Goal: Task Accomplishment & Management: Manage account settings

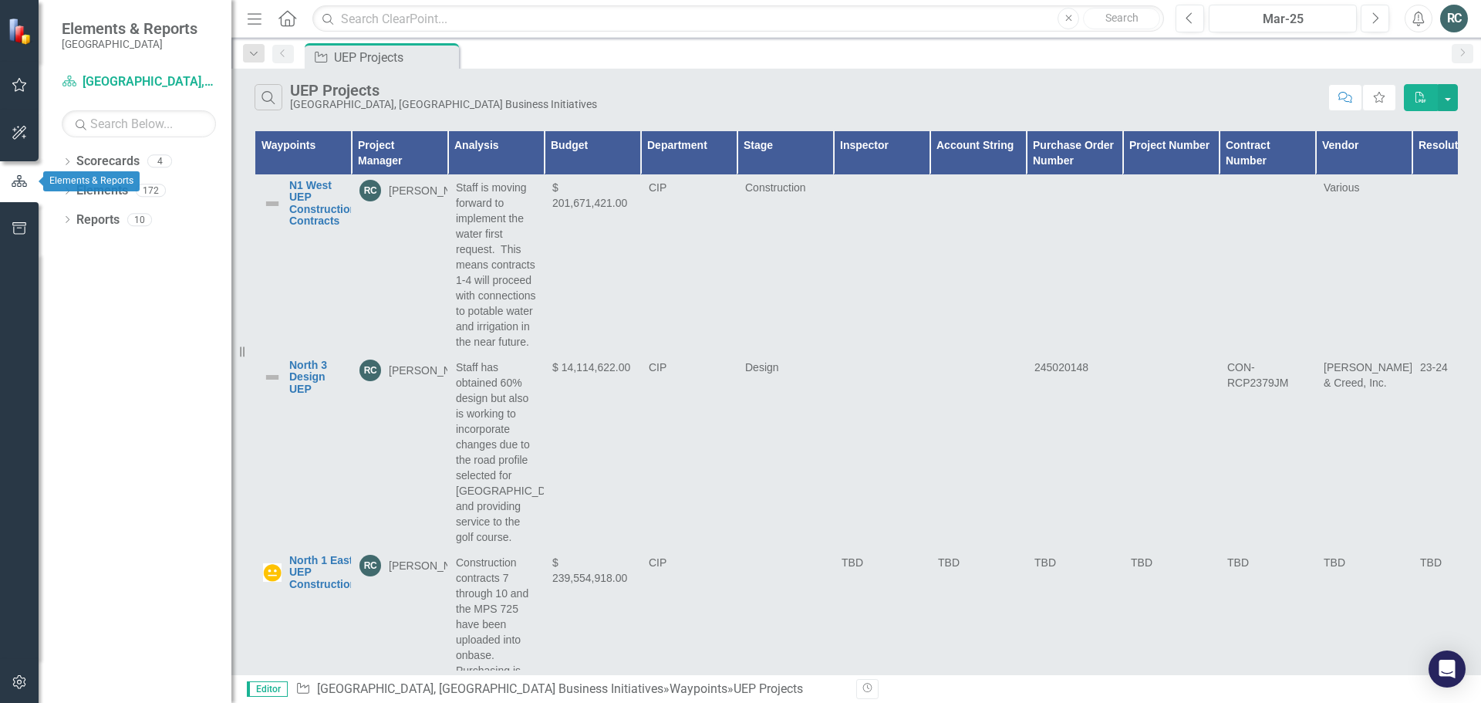
click at [14, 184] on icon "button" at bounding box center [19, 181] width 15 height 12
click at [21, 84] on icon "button" at bounding box center [20, 85] width 16 height 12
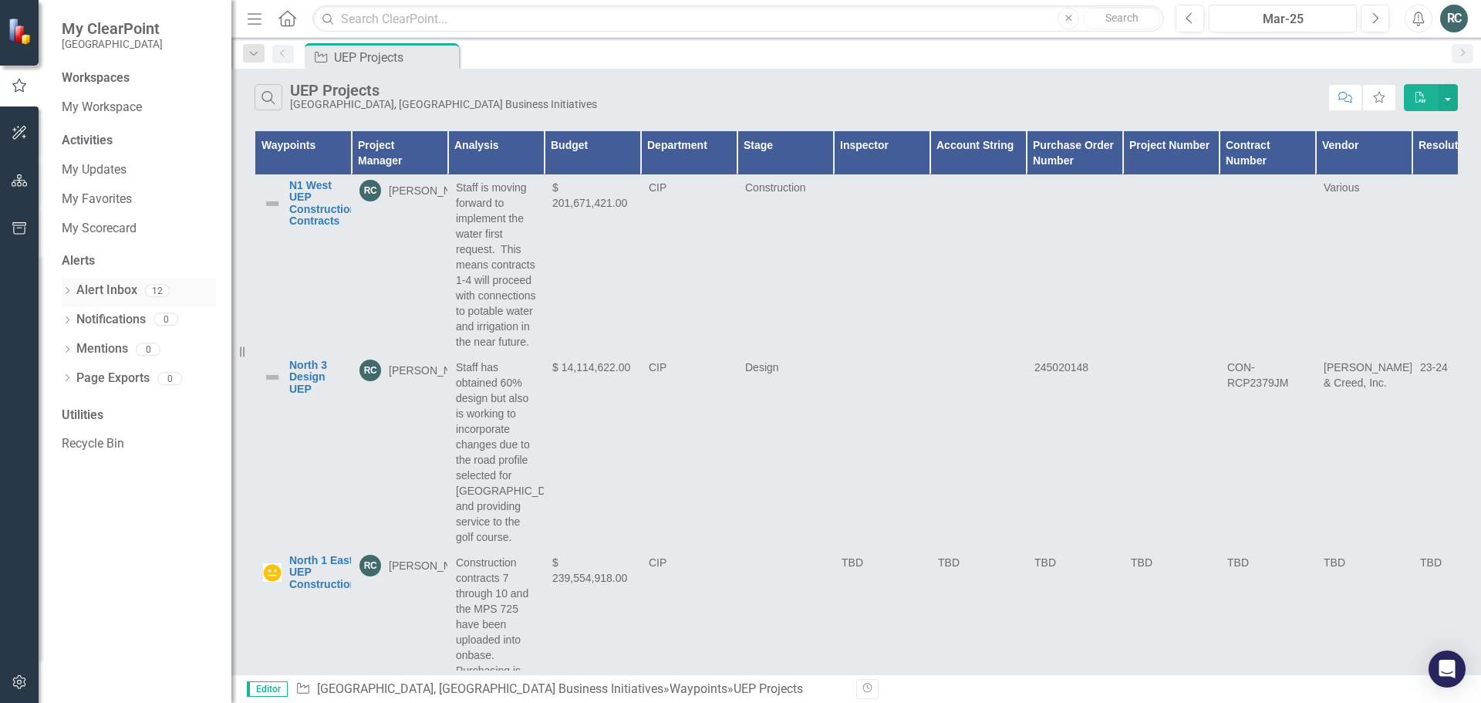
click at [126, 284] on link "Alert Inbox" at bounding box center [106, 291] width 61 height 18
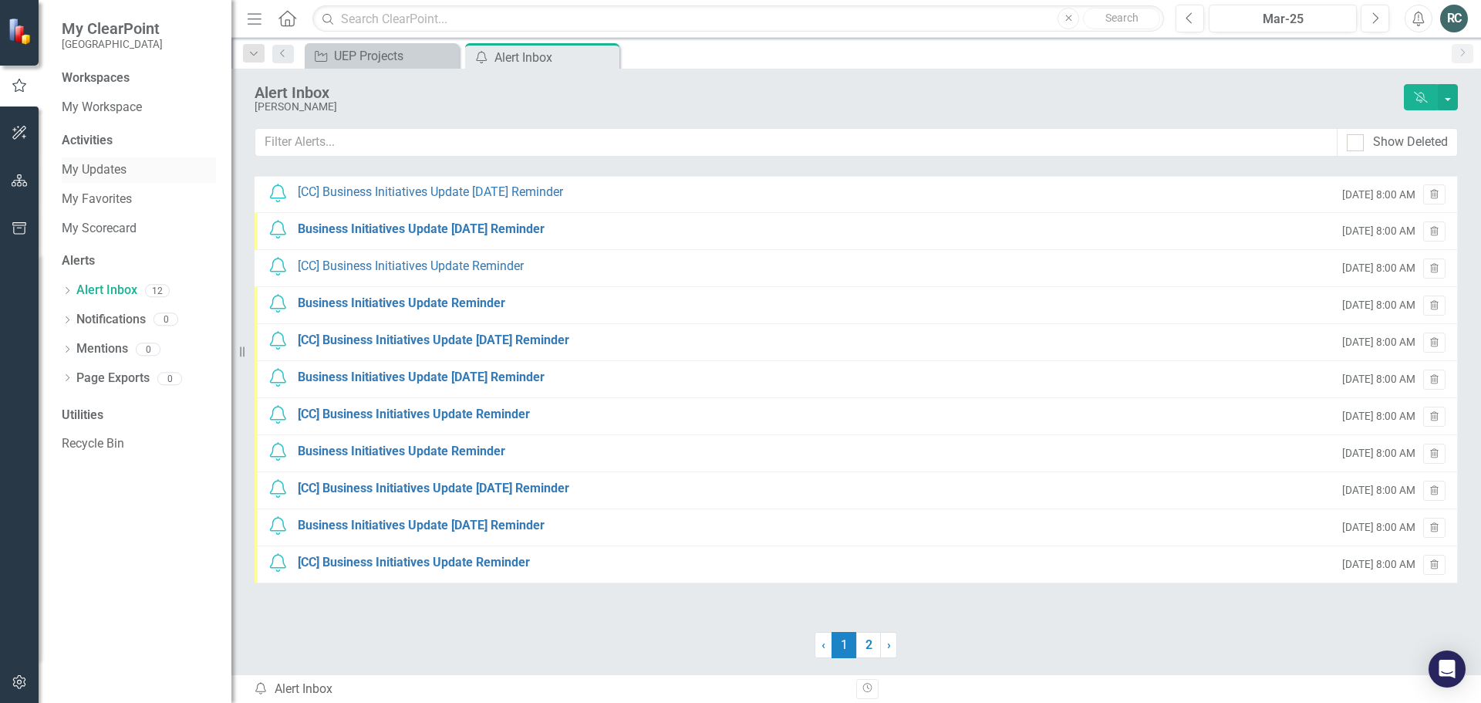
click at [101, 168] on link "My Updates" at bounding box center [139, 170] width 154 height 18
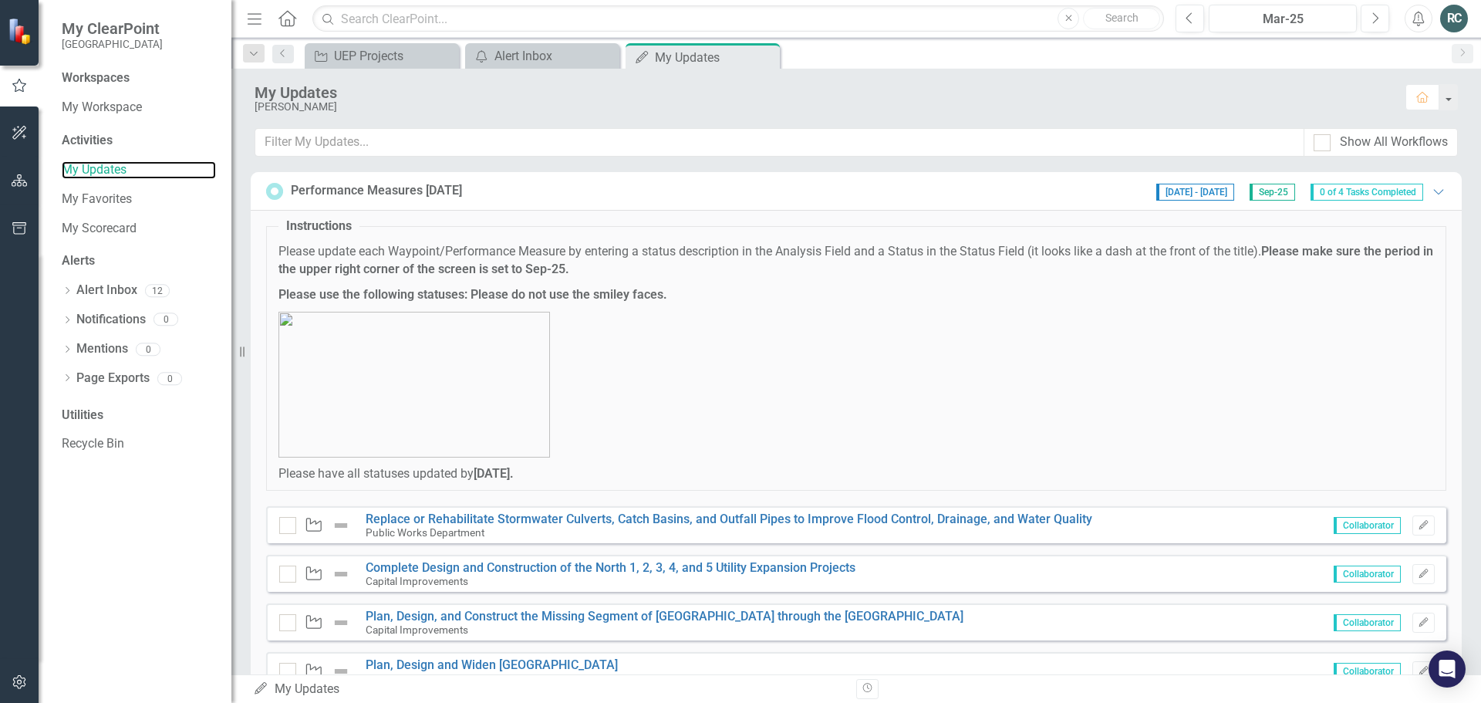
scroll to position [61, 0]
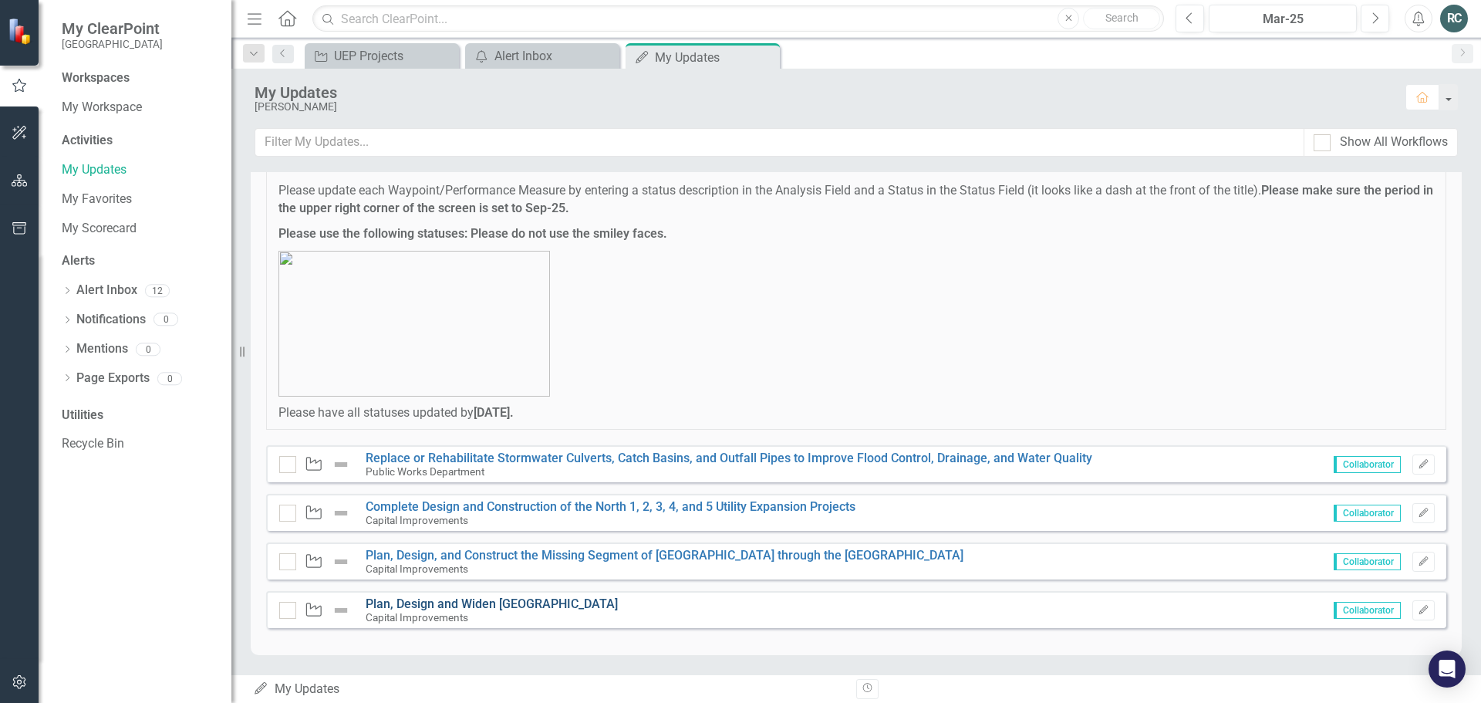
click at [552, 599] on link "Plan, Design and Widen [GEOGRAPHIC_DATA]" at bounding box center [492, 603] width 252 height 15
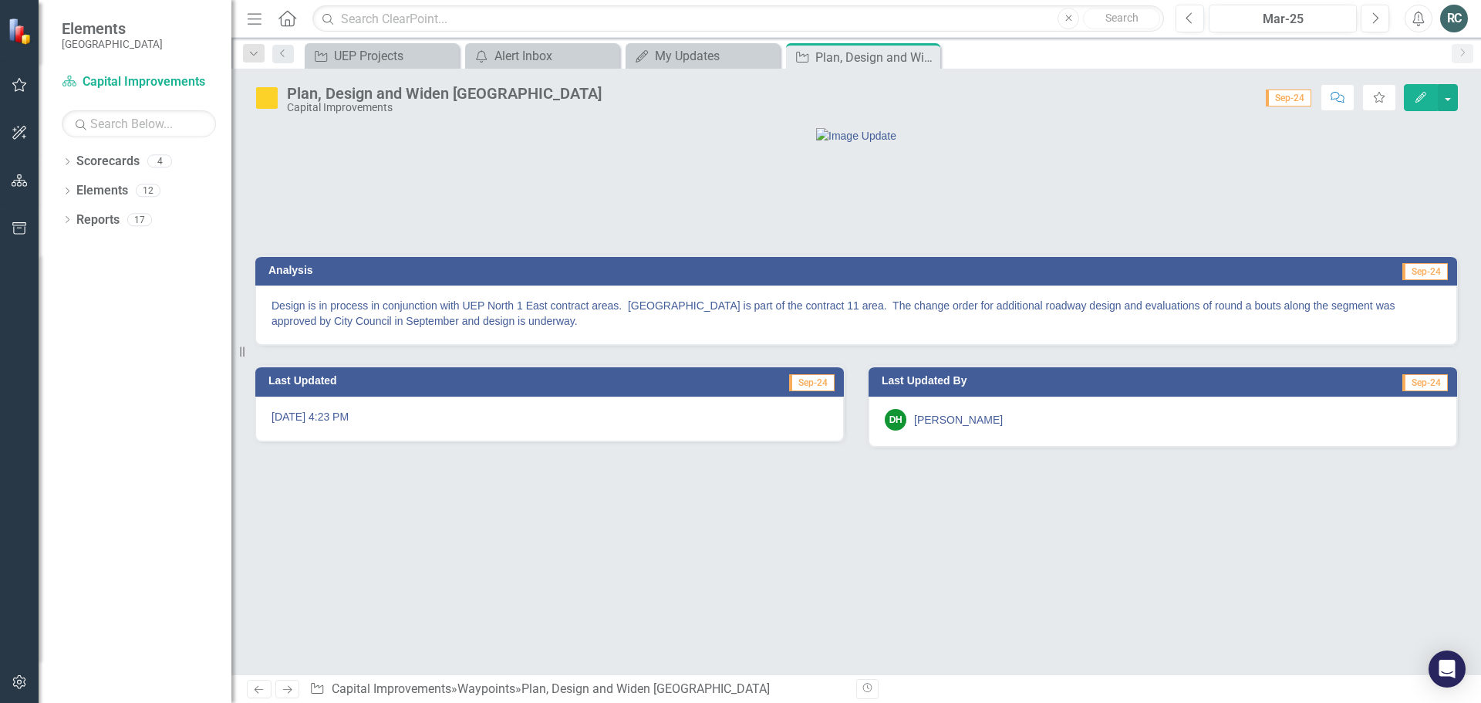
click at [1422, 104] on button "Edit" at bounding box center [1421, 97] width 34 height 27
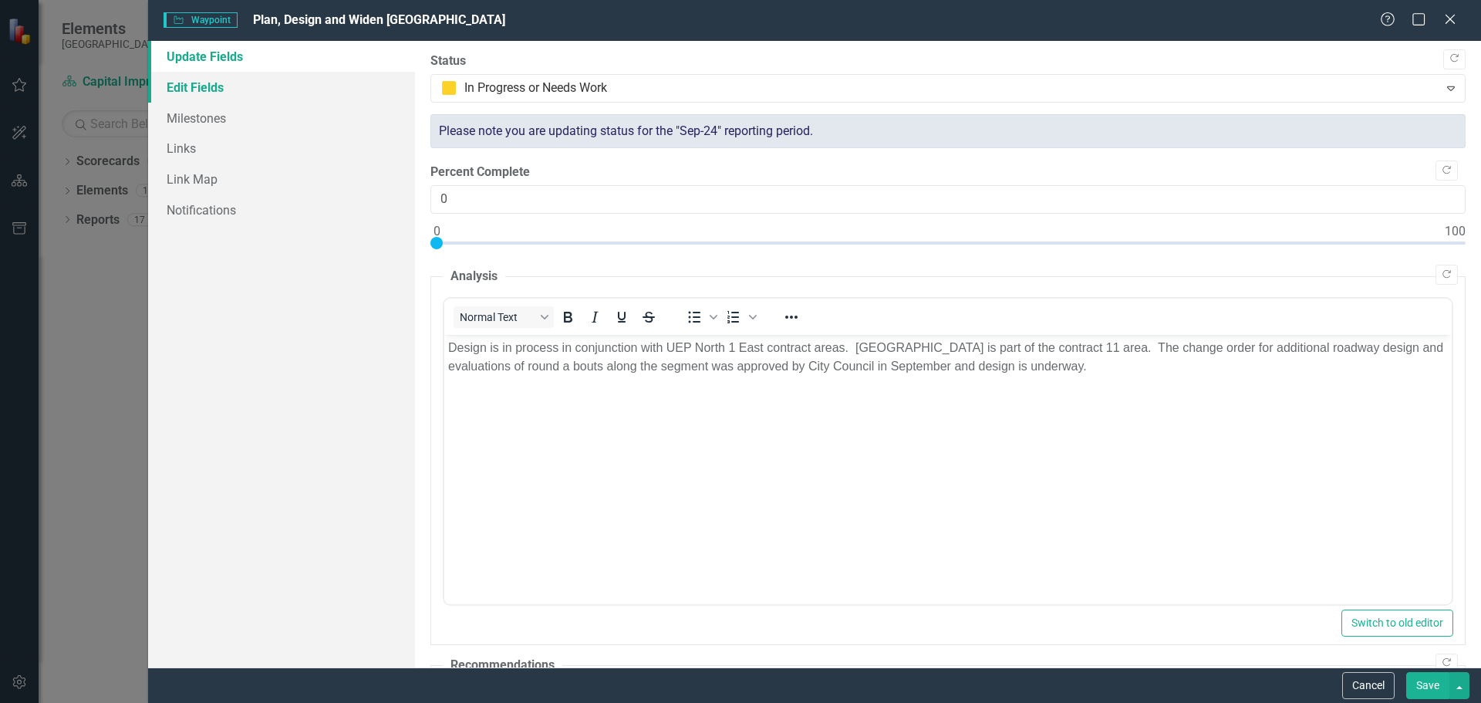
click at [194, 88] on link "Edit Fields" at bounding box center [281, 87] width 267 height 31
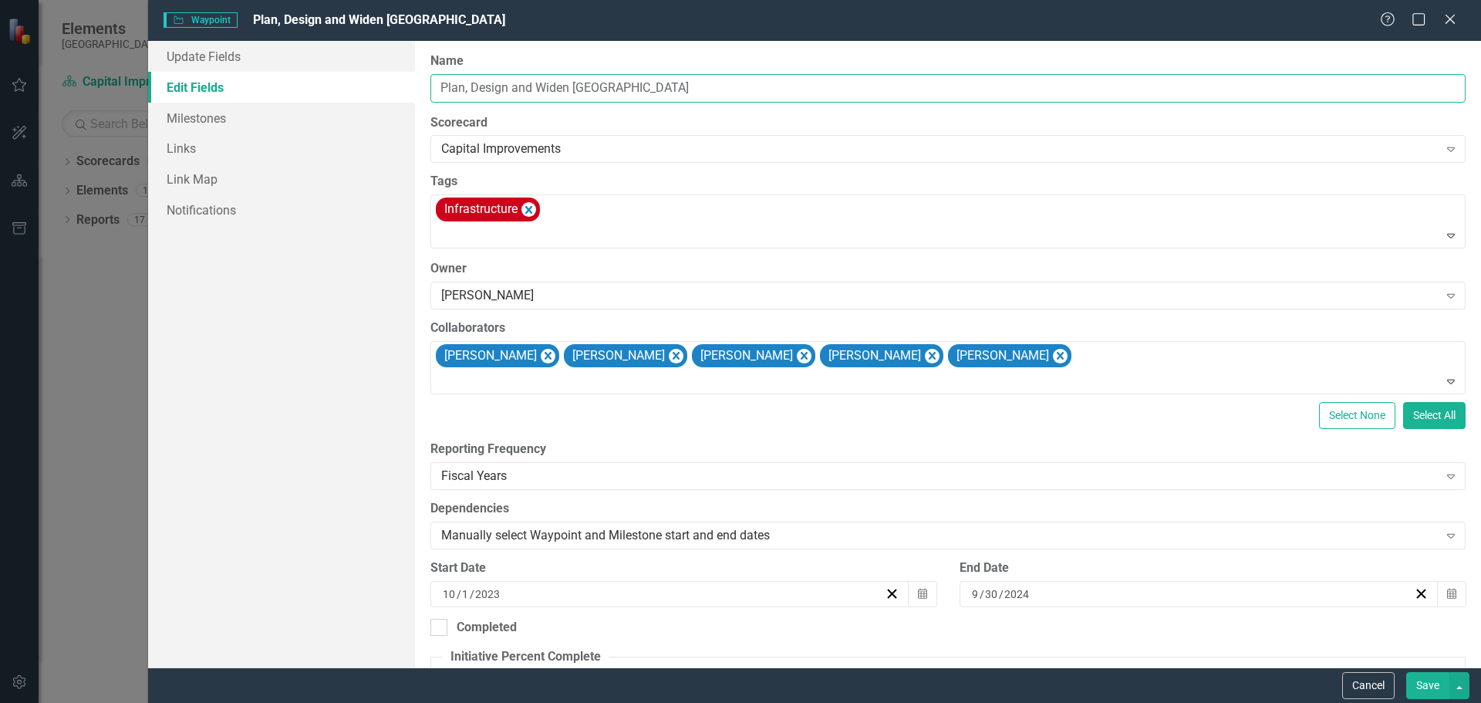
drag, startPoint x: 619, startPoint y: 87, endPoint x: 729, endPoint y: 81, distance: 110.5
click at [720, 82] on input "Plan, Design and Widen [GEOGRAPHIC_DATA]" at bounding box center [947, 88] width 1035 height 29
type input "Plan, Design and Widen [GEOGRAPHIC_DATA]"
click at [736, 140] on div "Capital Improvements" at bounding box center [940, 149] width 998 height 18
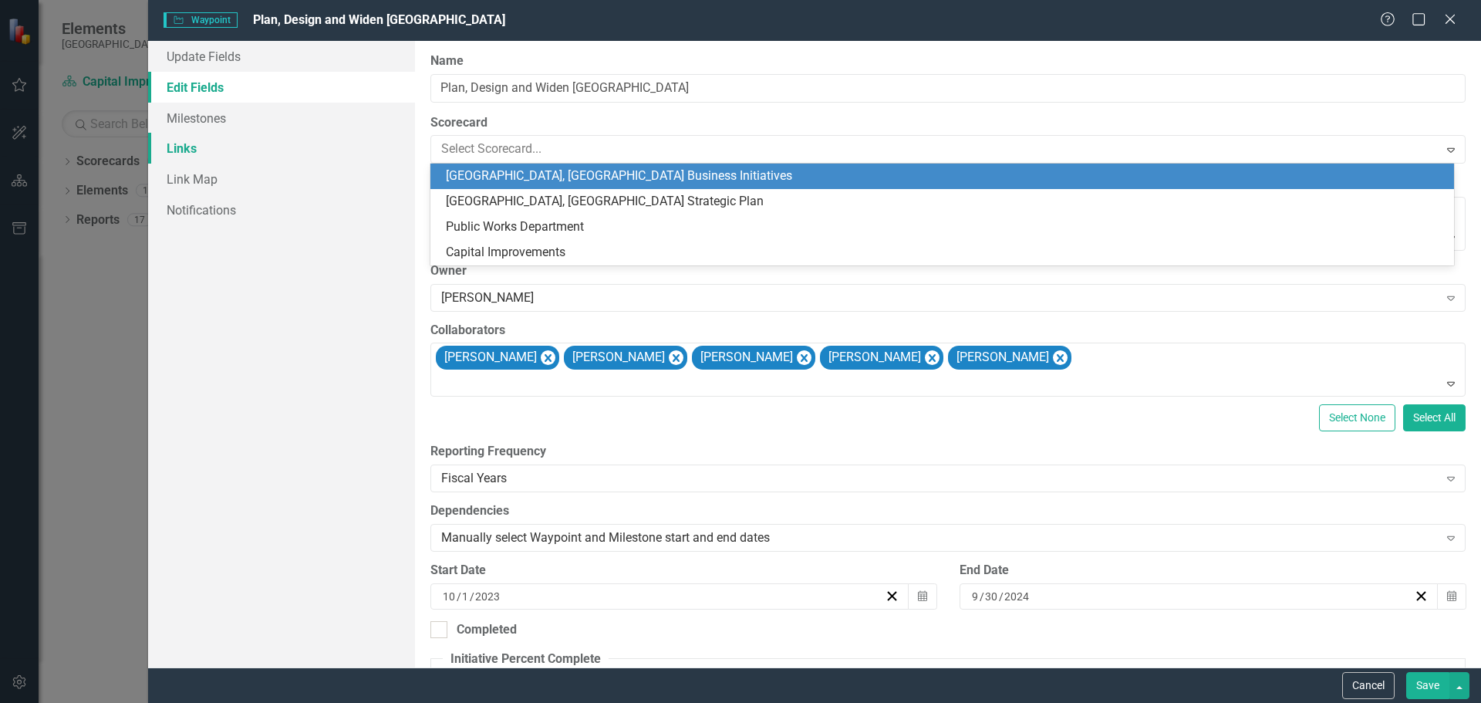
click at [361, 157] on link "Links" at bounding box center [281, 148] width 267 height 31
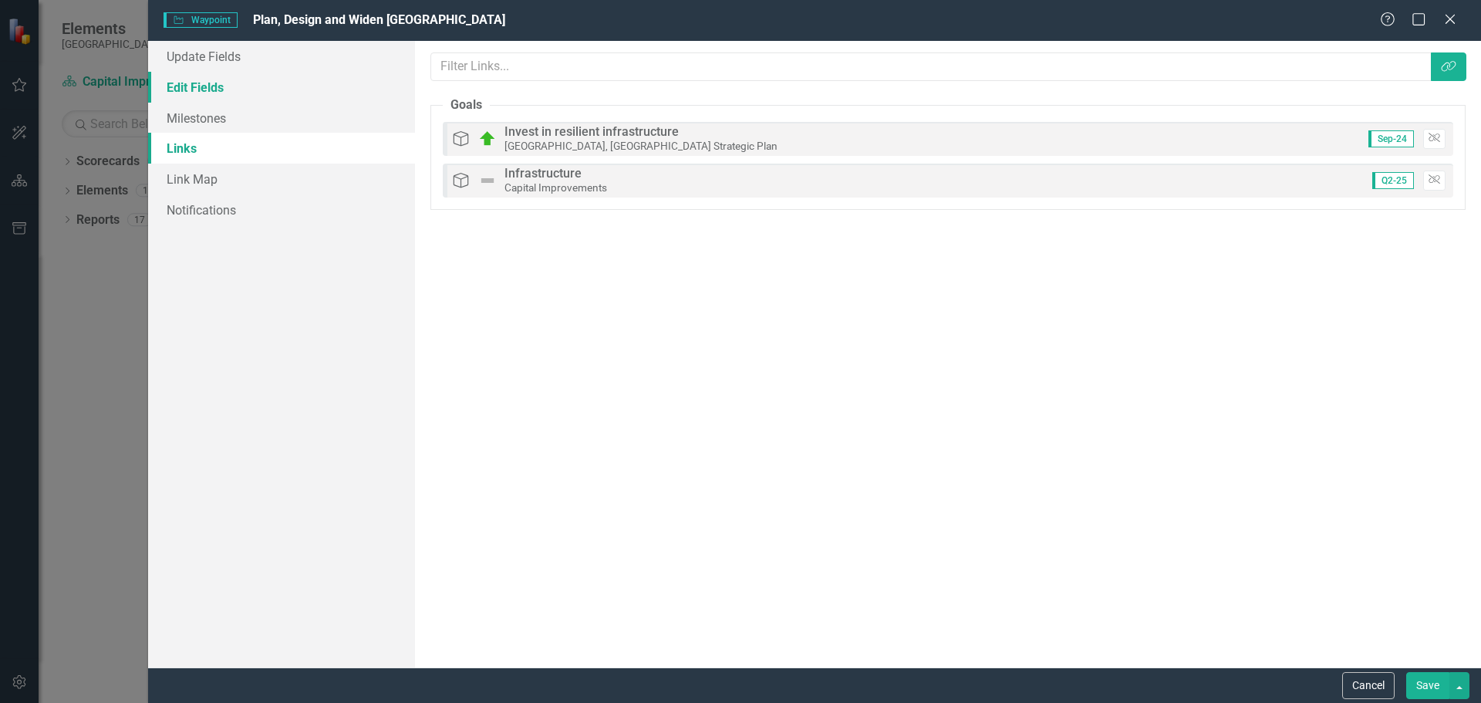
click at [289, 88] on link "Edit Fields" at bounding box center [281, 87] width 267 height 31
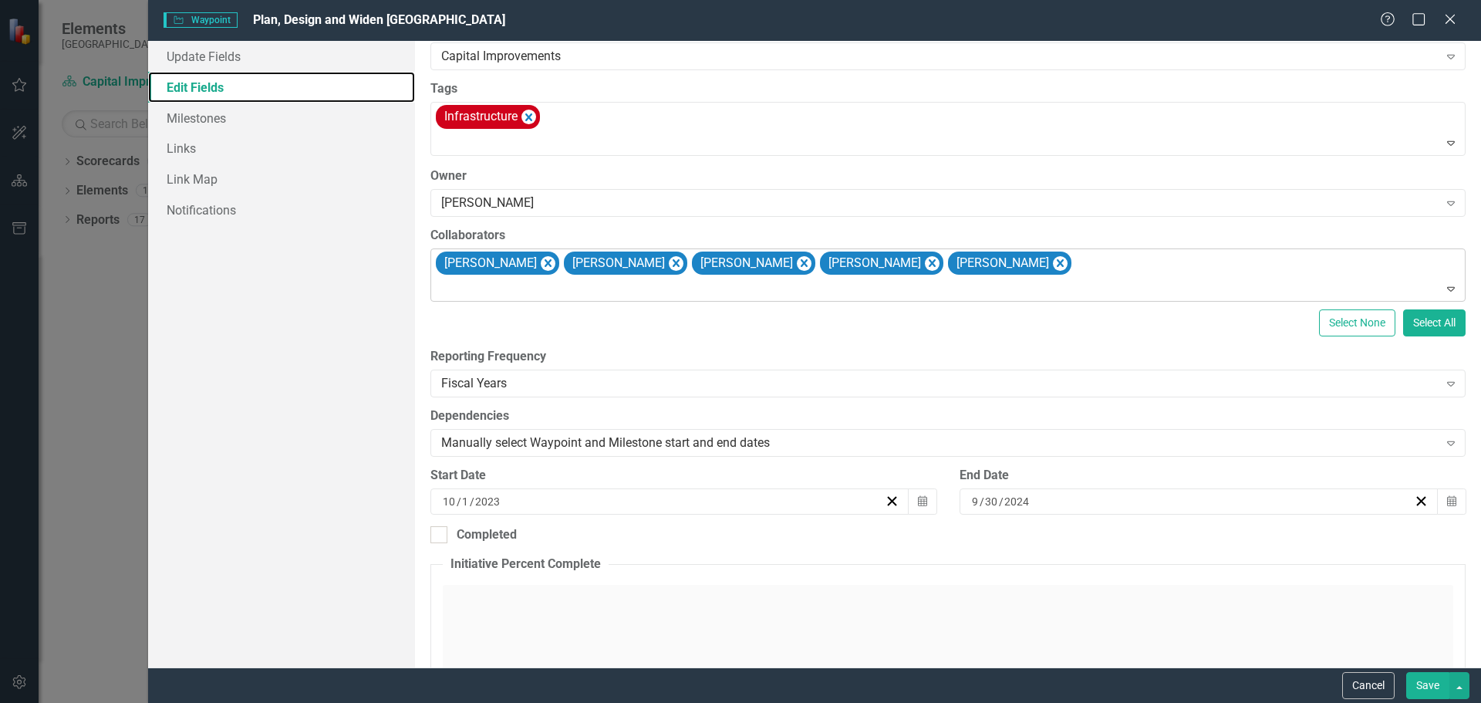
scroll to position [154, 0]
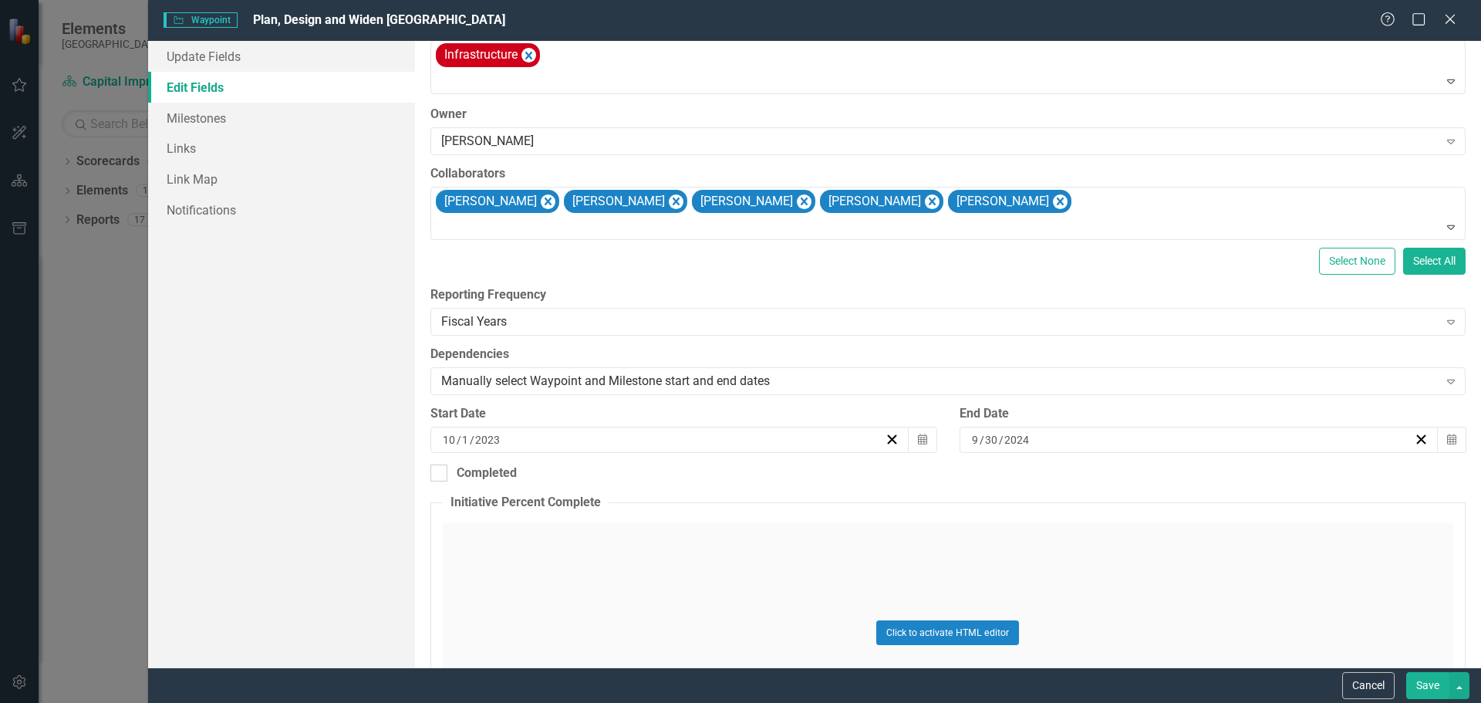
drag, startPoint x: 841, startPoint y: 368, endPoint x: 354, endPoint y: 260, distance: 498.6
click at [354, 260] on div "Update Fields Edit Fields Milestones Links Link Map Notifications" at bounding box center [281, 354] width 267 height 626
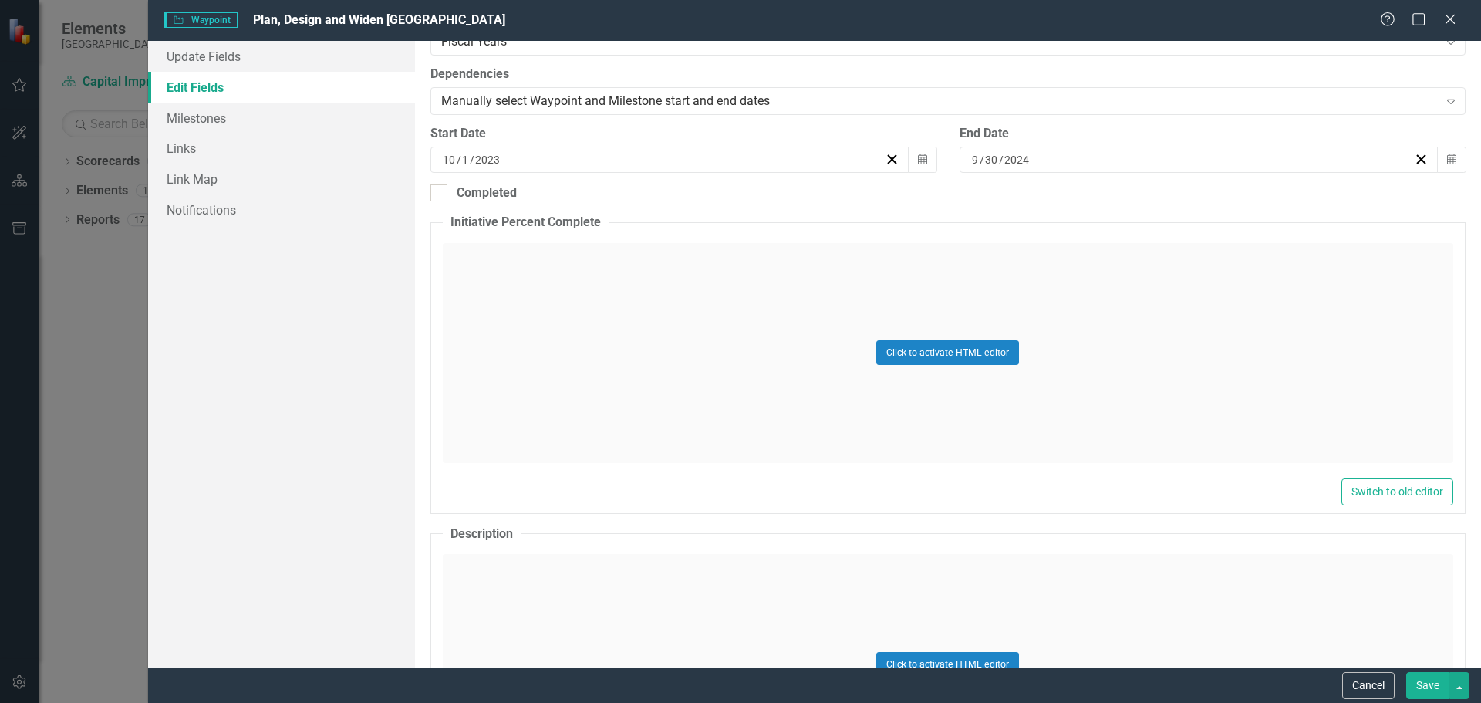
scroll to position [423, 0]
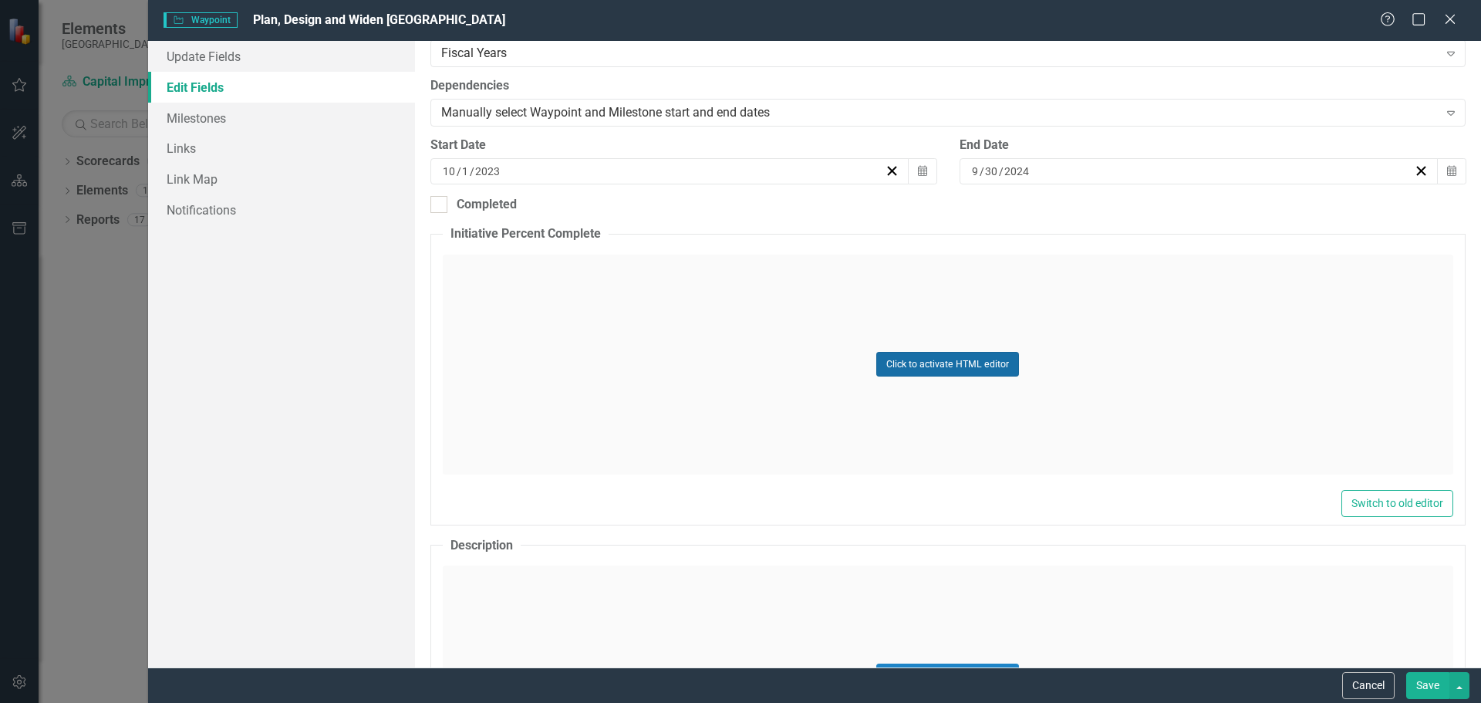
click at [966, 360] on button "Click to activate HTML editor" at bounding box center [947, 364] width 143 height 25
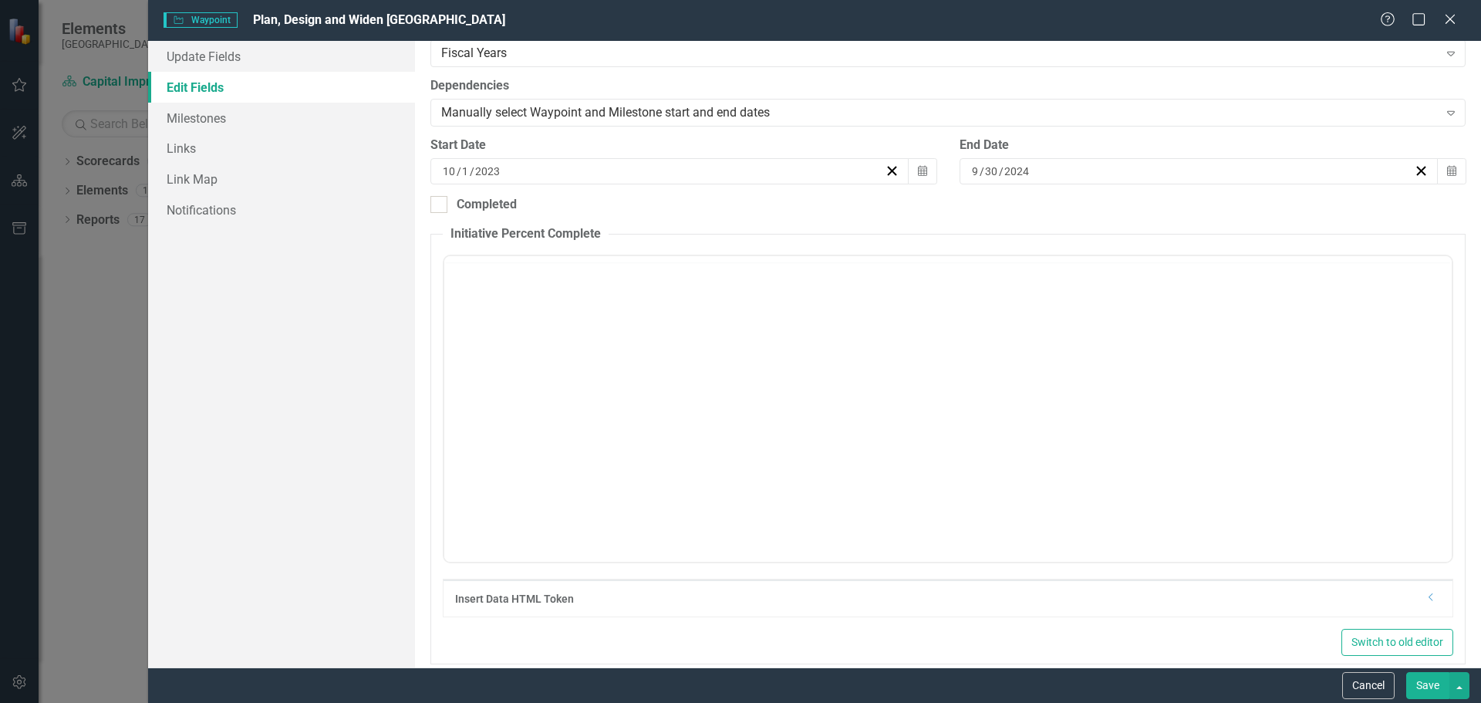
scroll to position [0, 0]
click at [508, 235] on legend "Initiative Percent Complete" at bounding box center [526, 234] width 166 height 18
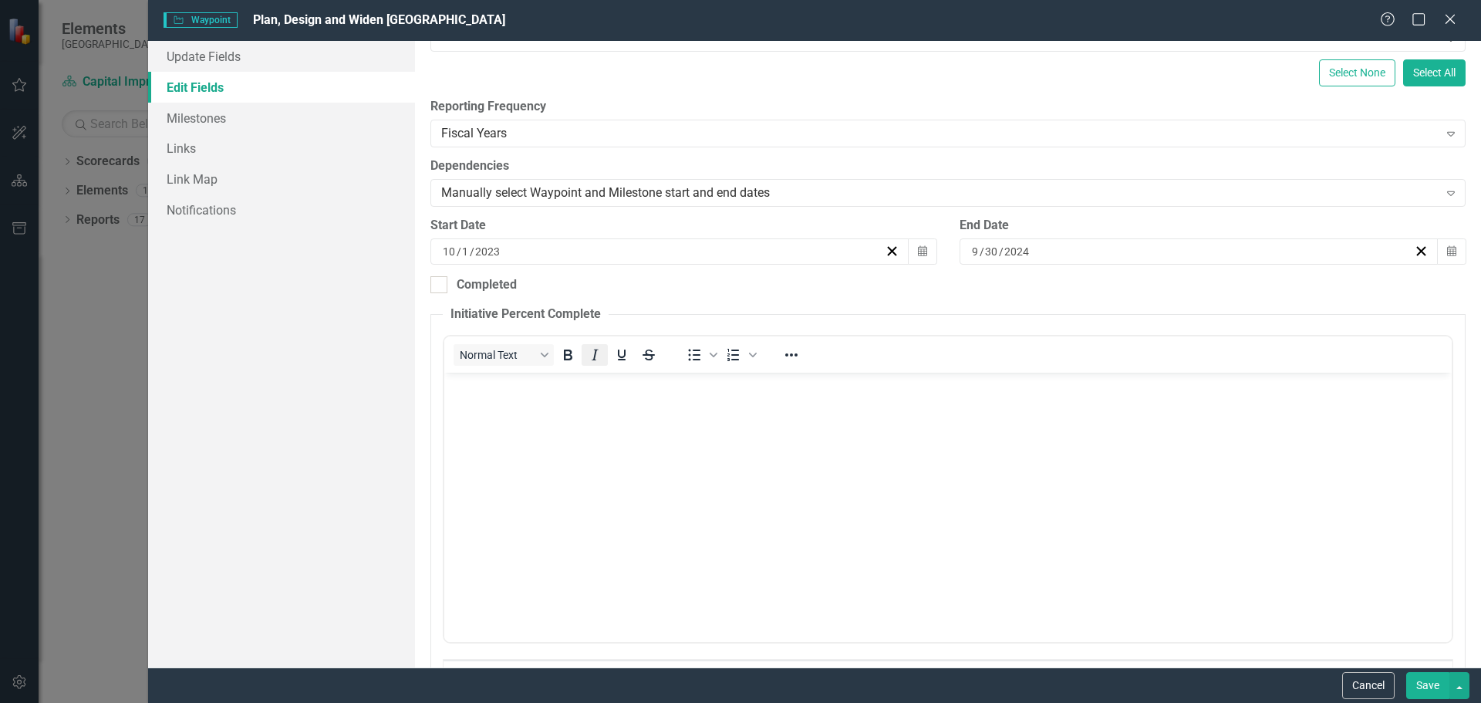
scroll to position [268, 0]
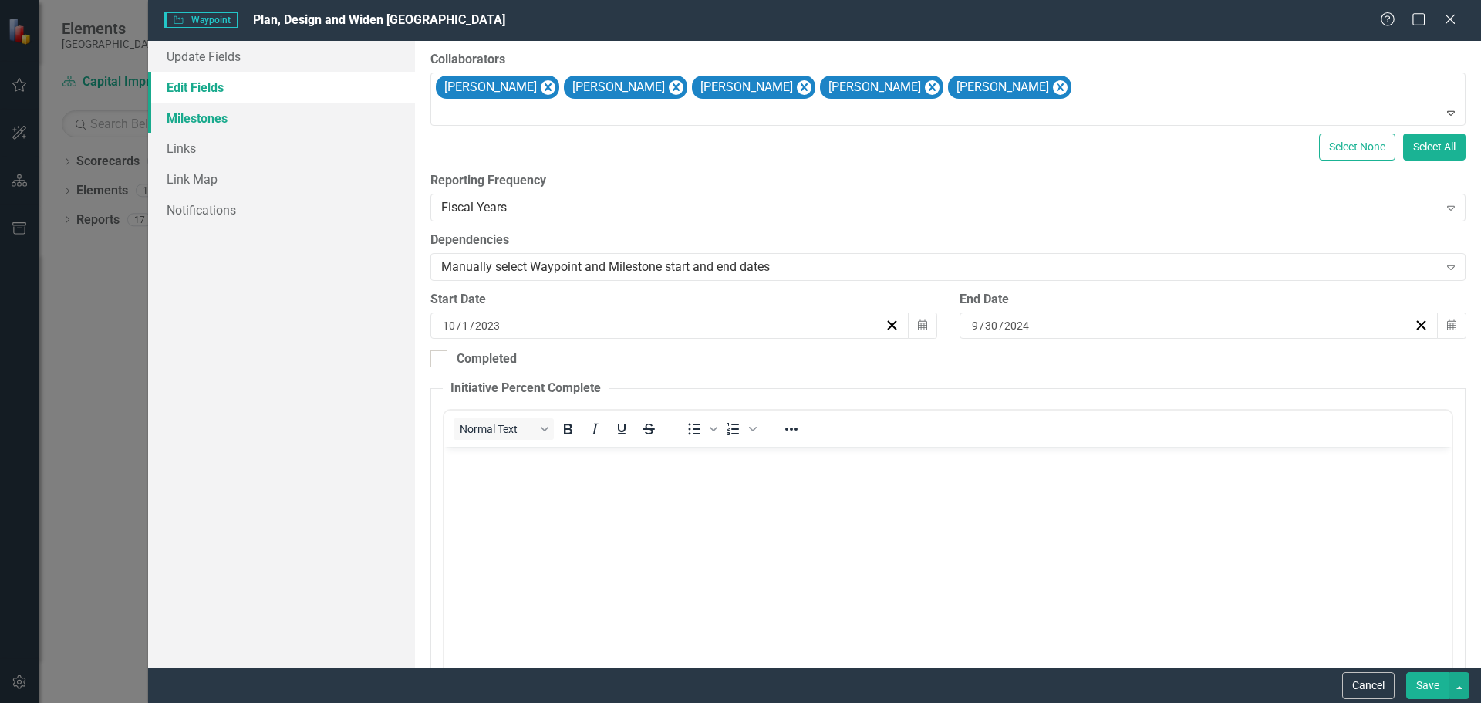
click at [198, 119] on link "Milestones" at bounding box center [281, 118] width 267 height 31
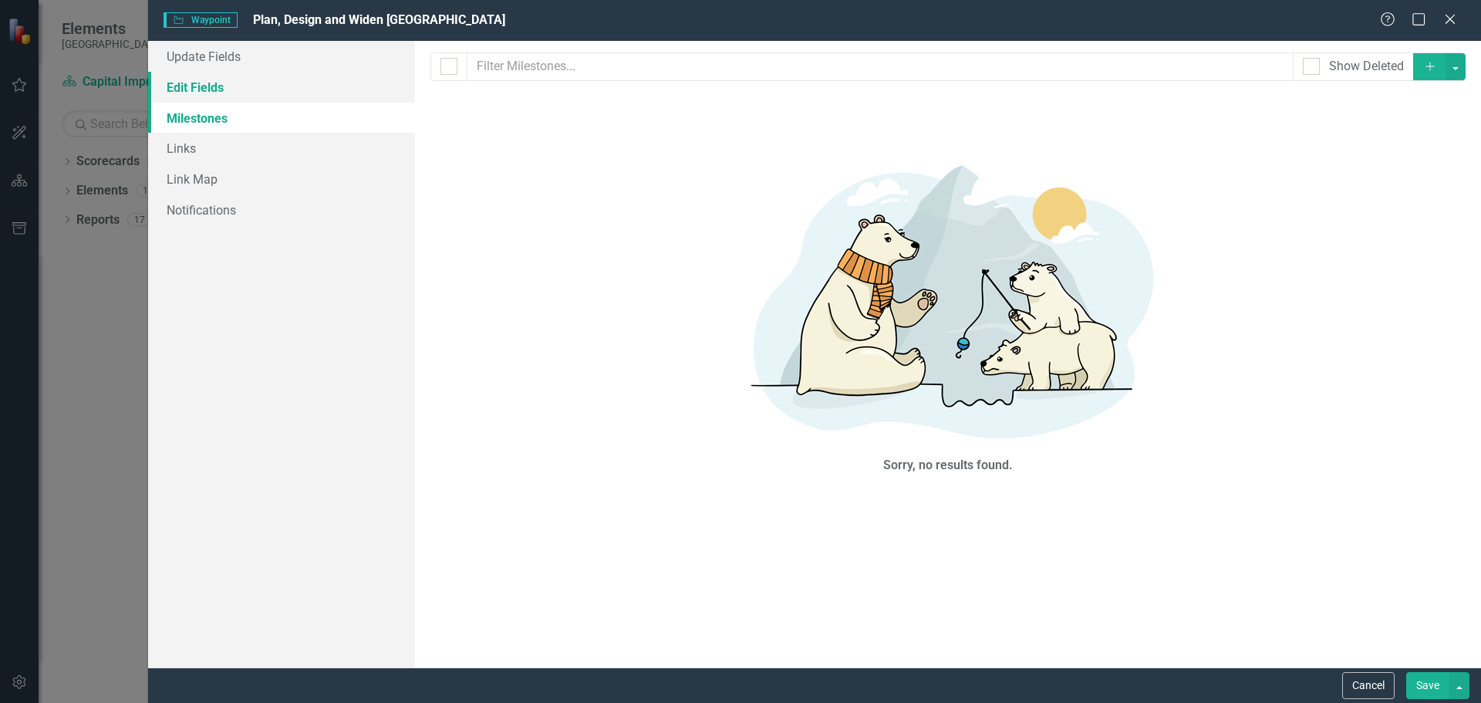
click at [211, 82] on link "Edit Fields" at bounding box center [281, 87] width 267 height 31
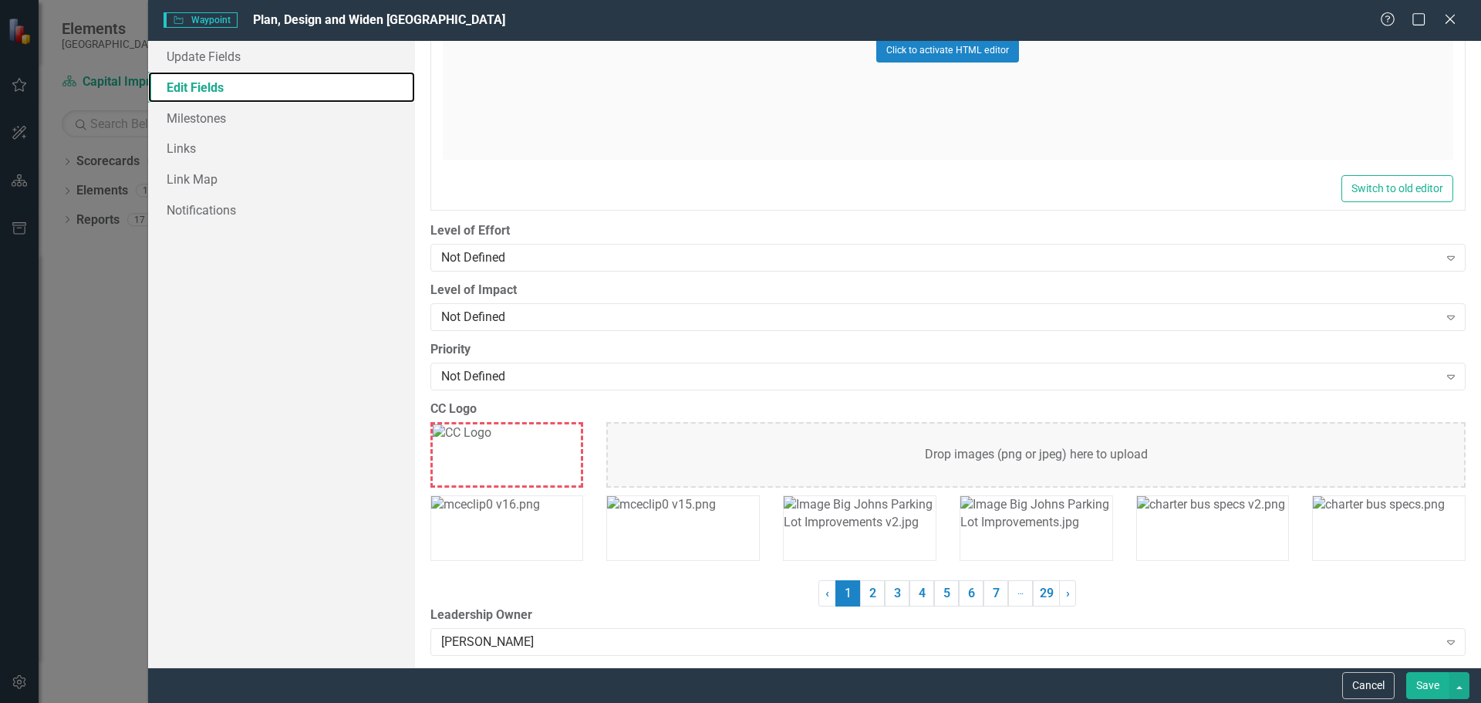
scroll to position [1256, 0]
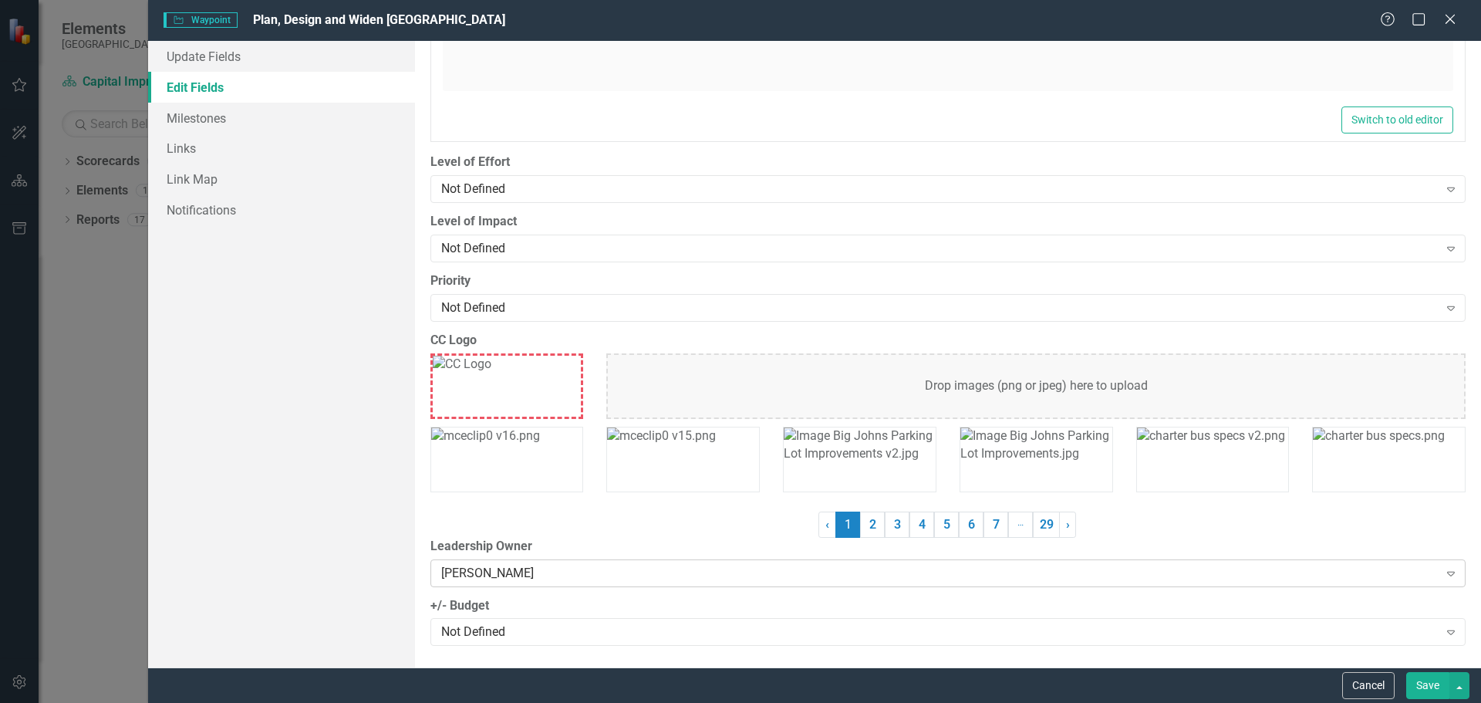
click at [1441, 580] on div "Expand" at bounding box center [1451, 573] width 28 height 25
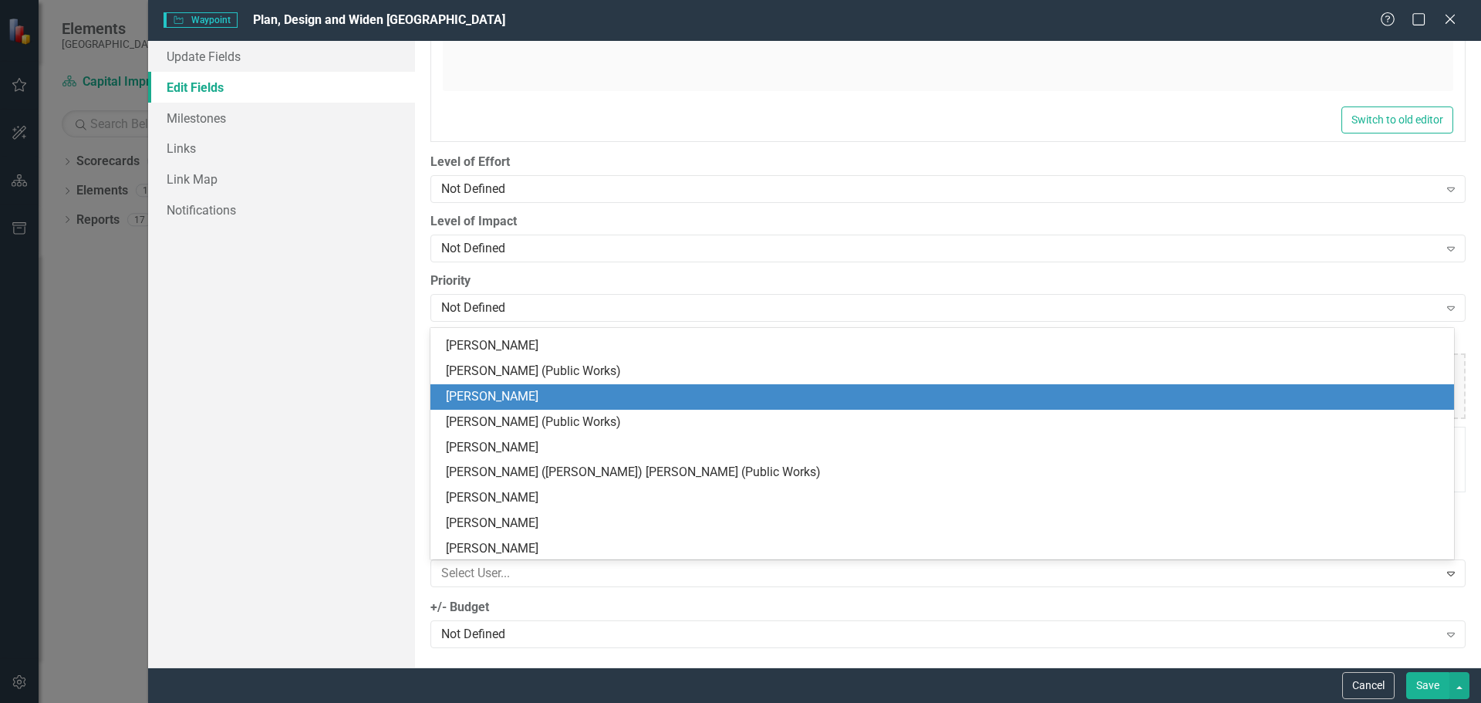
scroll to position [309, 0]
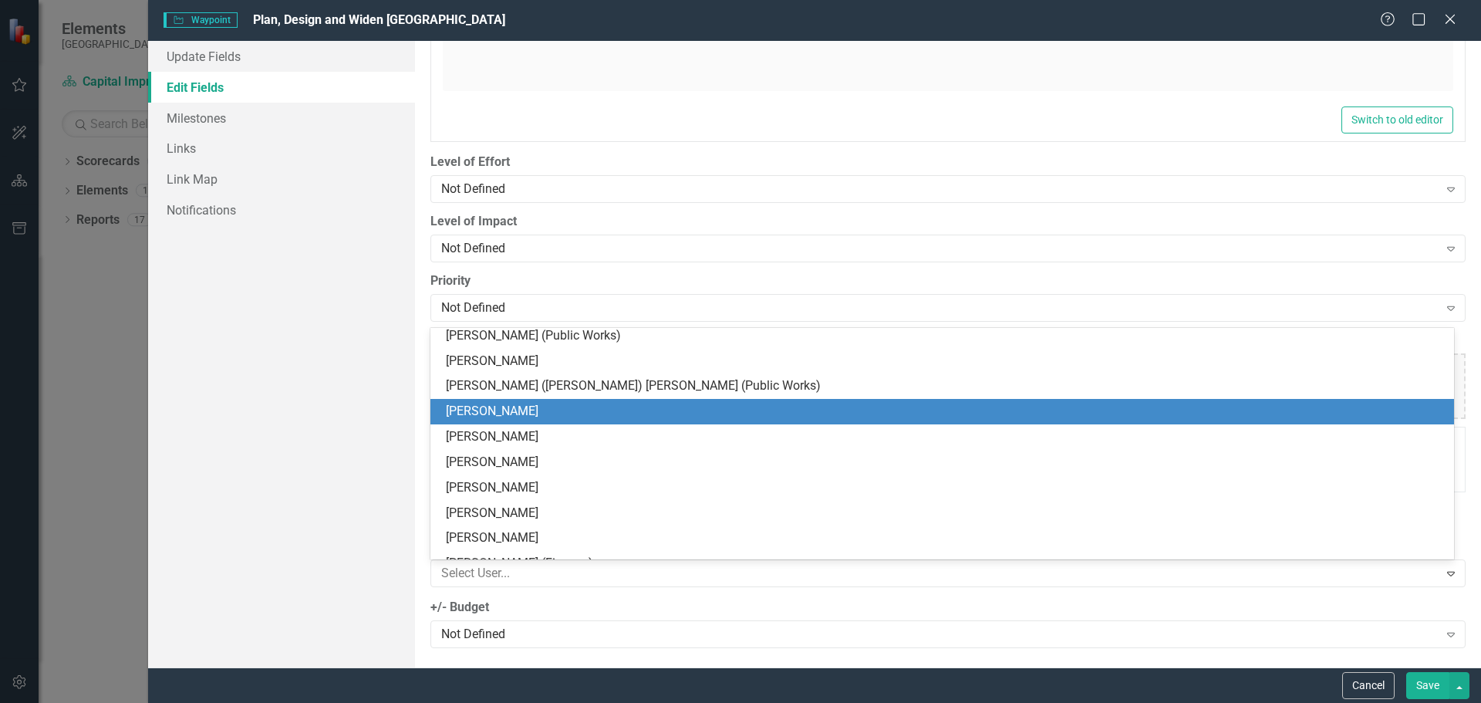
click at [650, 417] on div "[PERSON_NAME]" at bounding box center [945, 412] width 999 height 18
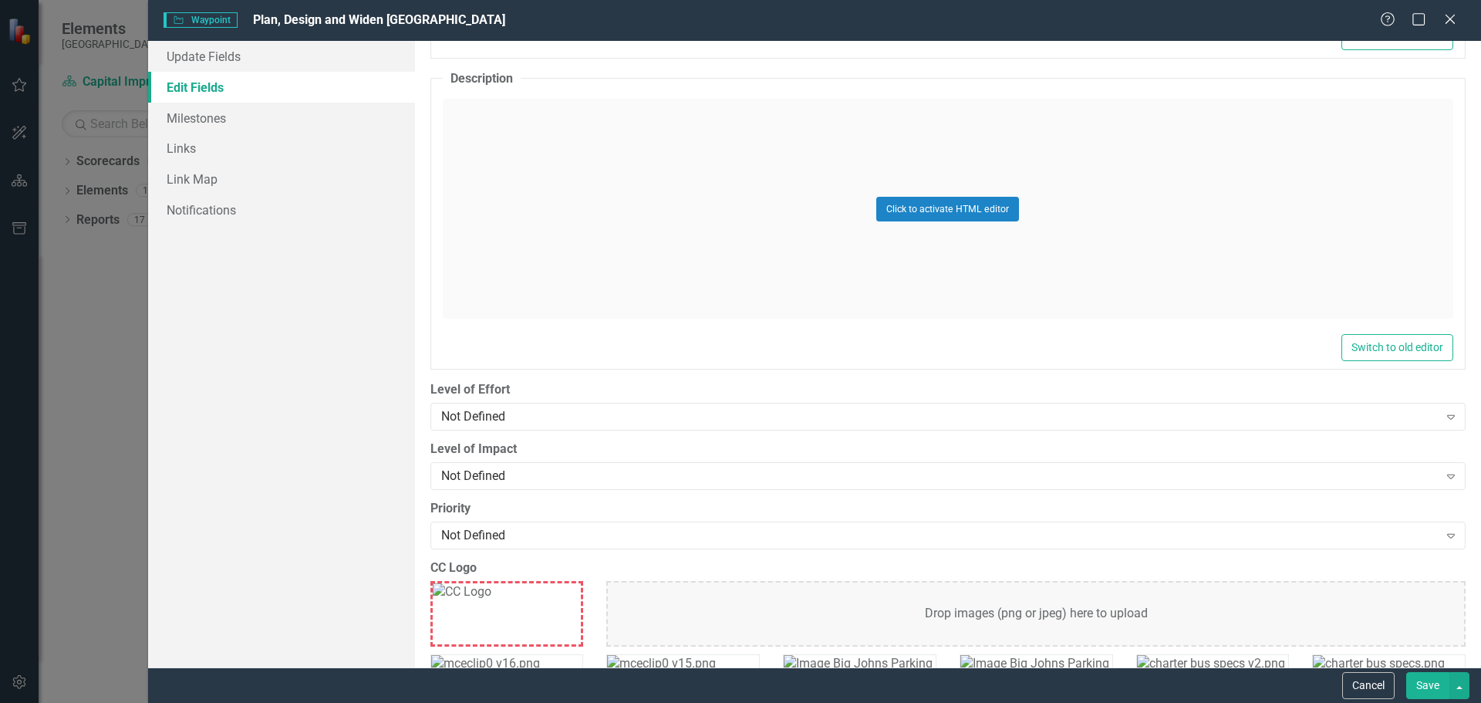
scroll to position [1025, 0]
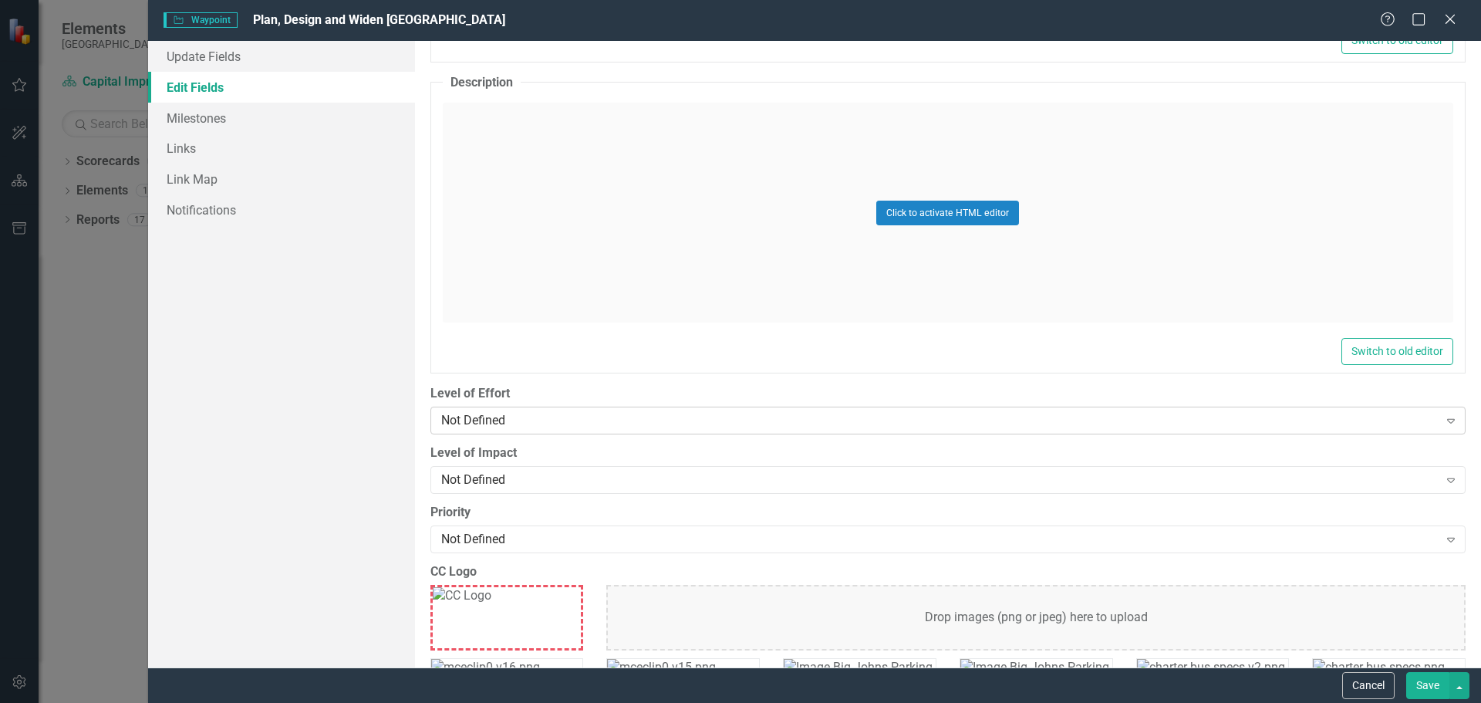
click at [1443, 423] on icon "Expand" at bounding box center [1450, 420] width 15 height 12
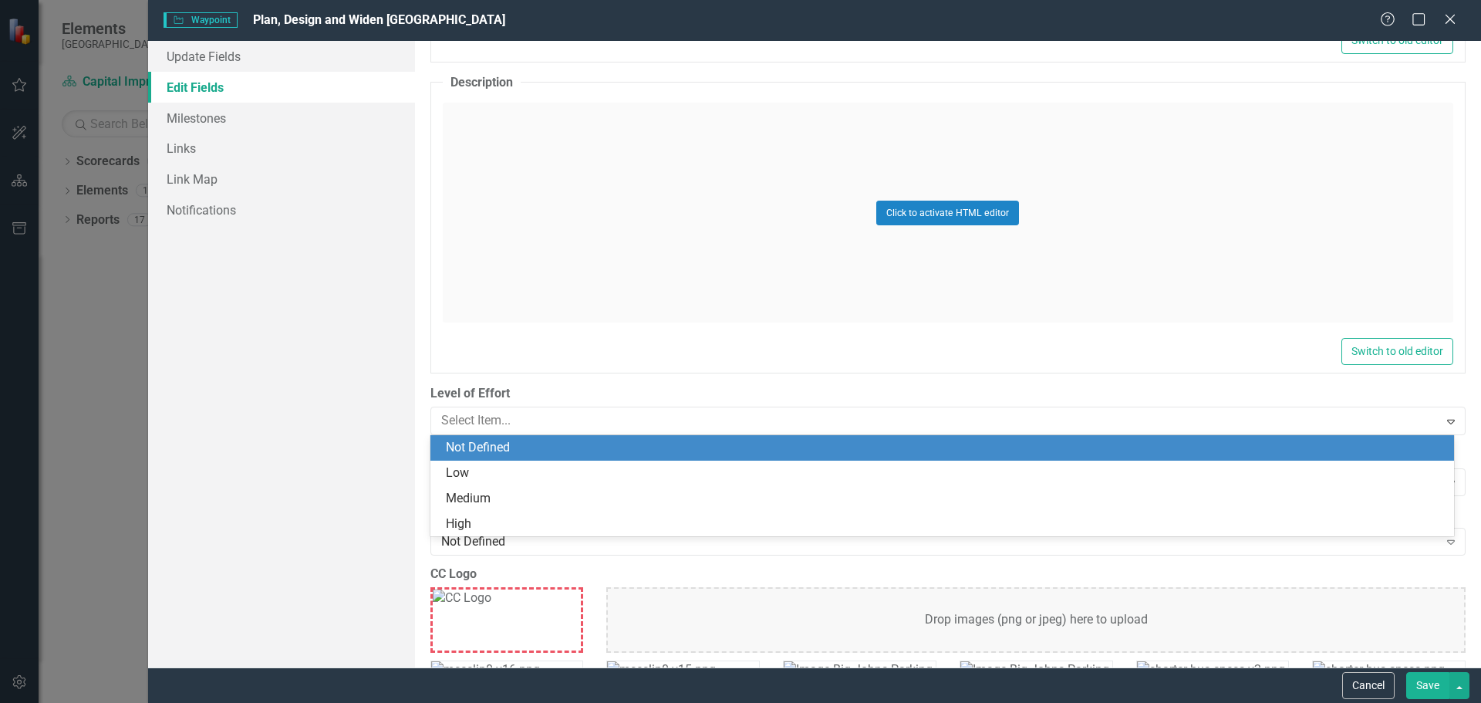
click at [298, 407] on div "Update Fields Edit Fields Milestones Links Link Map Notifications" at bounding box center [281, 354] width 267 height 626
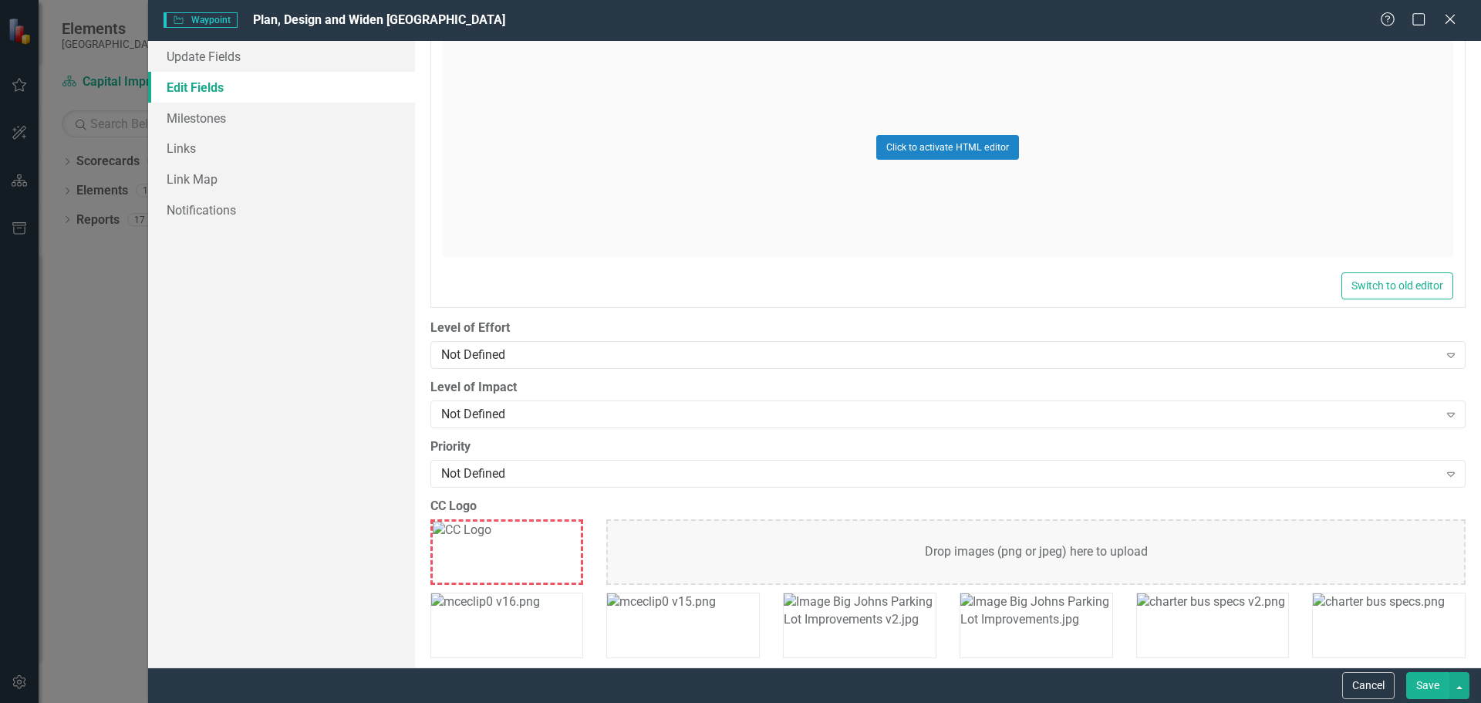
scroll to position [1179, 0]
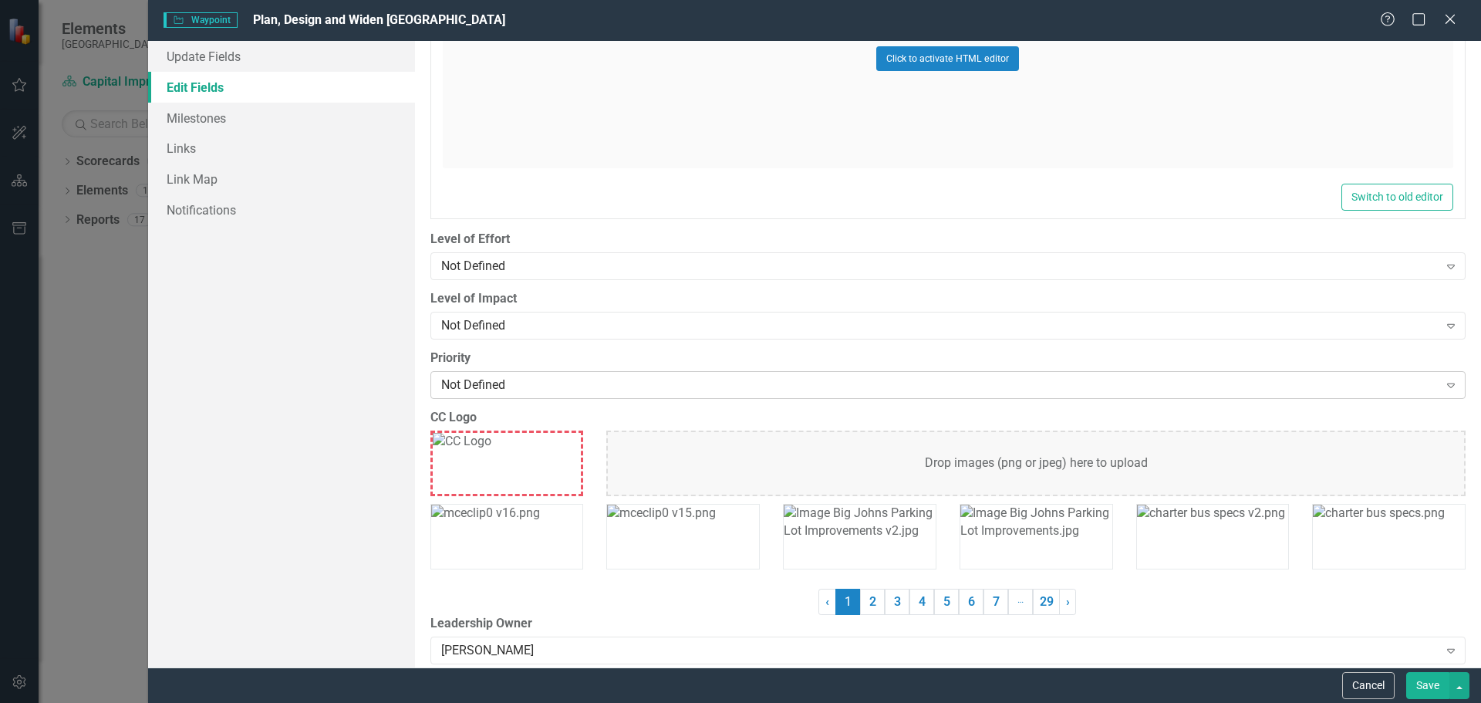
click at [1445, 385] on icon "Expand" at bounding box center [1450, 385] width 15 height 12
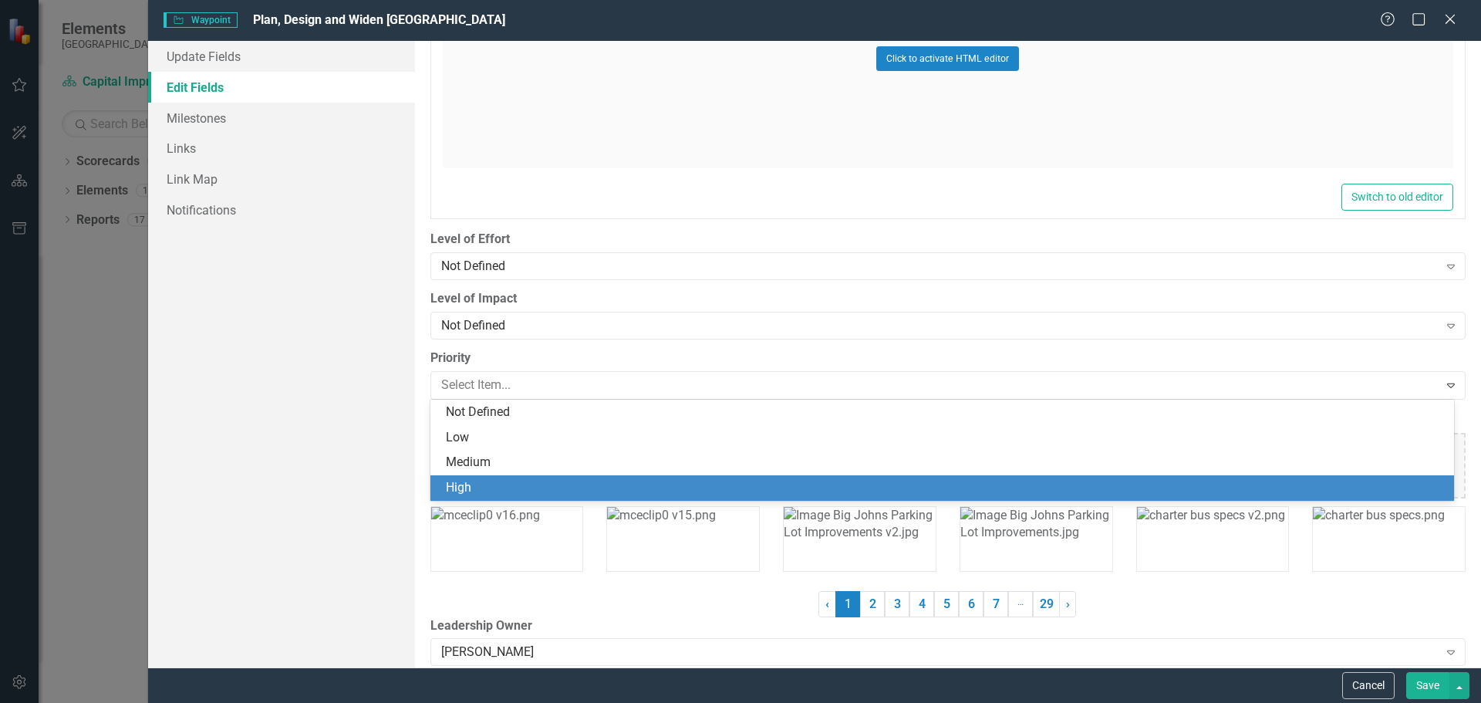
click at [551, 486] on div "High" at bounding box center [945, 488] width 999 height 18
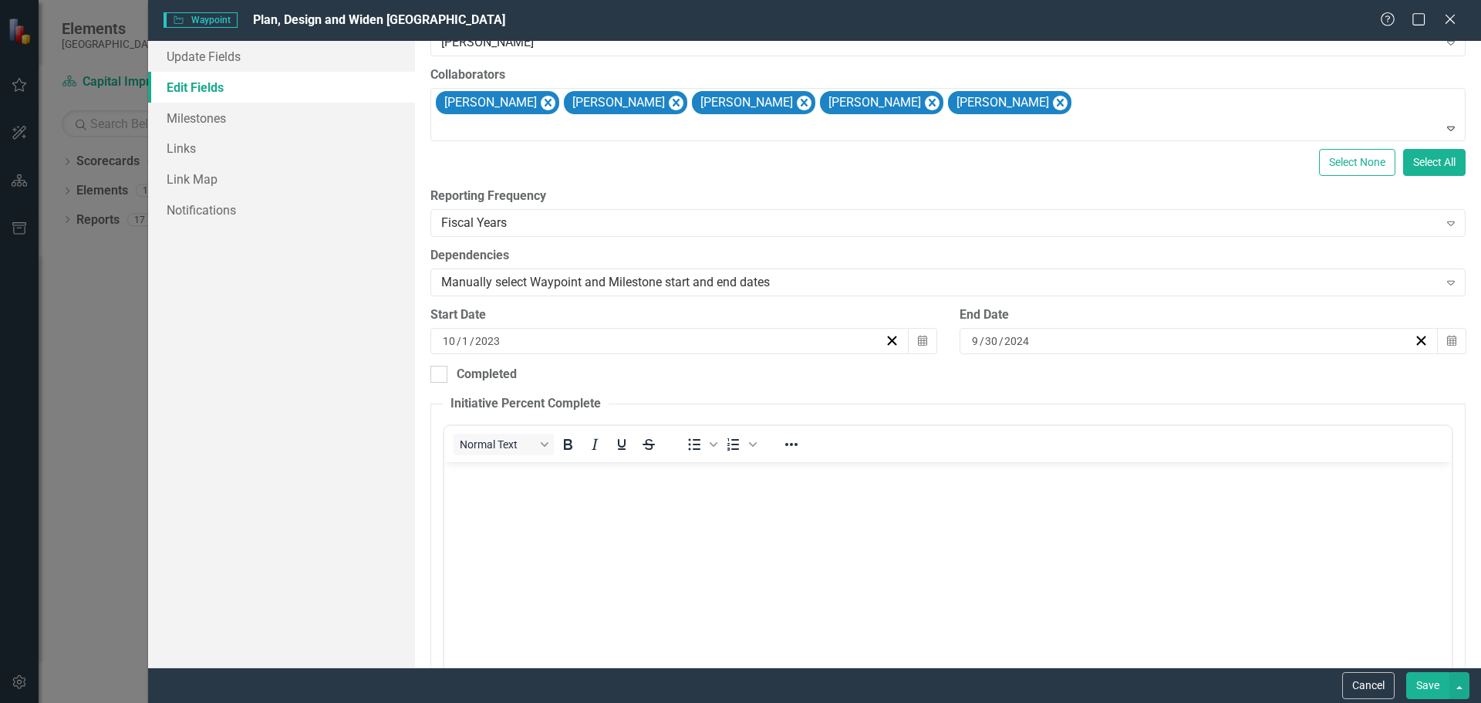
scroll to position [407, 0]
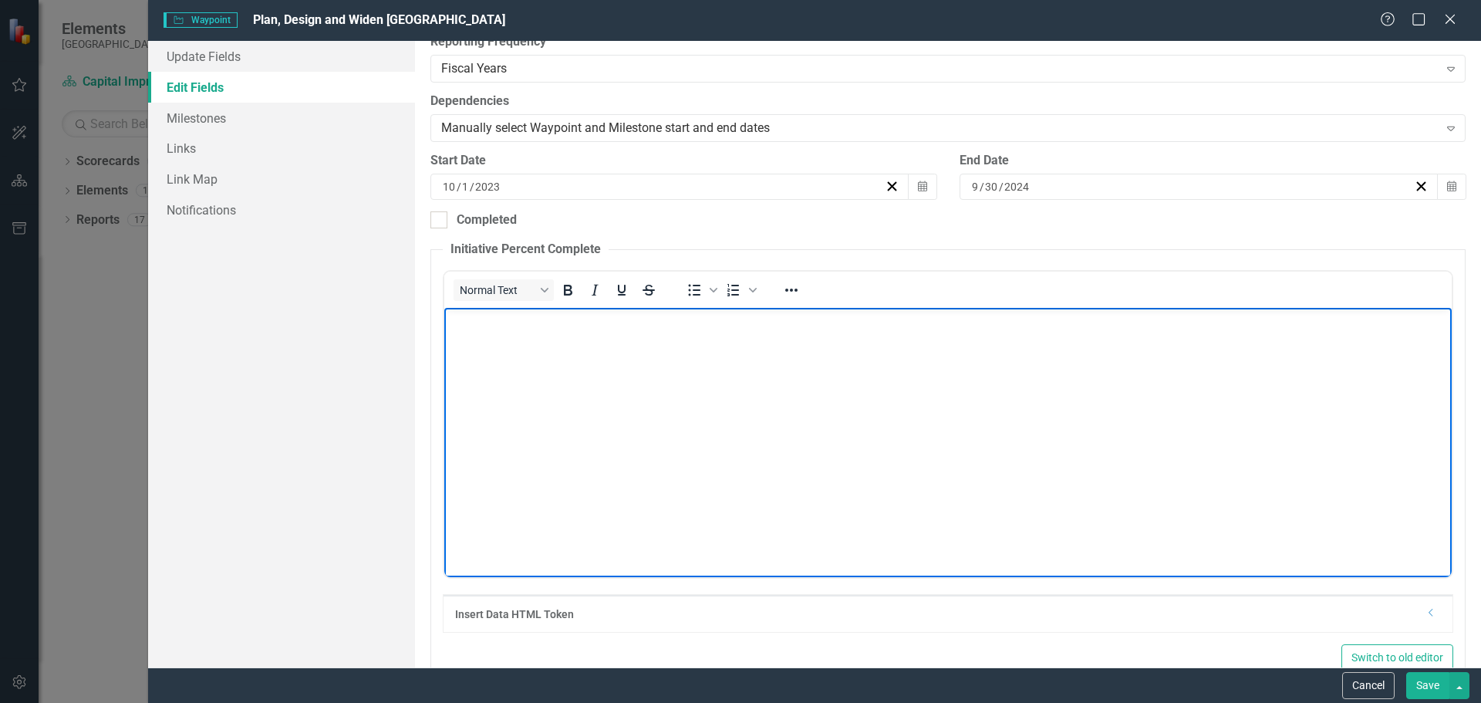
click at [684, 346] on body "Rich Text Area. Press ALT-0 for help." at bounding box center [948, 422] width 1008 height 231
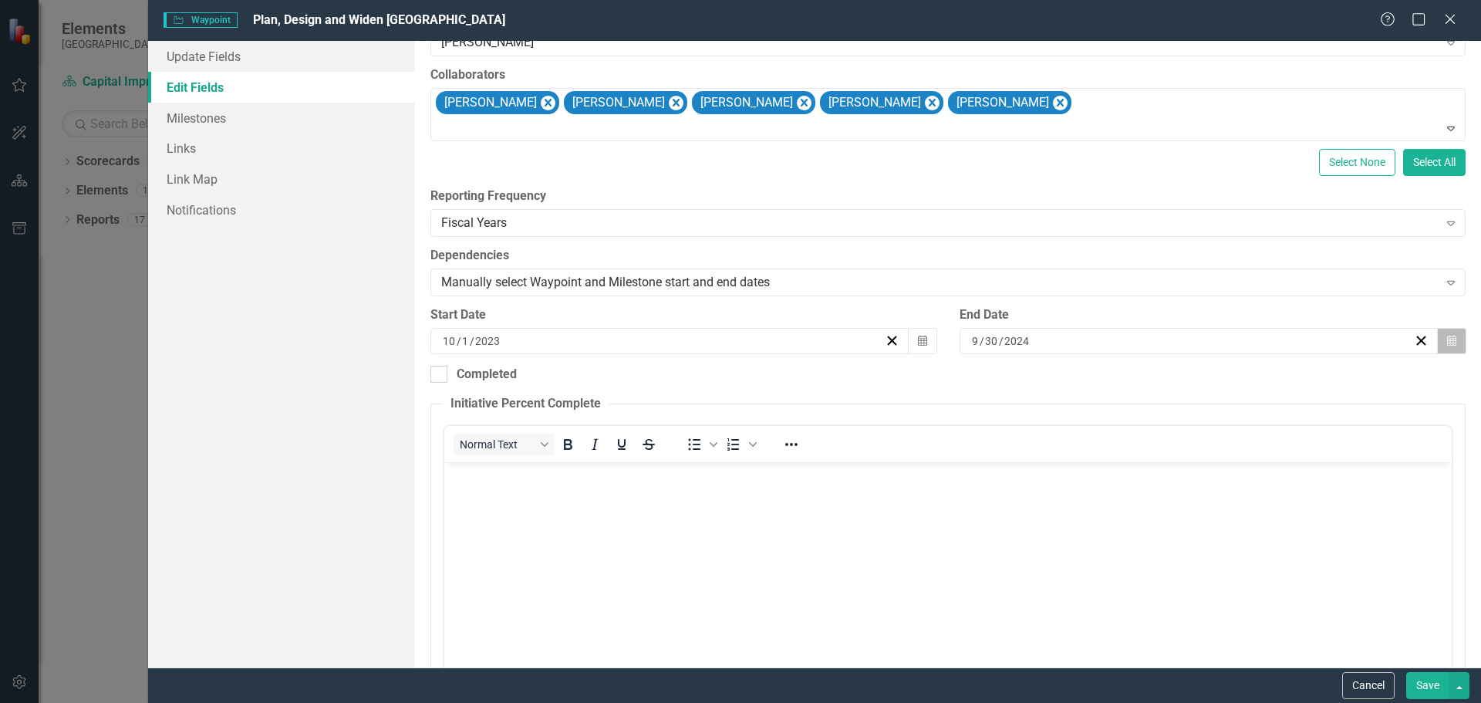
click at [1447, 343] on icon "button" at bounding box center [1451, 340] width 9 height 11
click at [1271, 383] on button "›" at bounding box center [1274, 380] width 34 height 34
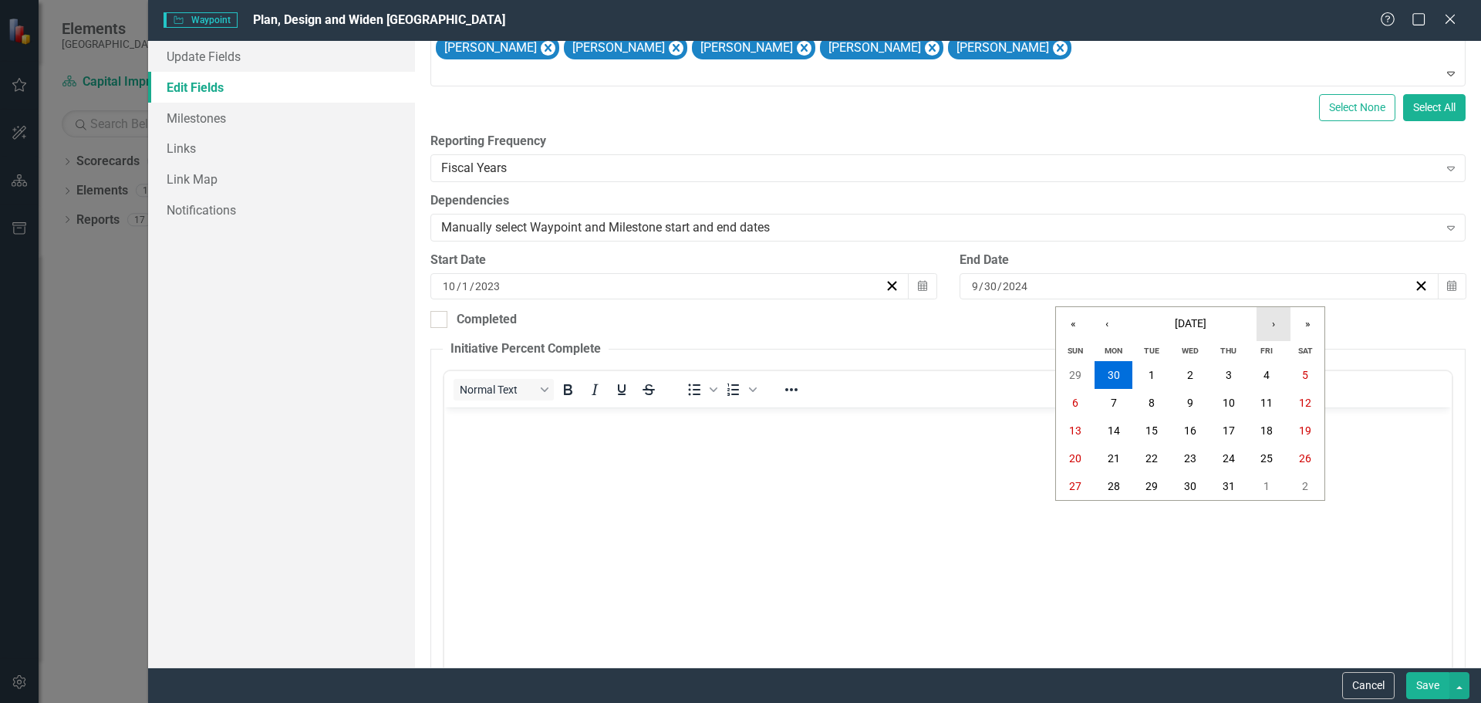
scroll to position [309, 0]
click at [1307, 324] on button "»" at bounding box center [1308, 324] width 34 height 34
click at [1271, 326] on button "›" at bounding box center [1274, 324] width 34 height 34
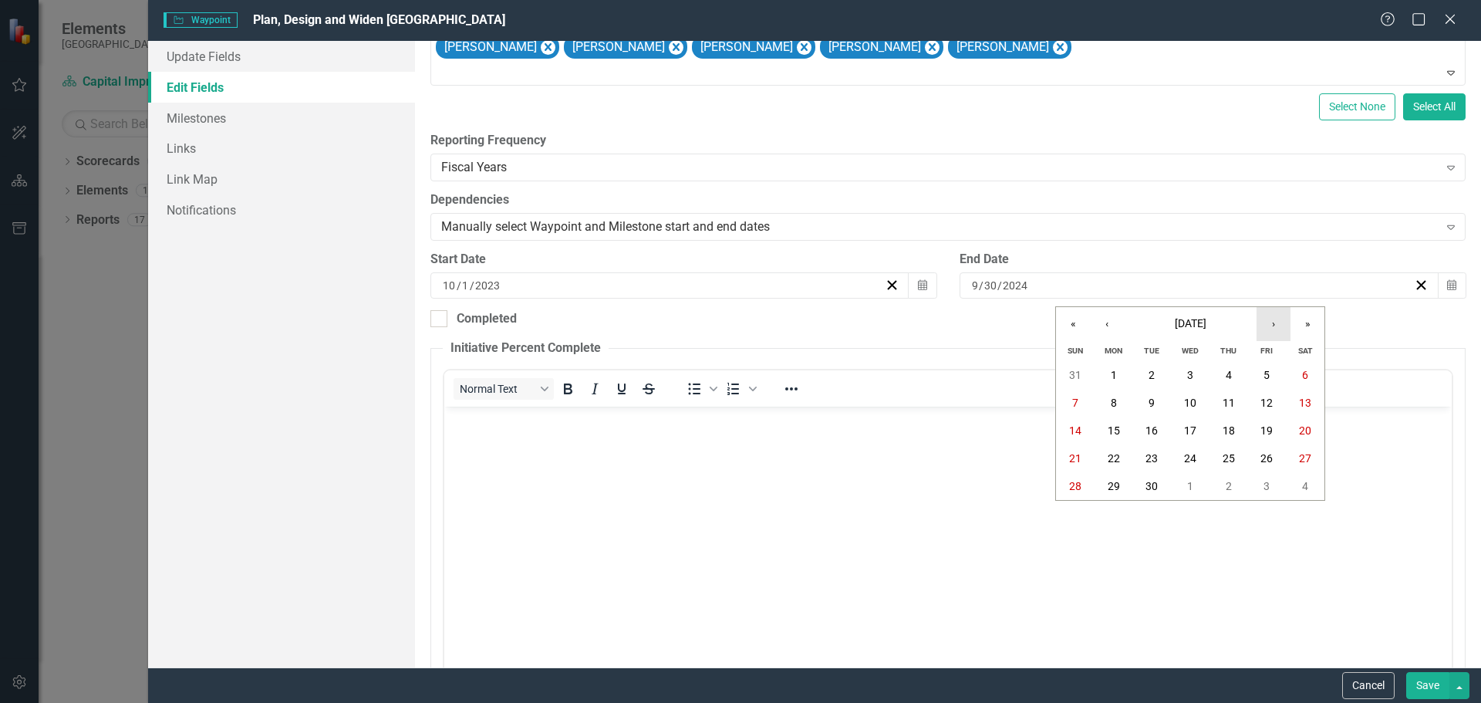
click at [1271, 326] on button "›" at bounding box center [1274, 324] width 34 height 34
click at [1261, 491] on abbr "31" at bounding box center [1267, 486] width 12 height 12
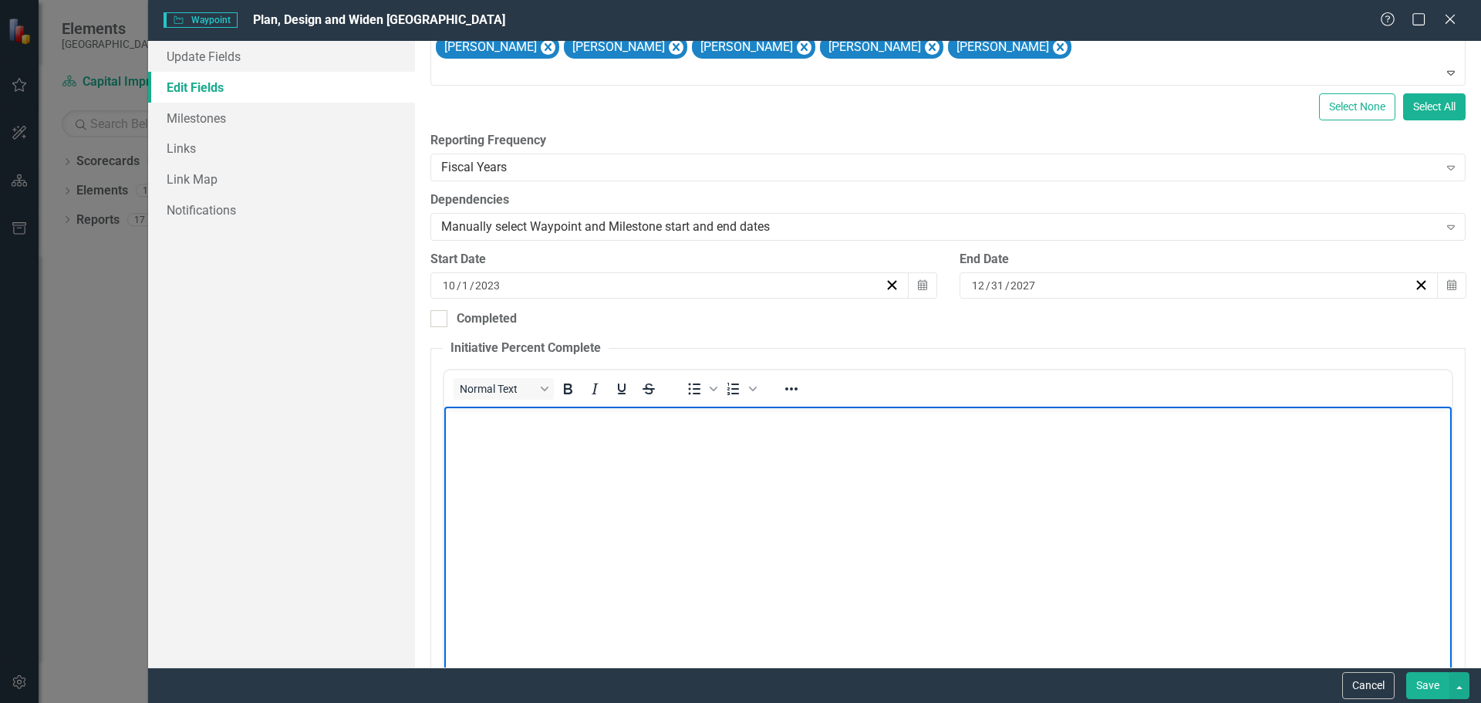
click at [1052, 579] on body "Rich Text Area. Press ALT-0 for help." at bounding box center [948, 521] width 1008 height 231
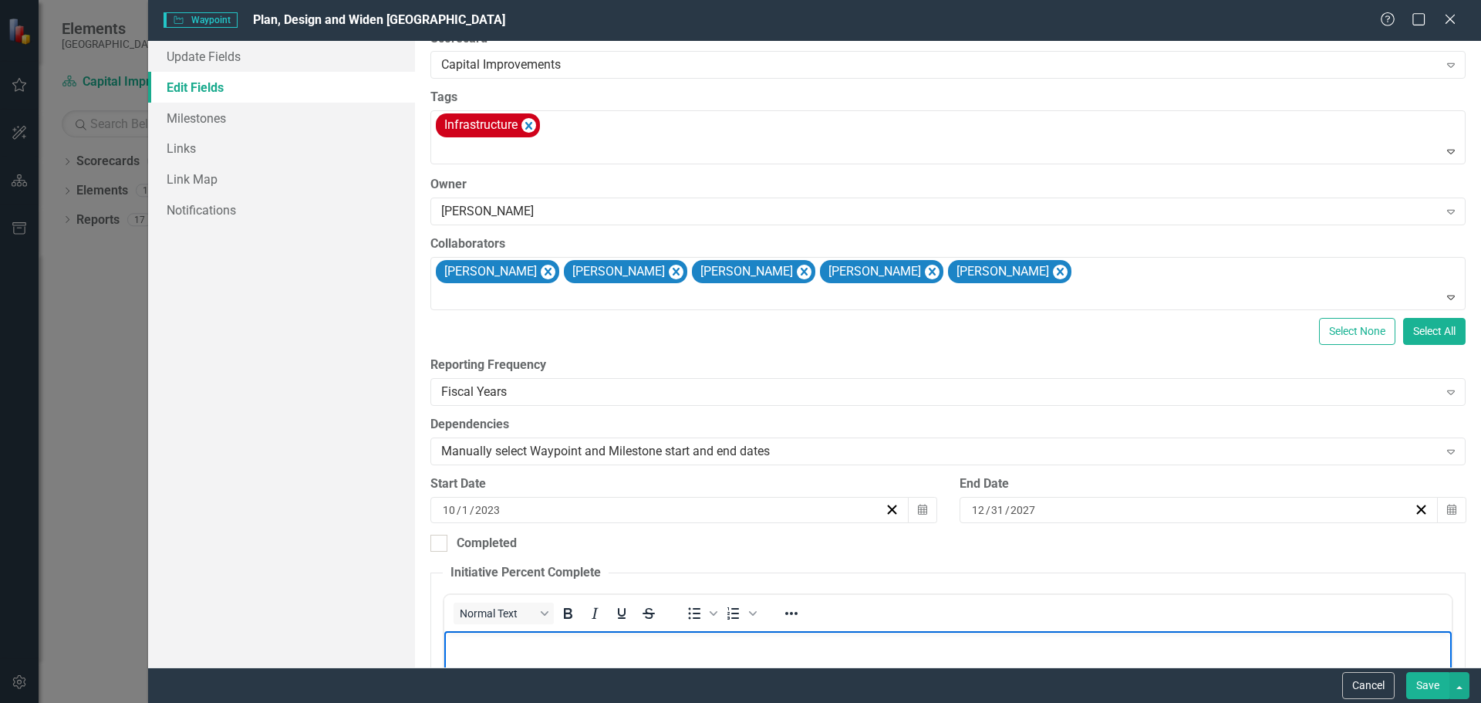
scroll to position [231, 0]
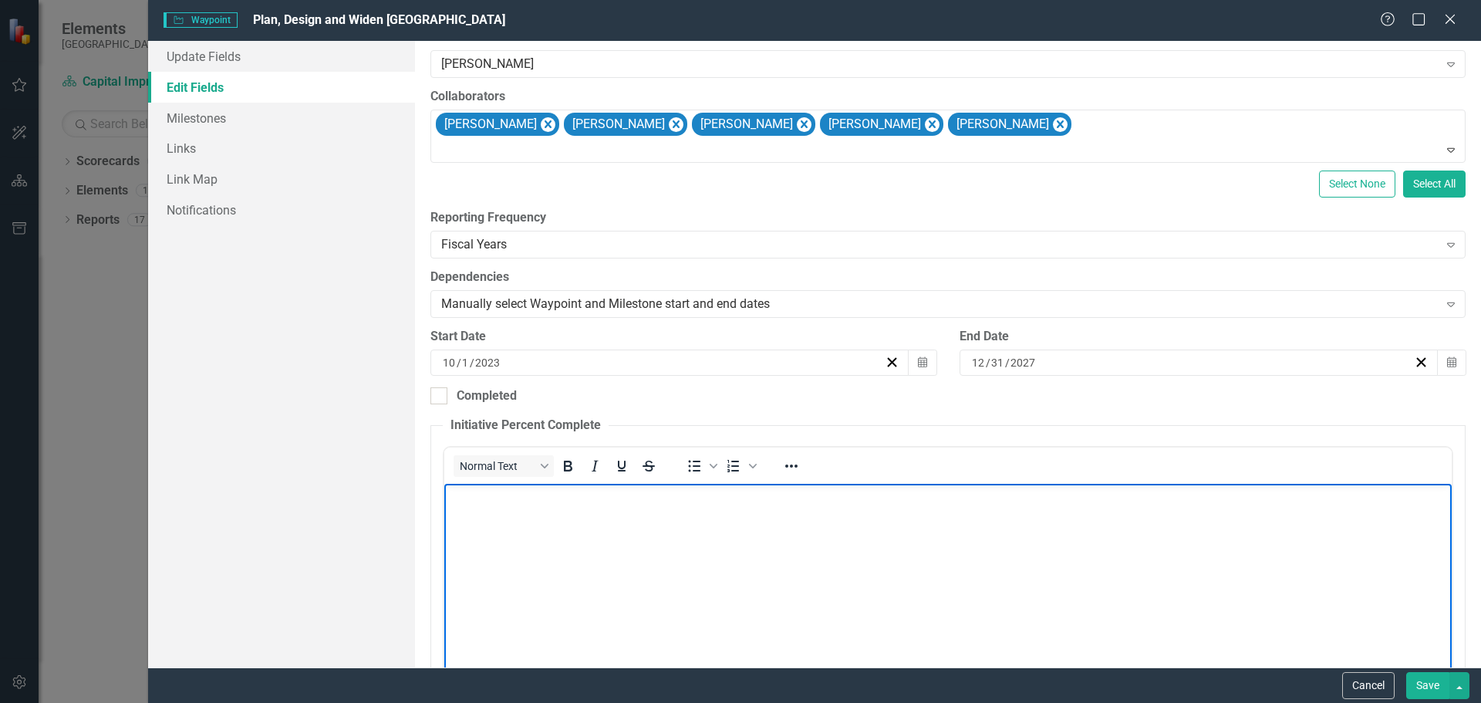
click at [1419, 688] on button "Save" at bounding box center [1427, 685] width 43 height 27
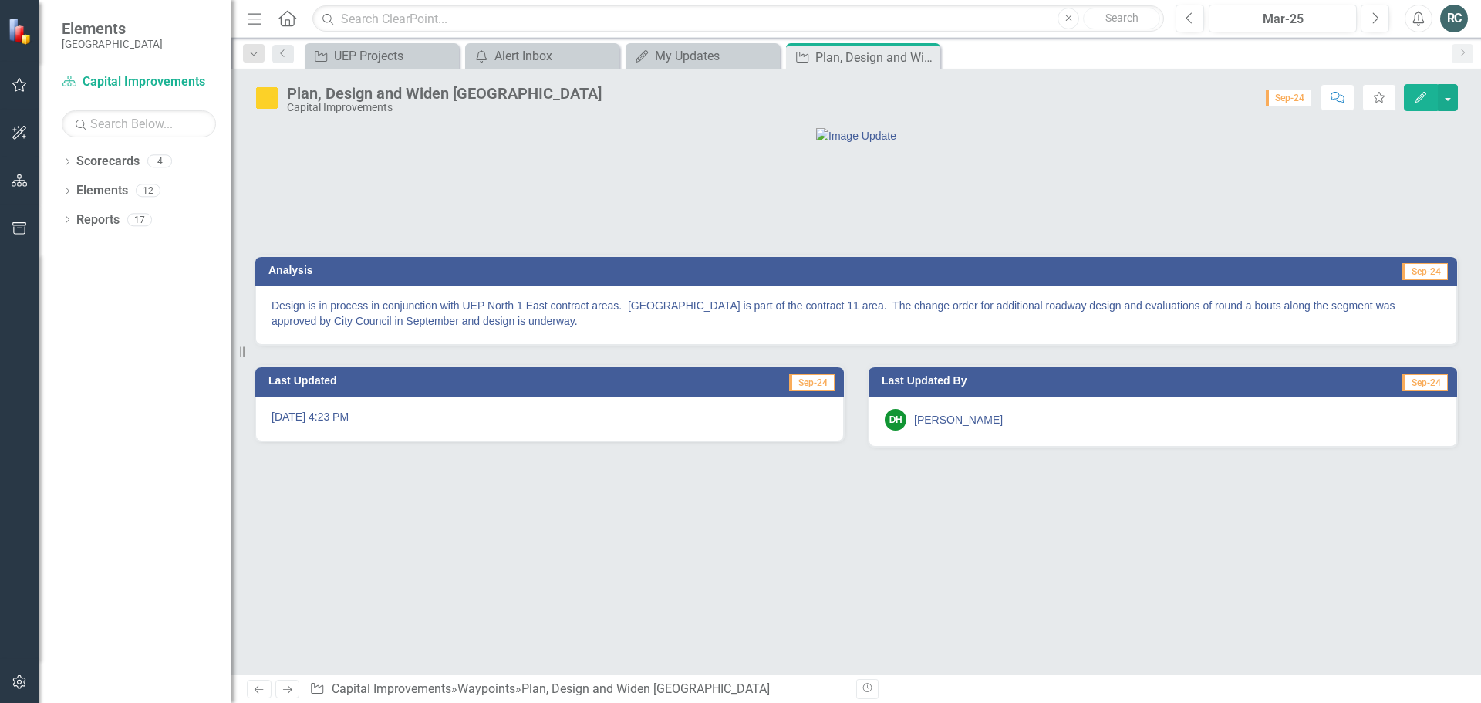
click at [15, 85] on icon "button" at bounding box center [20, 85] width 16 height 12
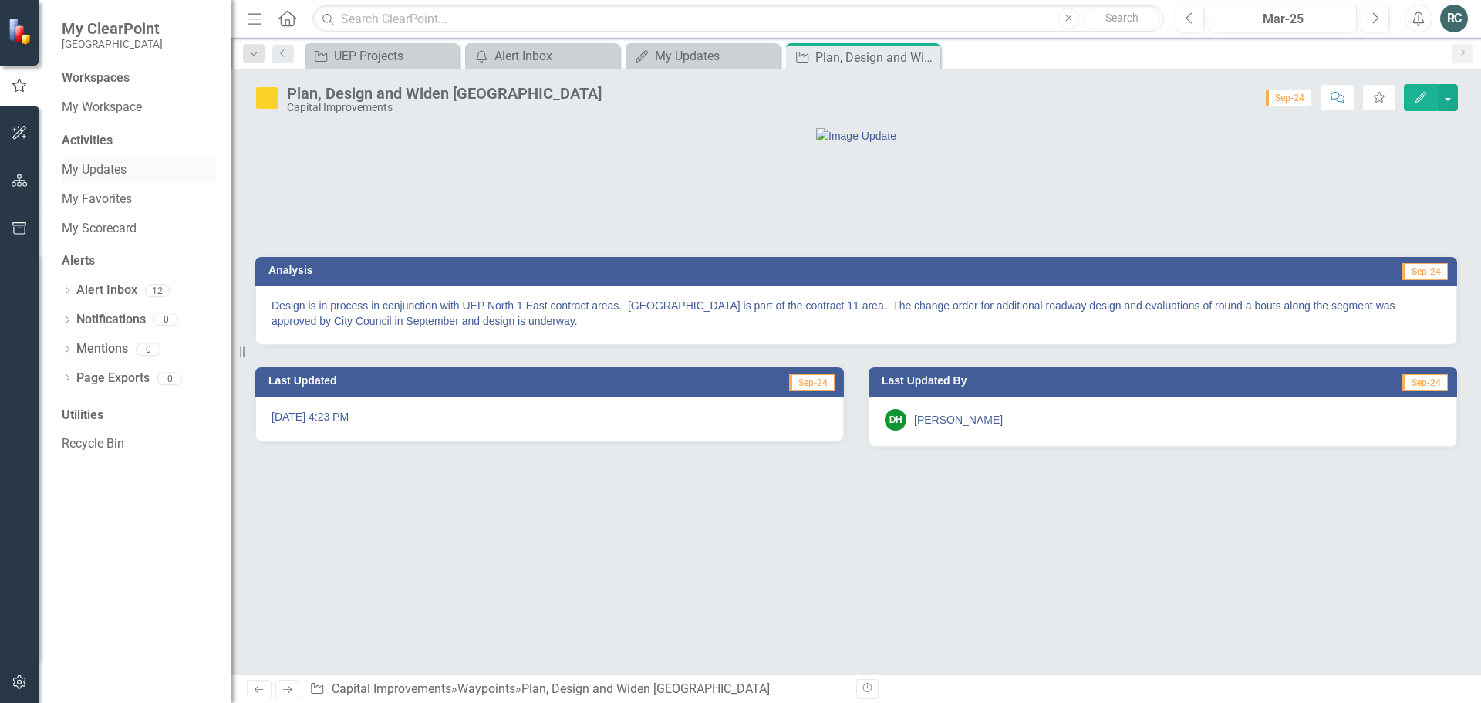
click at [103, 174] on link "My Updates" at bounding box center [139, 170] width 154 height 18
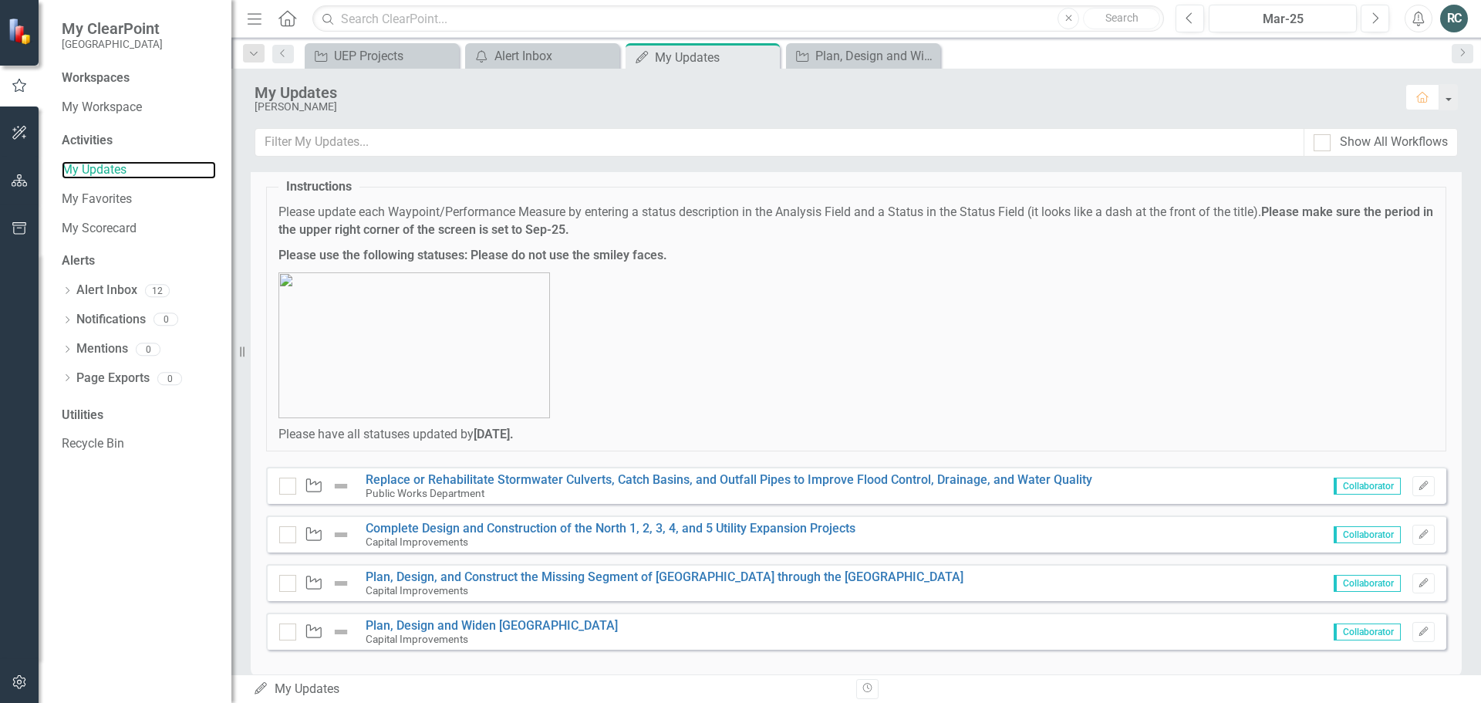
scroll to position [61, 0]
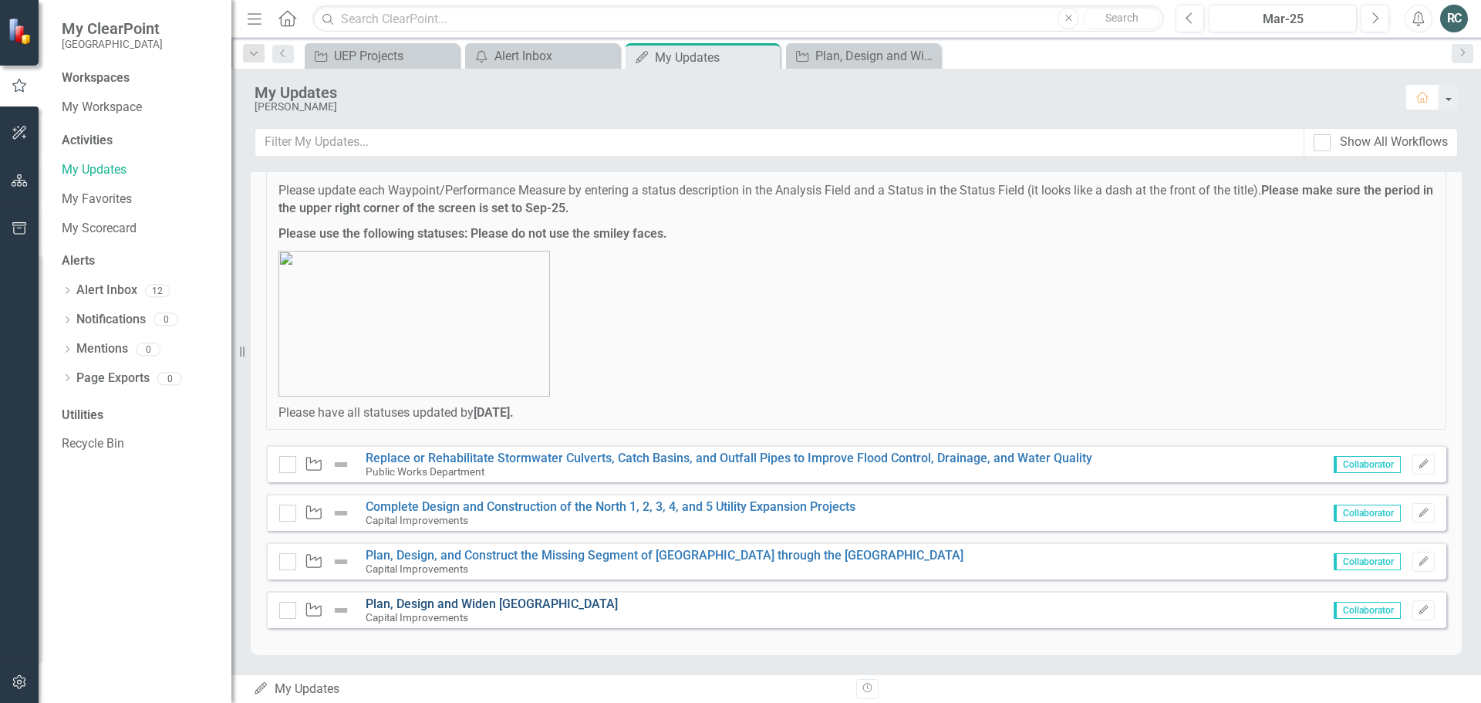
click at [515, 603] on link "Plan, Design and Widen [GEOGRAPHIC_DATA]" at bounding box center [492, 603] width 252 height 15
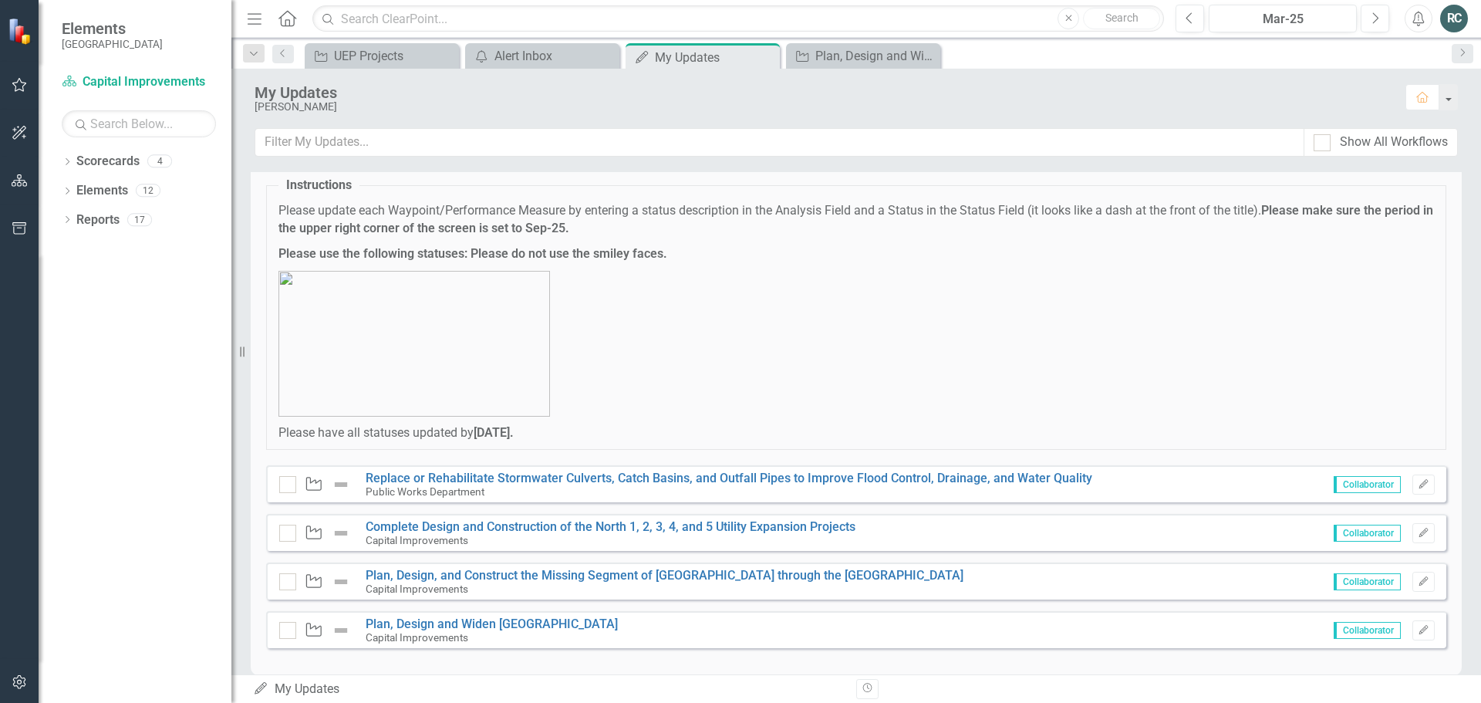
scroll to position [61, 0]
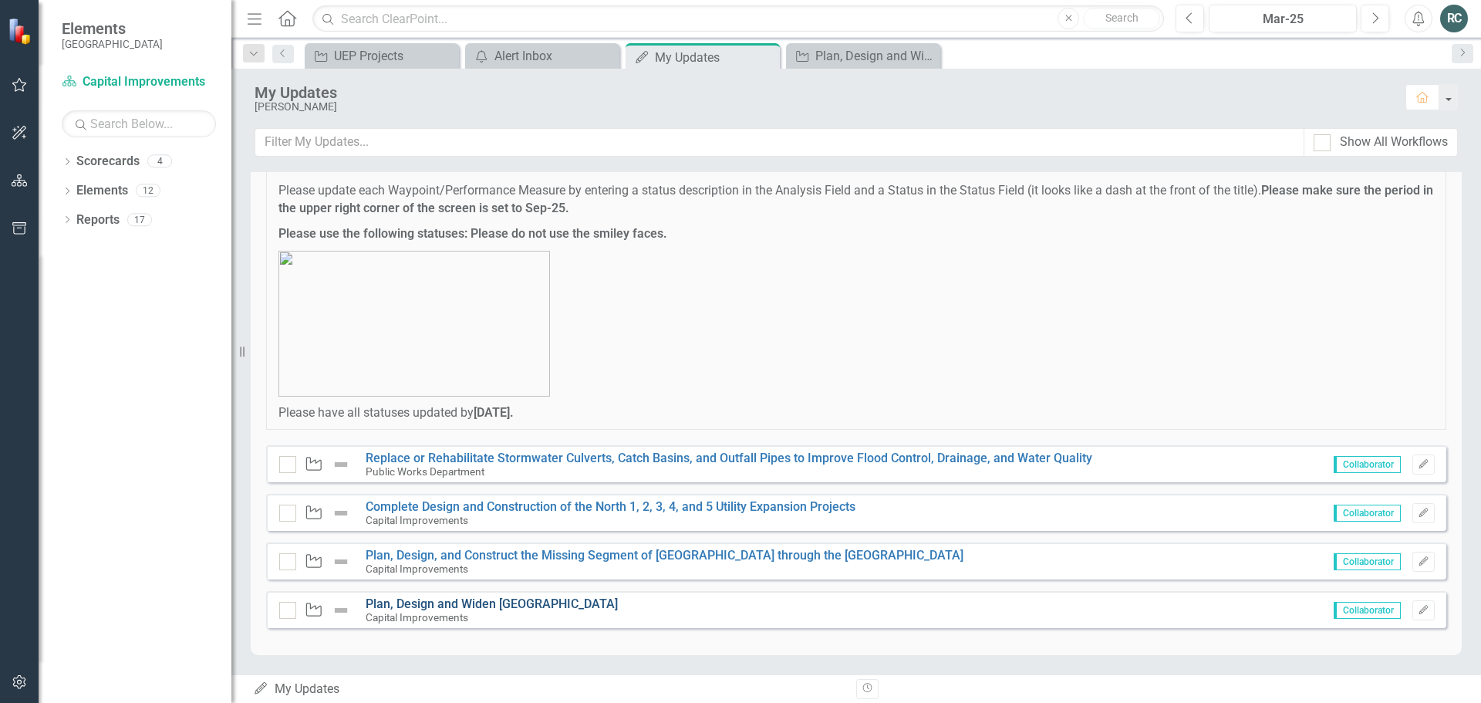
click at [501, 606] on link "Plan, Design and Widen [GEOGRAPHIC_DATA]" at bounding box center [492, 603] width 252 height 15
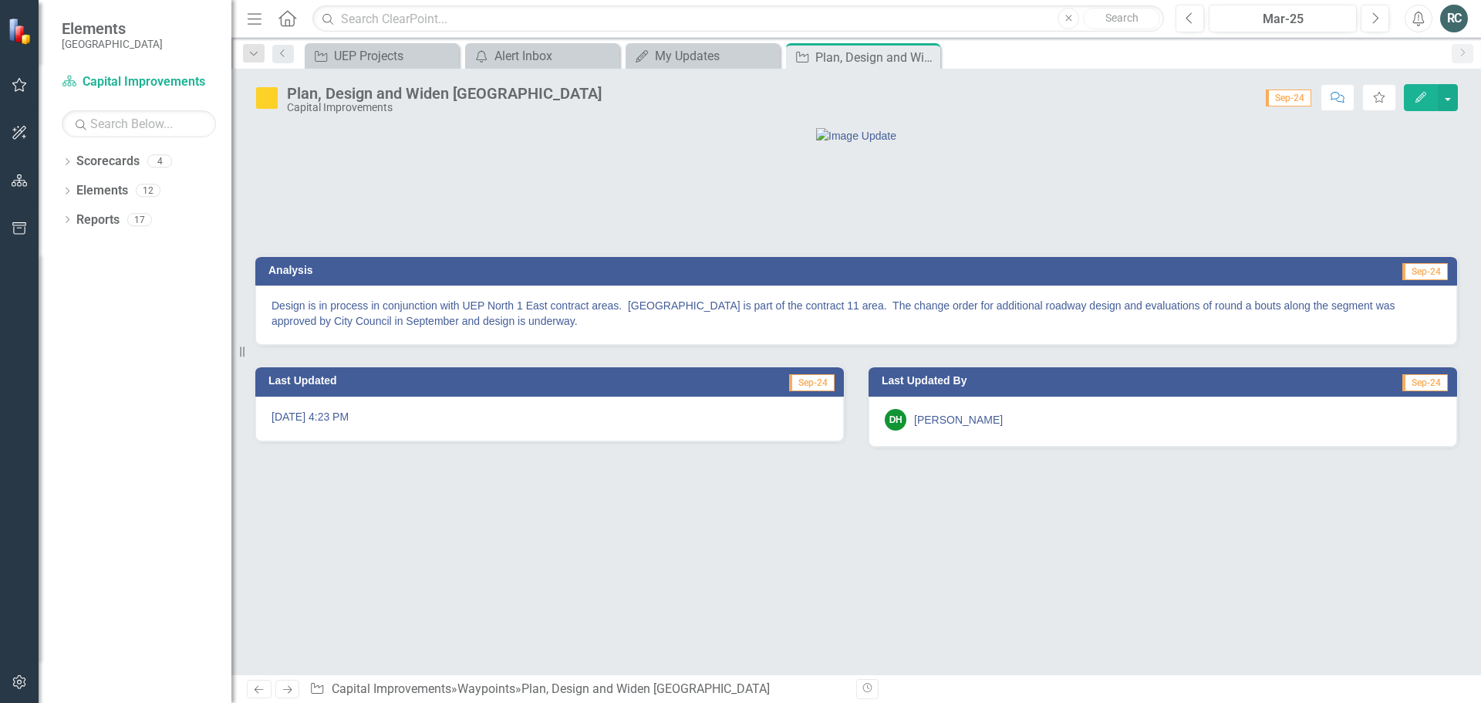
click at [1424, 96] on icon "button" at bounding box center [1421, 97] width 11 height 11
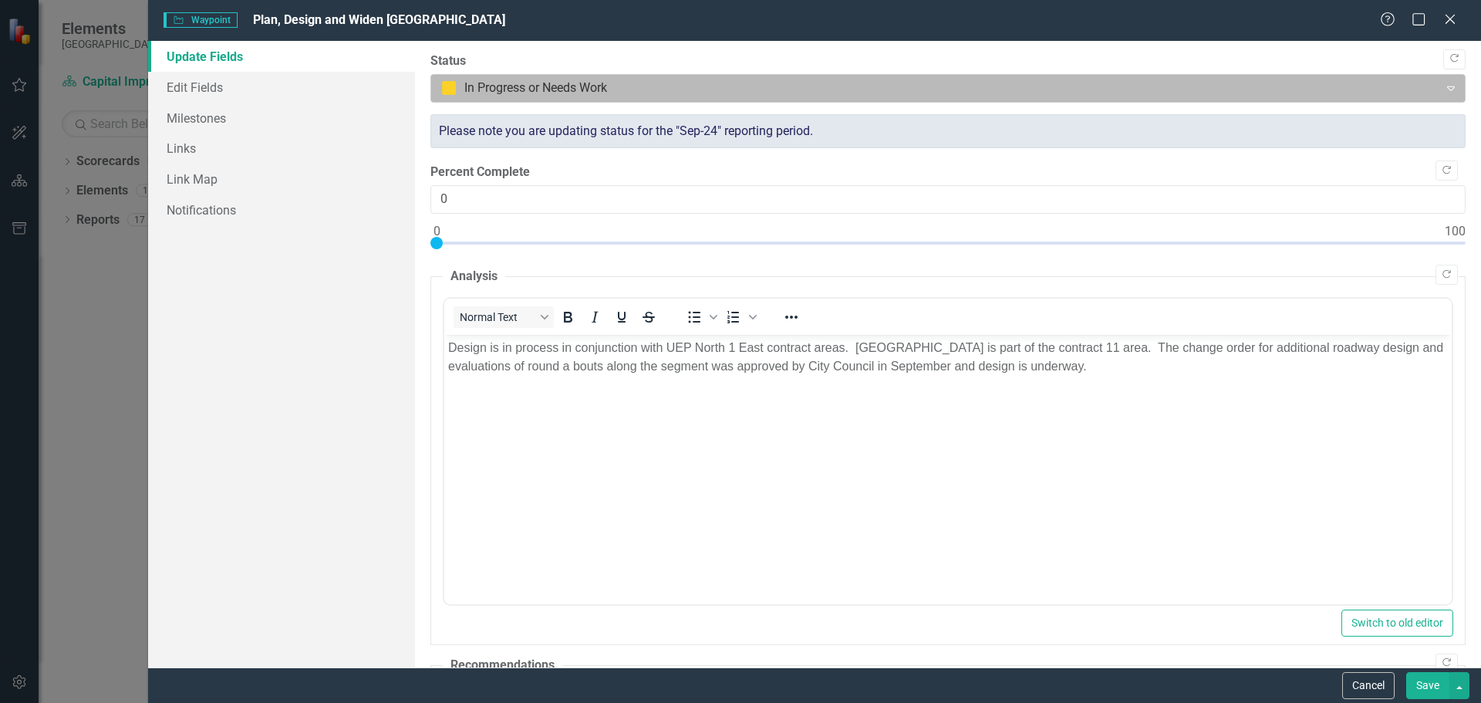
click at [1443, 93] on icon "Expand" at bounding box center [1450, 88] width 15 height 12
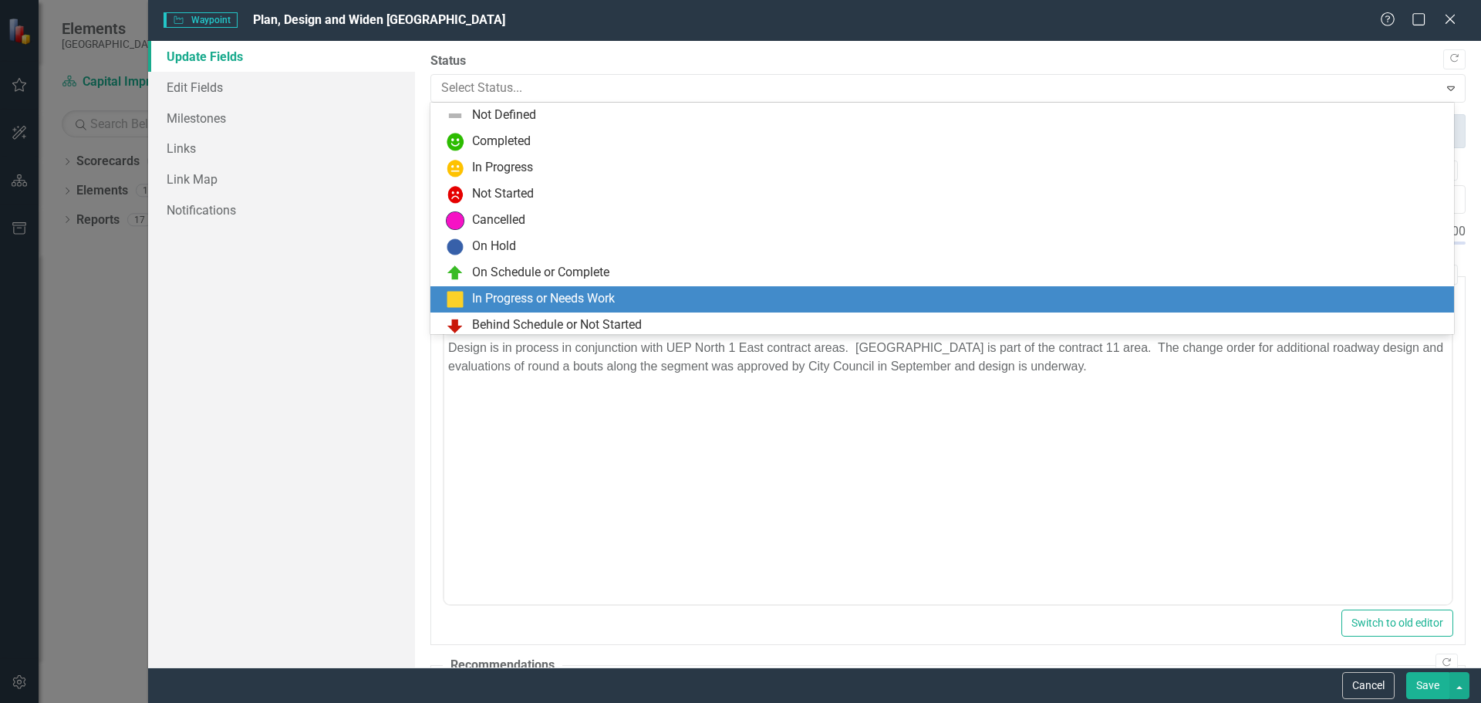
scroll to position [31, 0]
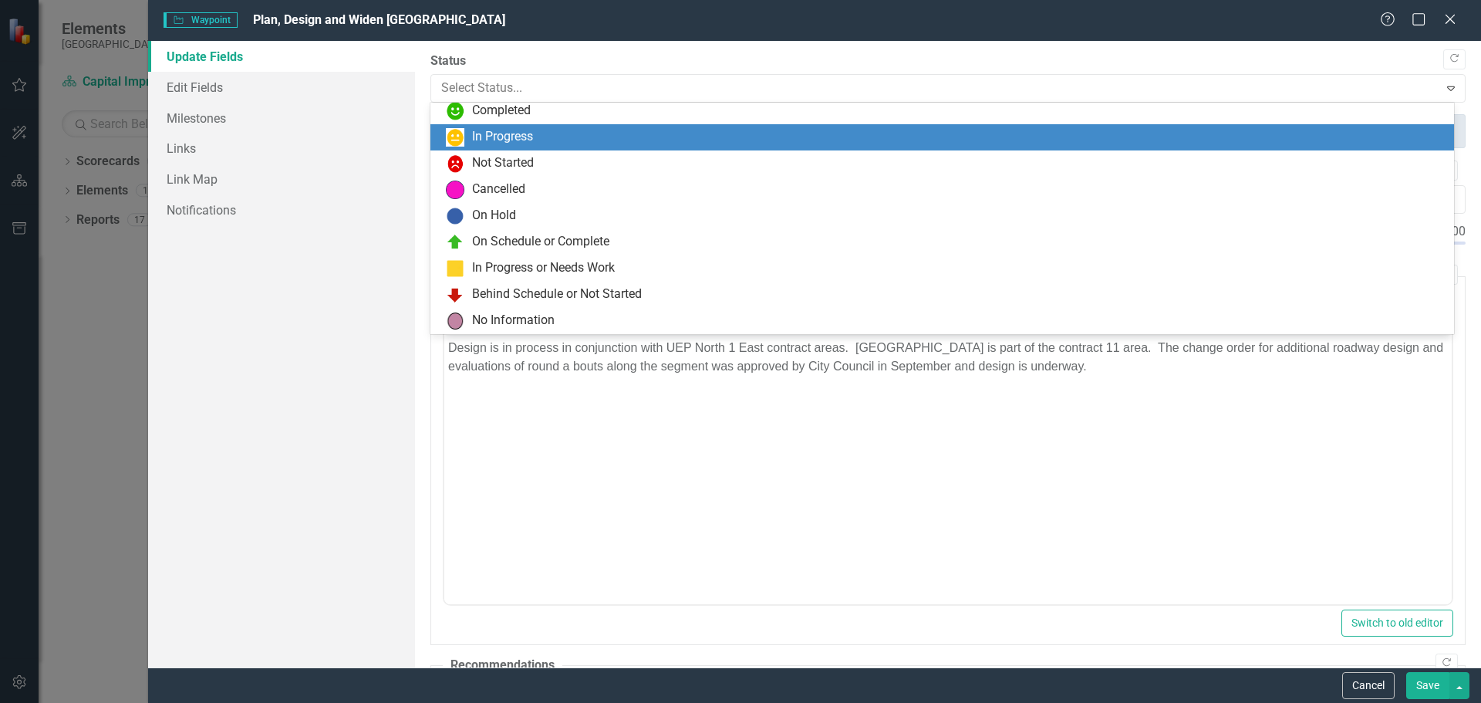
click at [822, 143] on div "In Progress" at bounding box center [945, 137] width 999 height 19
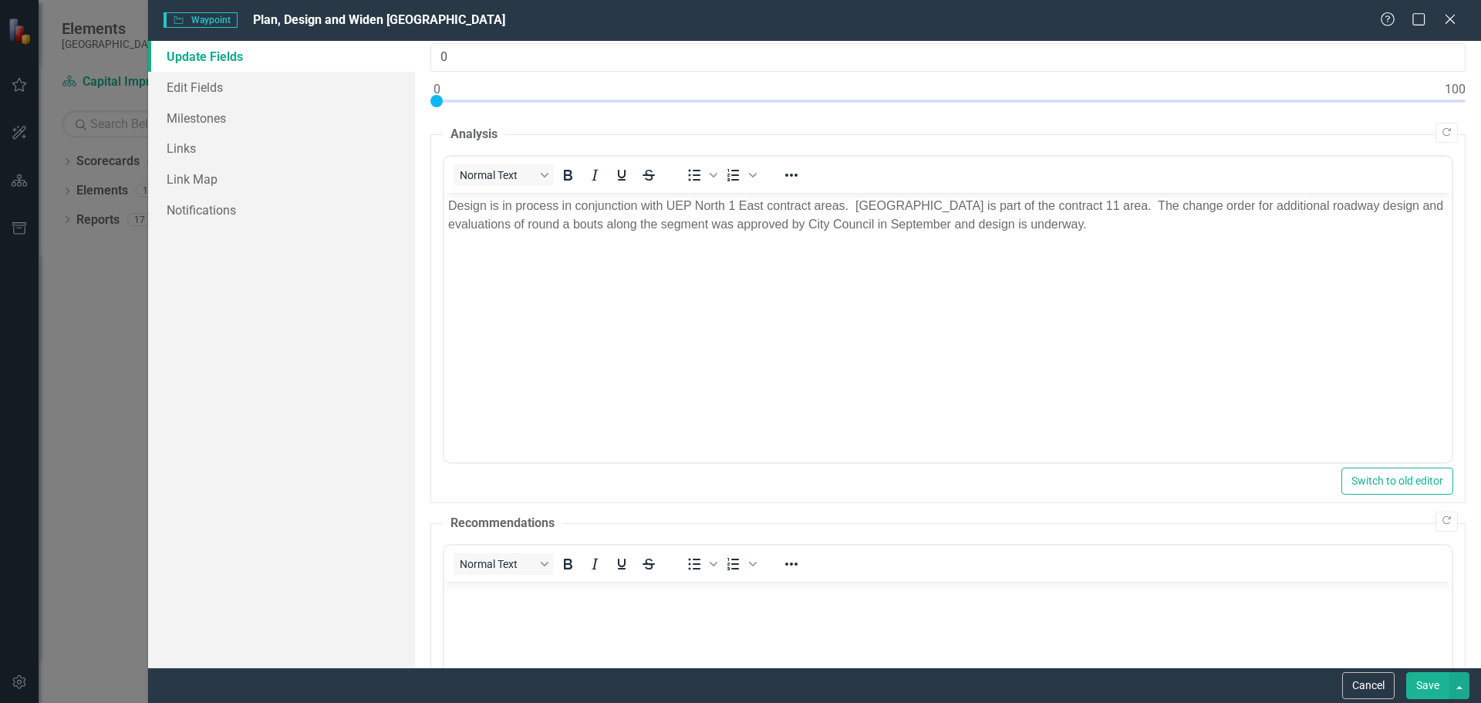
scroll to position [451, 0]
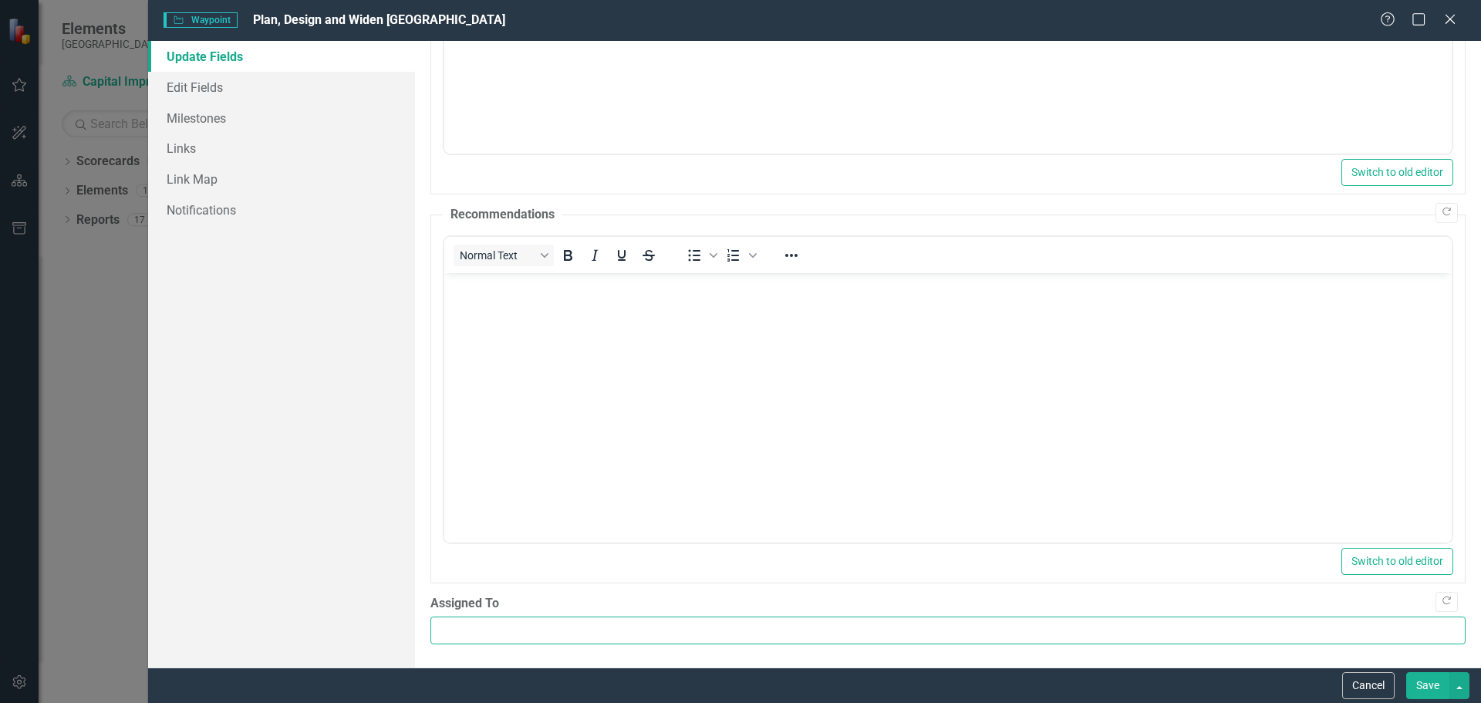
click at [1148, 638] on input "Assigned To" at bounding box center [947, 630] width 1035 height 29
click at [570, 626] on input "Assigned To" at bounding box center [947, 630] width 1035 height 29
click at [211, 91] on link "Edit Fields" at bounding box center [281, 87] width 267 height 31
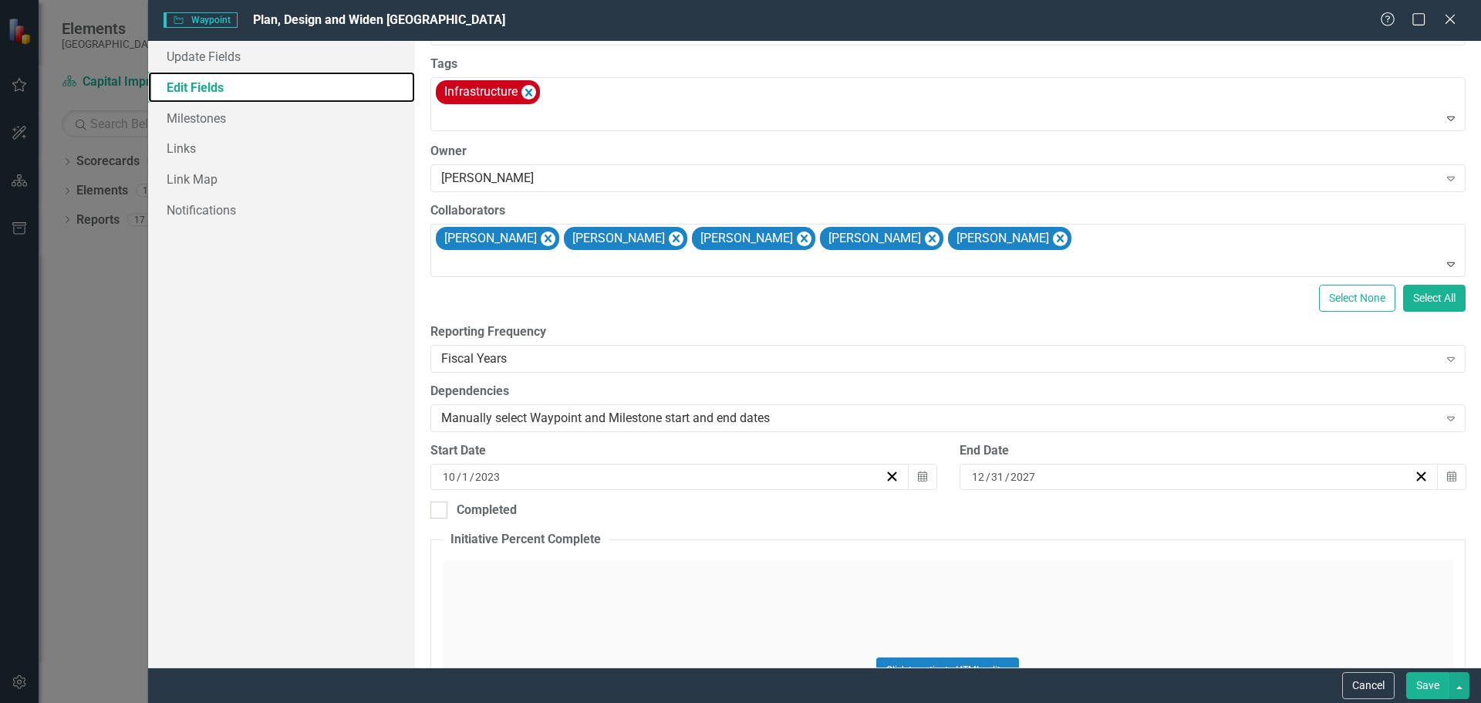
scroll to position [0, 0]
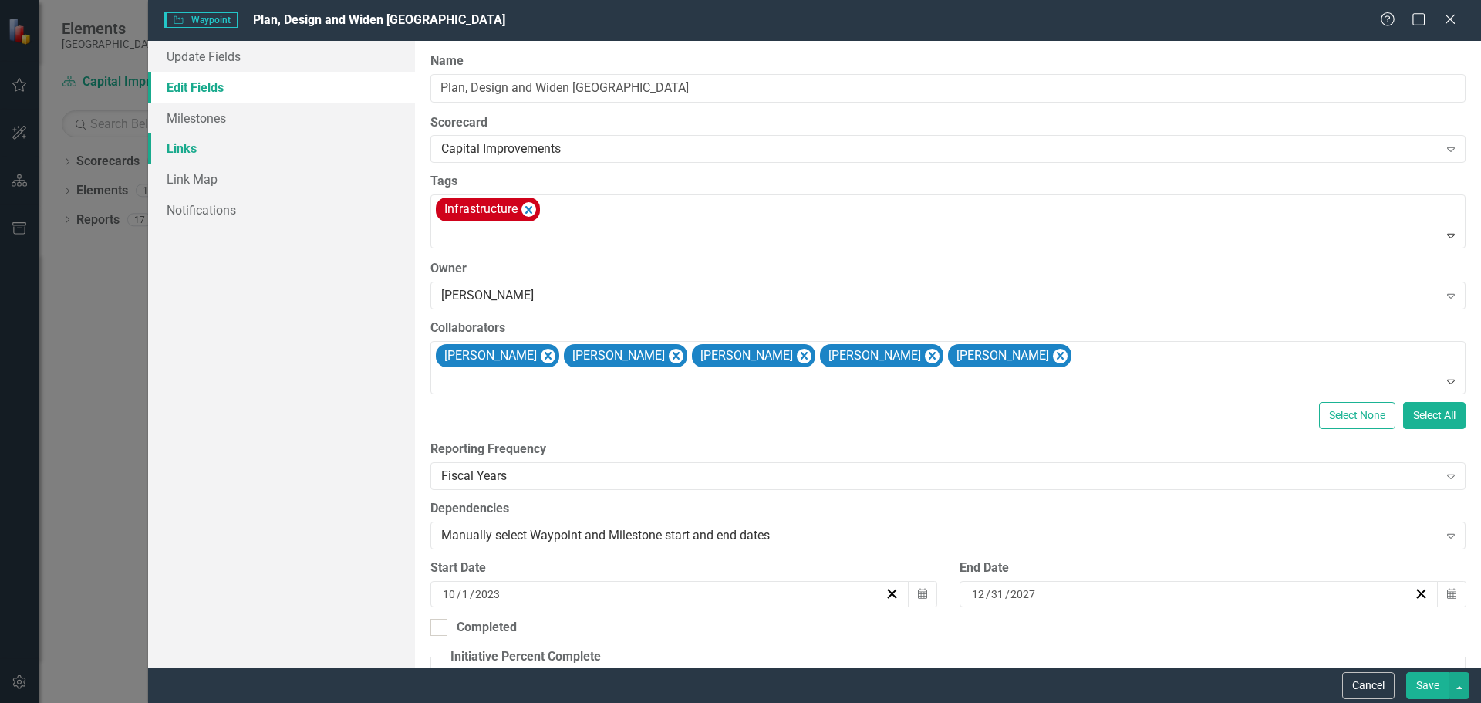
click at [180, 149] on link "Links" at bounding box center [281, 148] width 267 height 31
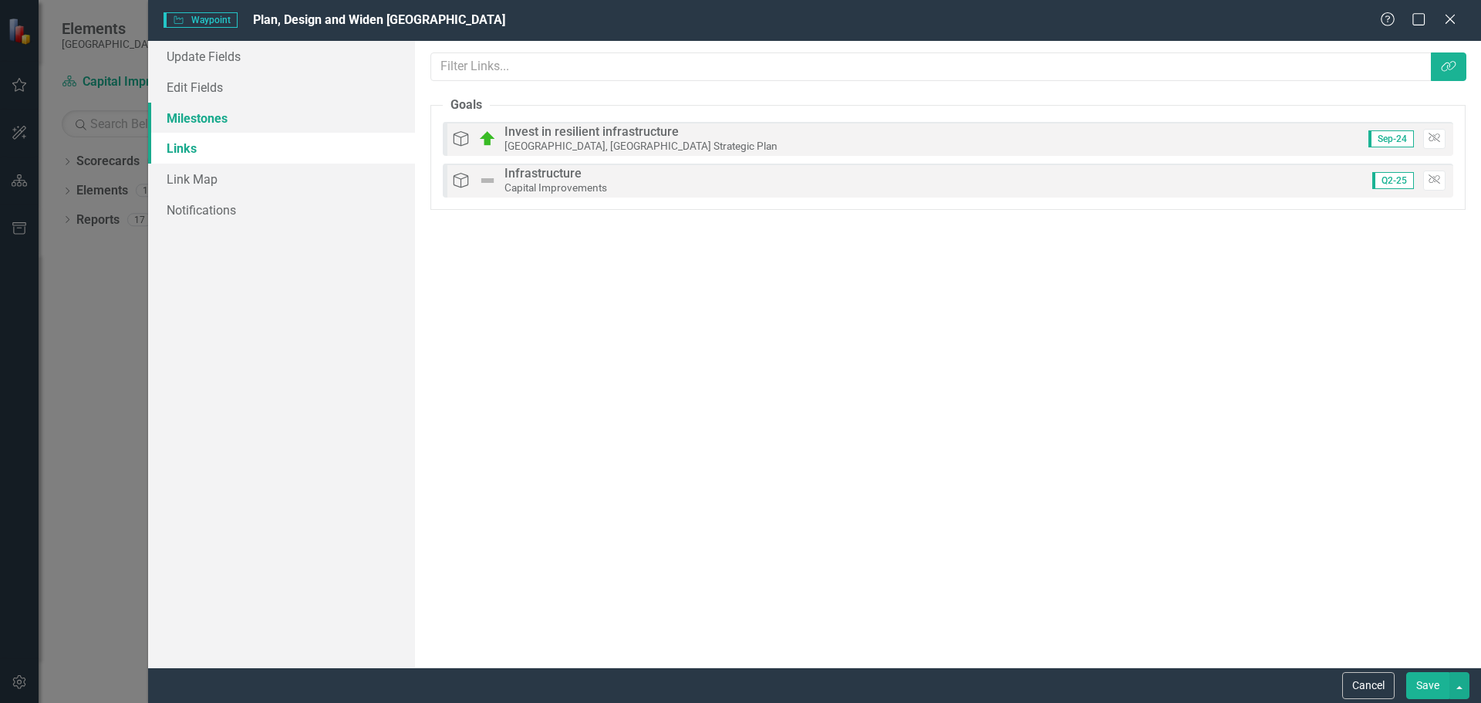
click at [213, 122] on link "Milestones" at bounding box center [281, 118] width 267 height 31
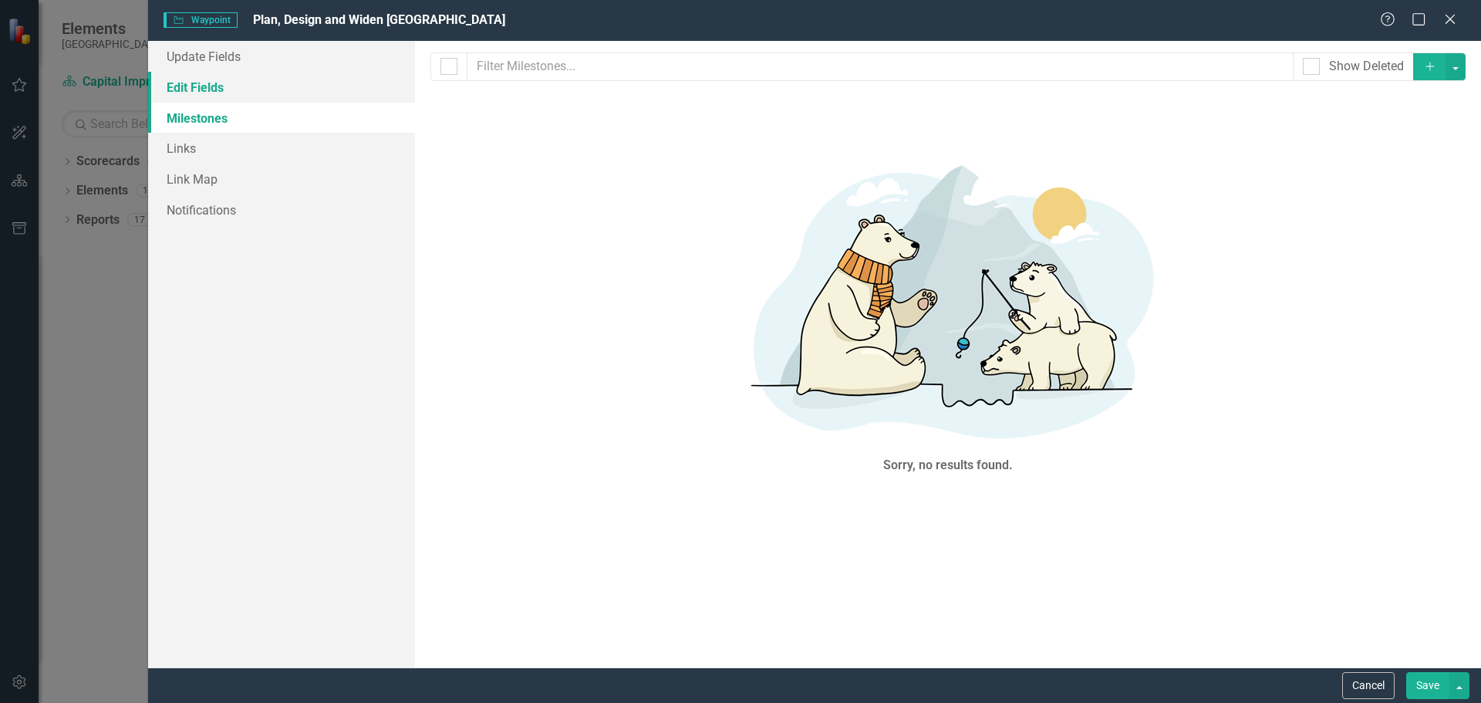
click at [217, 87] on link "Edit Fields" at bounding box center [281, 87] width 267 height 31
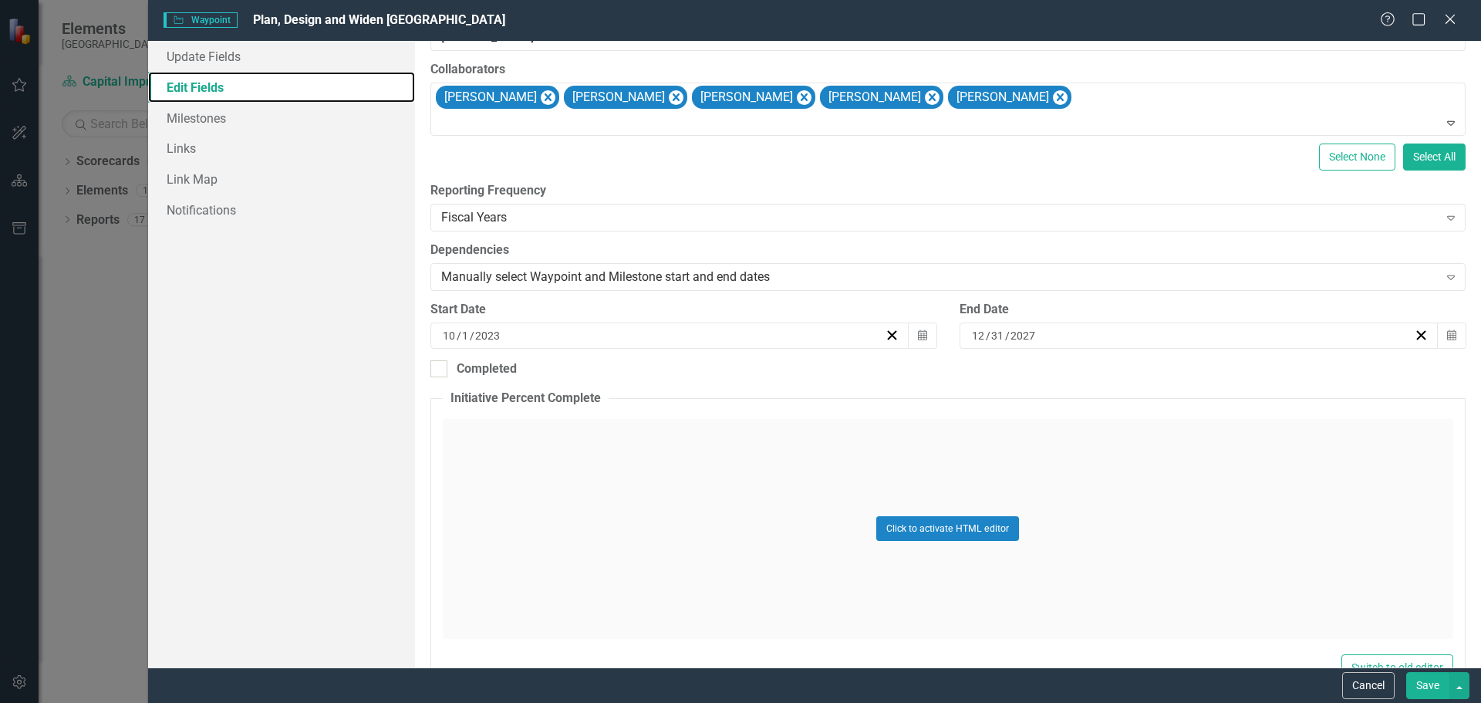
scroll to position [309, 0]
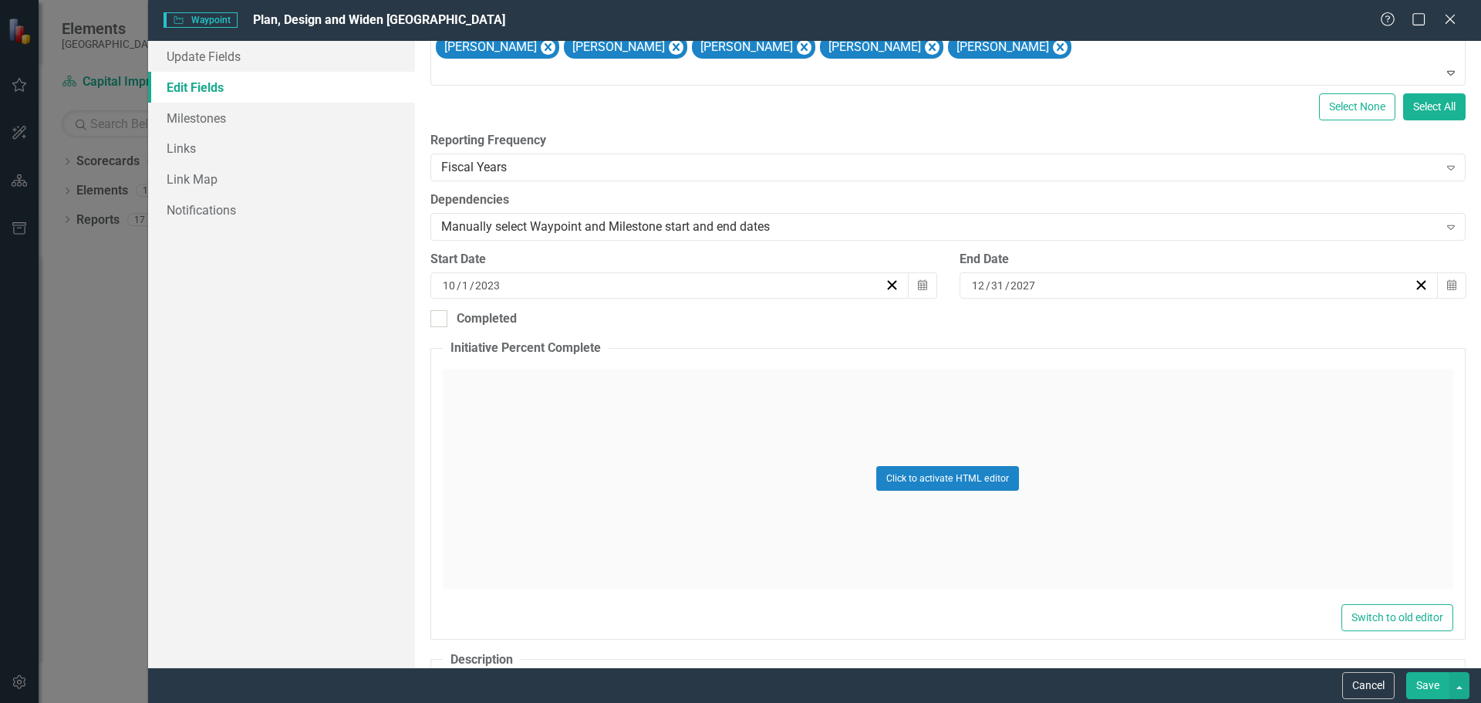
click at [798, 442] on div "Click to activate HTML editor" at bounding box center [948, 479] width 1011 height 220
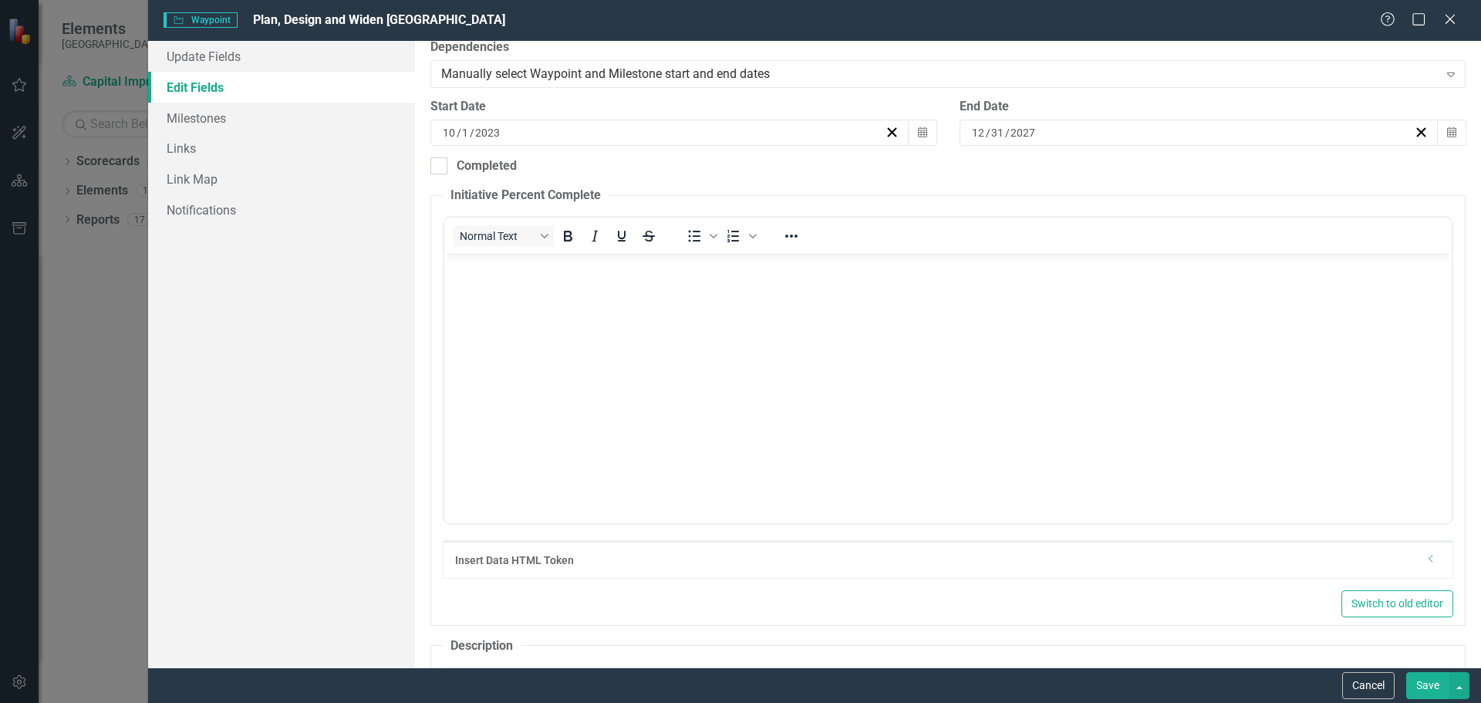
scroll to position [463, 0]
click at [600, 286] on body "Rich Text Area. Press ALT-0 for help." at bounding box center [948, 367] width 1008 height 231
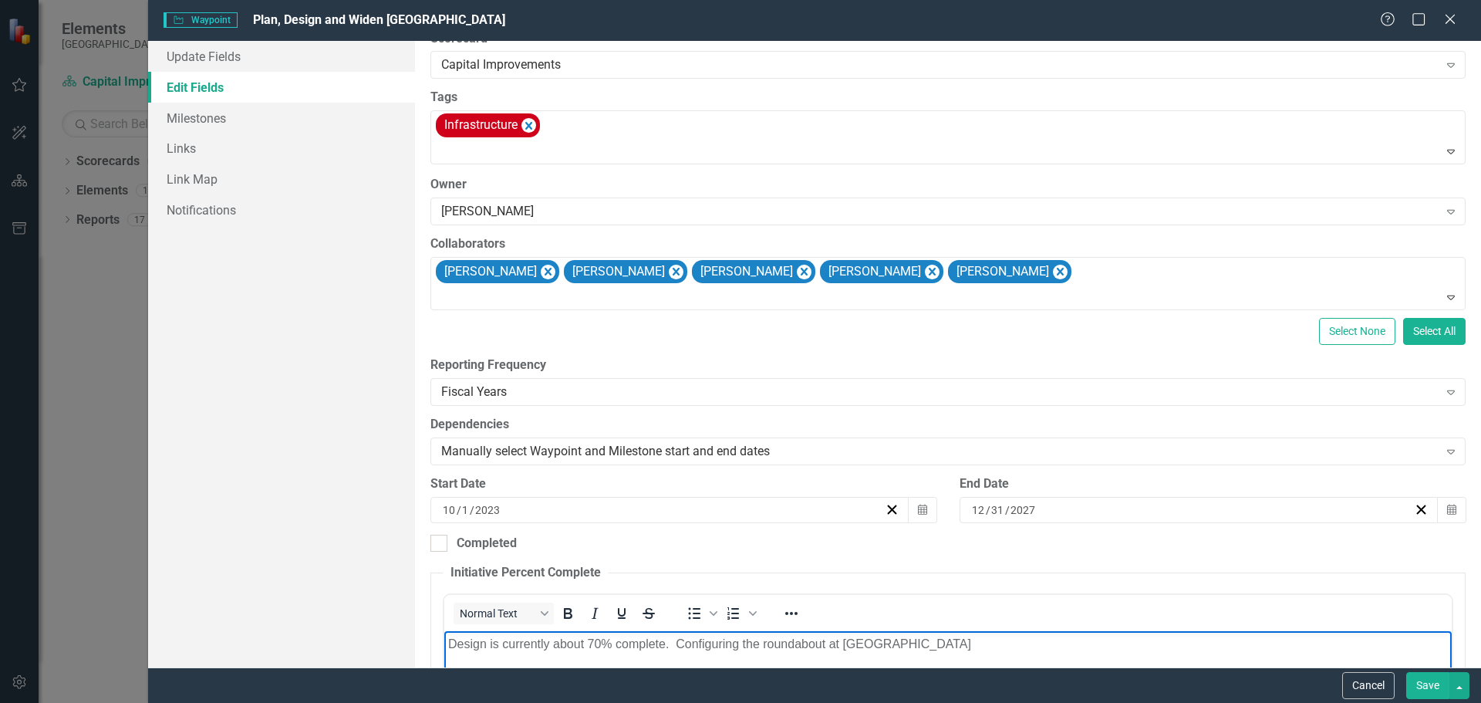
scroll to position [0, 0]
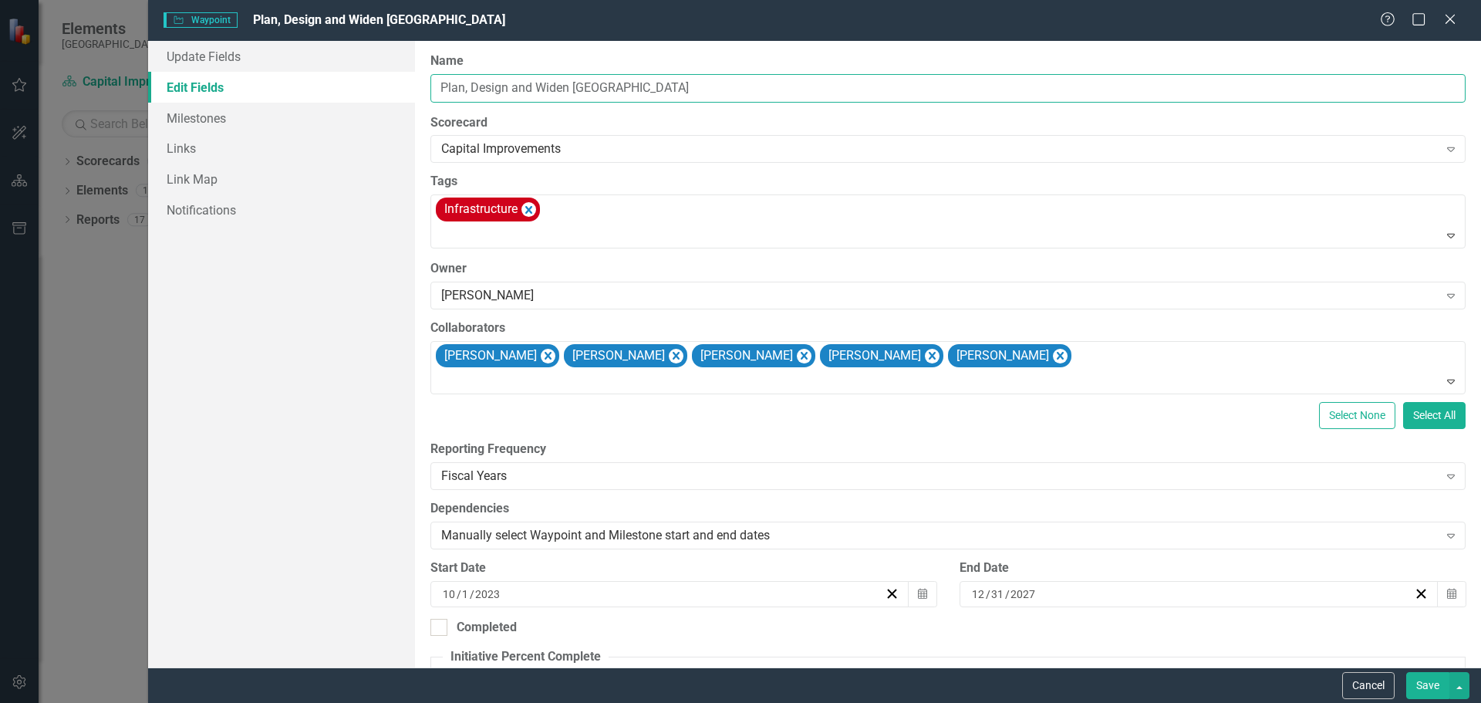
drag, startPoint x: 536, startPoint y: 86, endPoint x: 569, endPoint y: 86, distance: 32.4
click at [569, 86] on input "Plan, Design and Widen [GEOGRAPHIC_DATA]" at bounding box center [947, 88] width 1035 height 29
click at [704, 87] on input "Plan, Design and Construct [GEOGRAPHIC_DATA]" at bounding box center [947, 88] width 1035 height 29
type input "Plan, Design and Construct NE [GEOGRAPHIC_DATA] - Widening and Roundabouts"
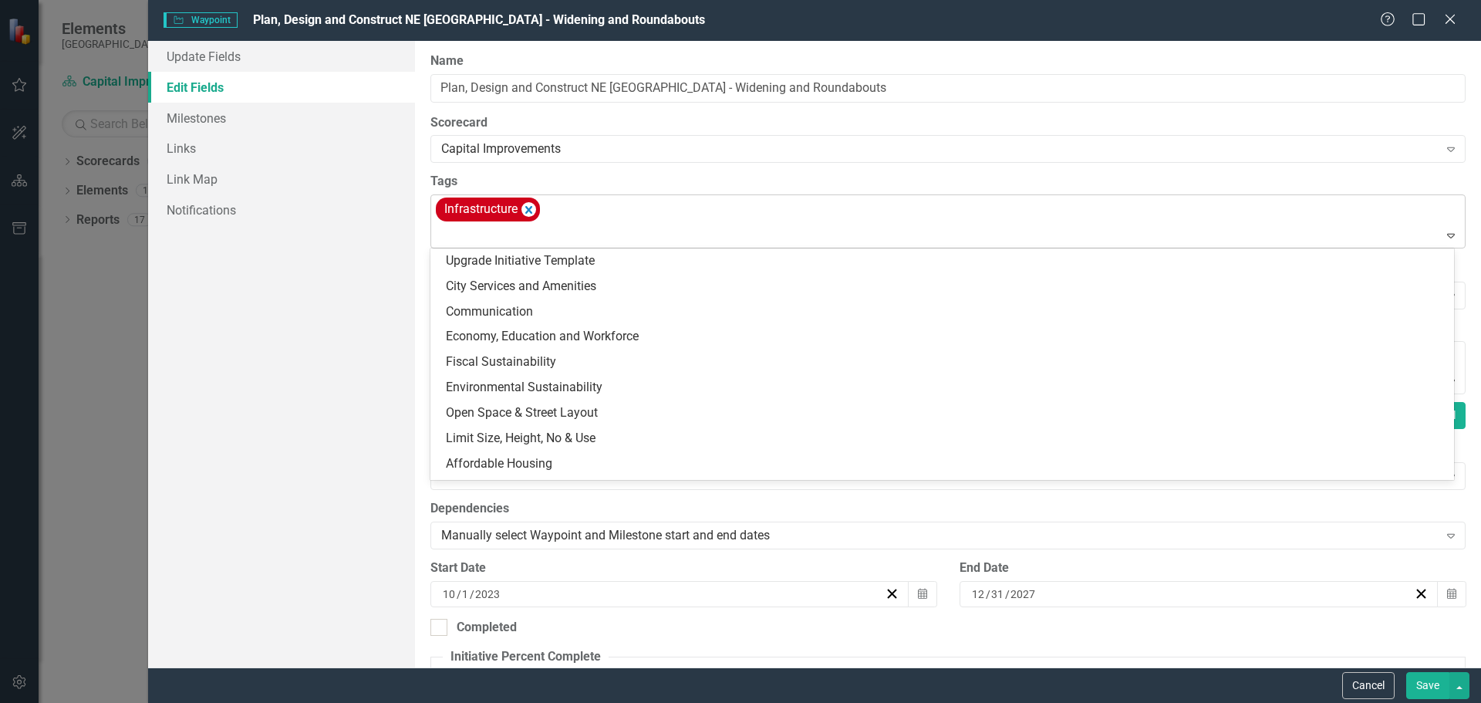
click at [927, 214] on div "Infrastructure" at bounding box center [949, 221] width 1031 height 52
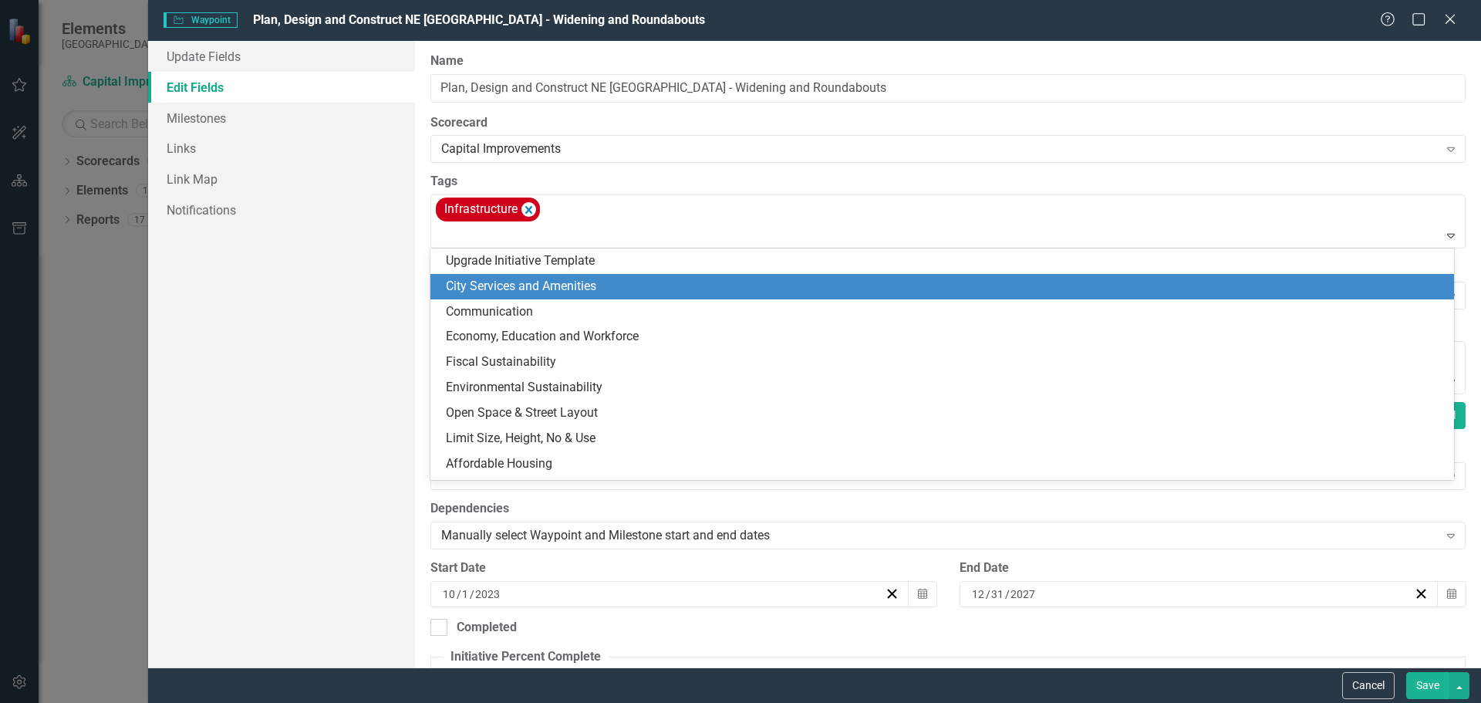
click at [289, 307] on div "Update Fields Edit Fields Milestones Links Link Map Notifications" at bounding box center [281, 354] width 267 height 626
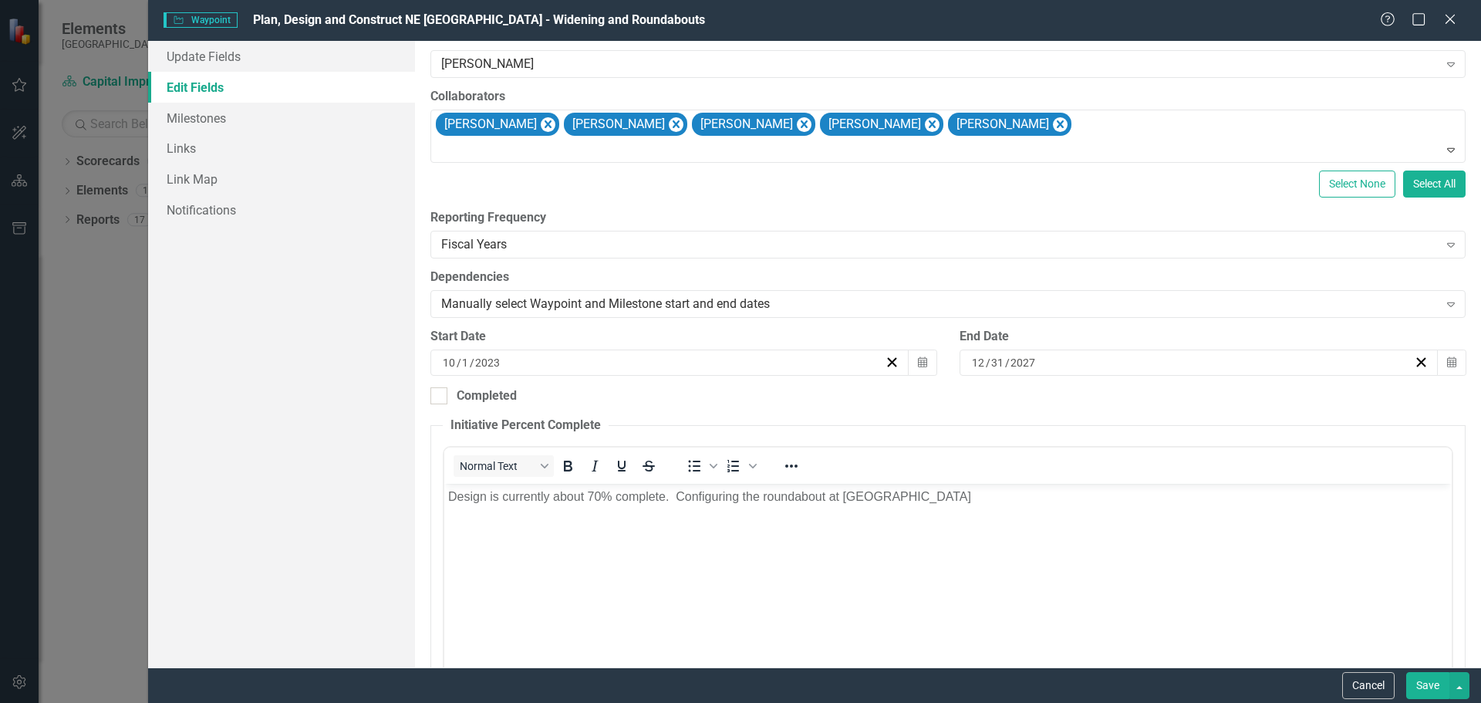
scroll to position [463, 0]
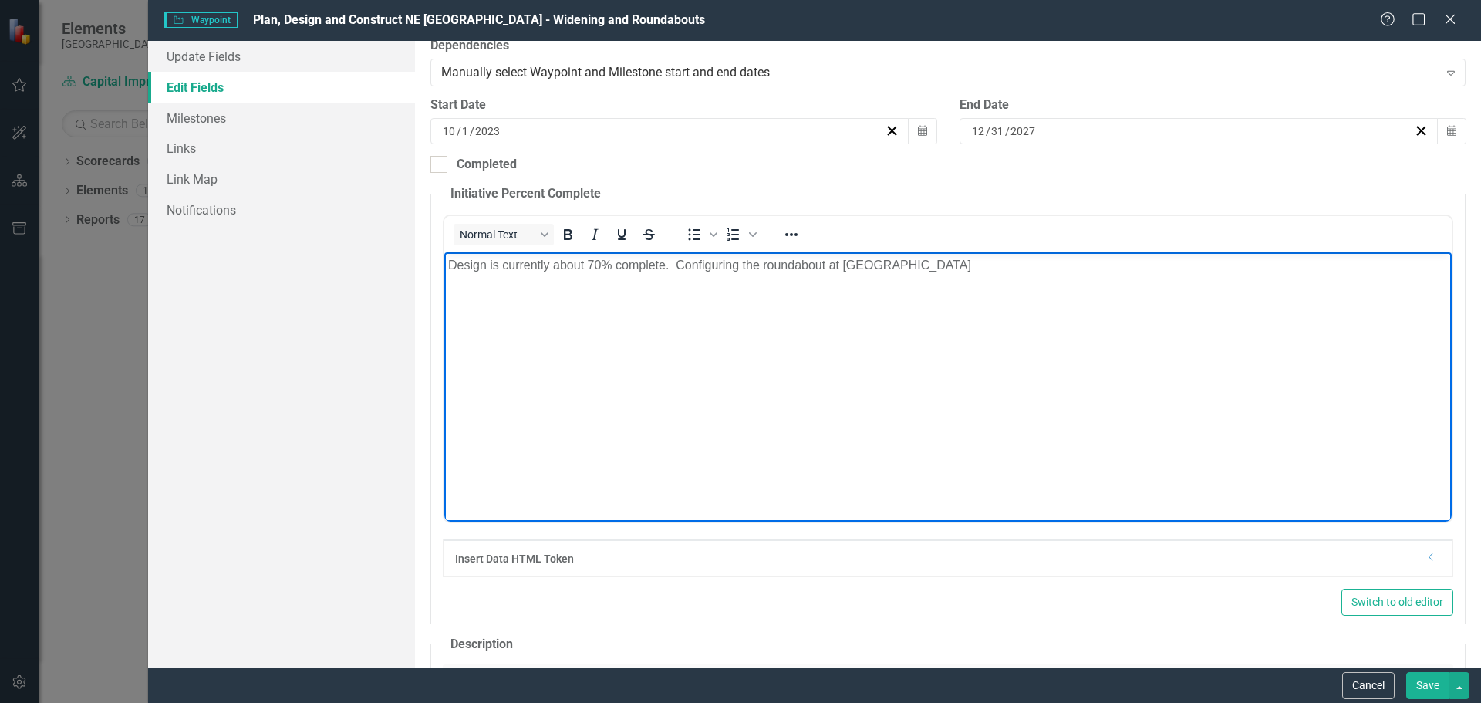
click at [964, 275] on body "Design is currently about 70% complete. Configuring the roundabout at [GEOGRAPH…" at bounding box center [948, 367] width 1008 height 231
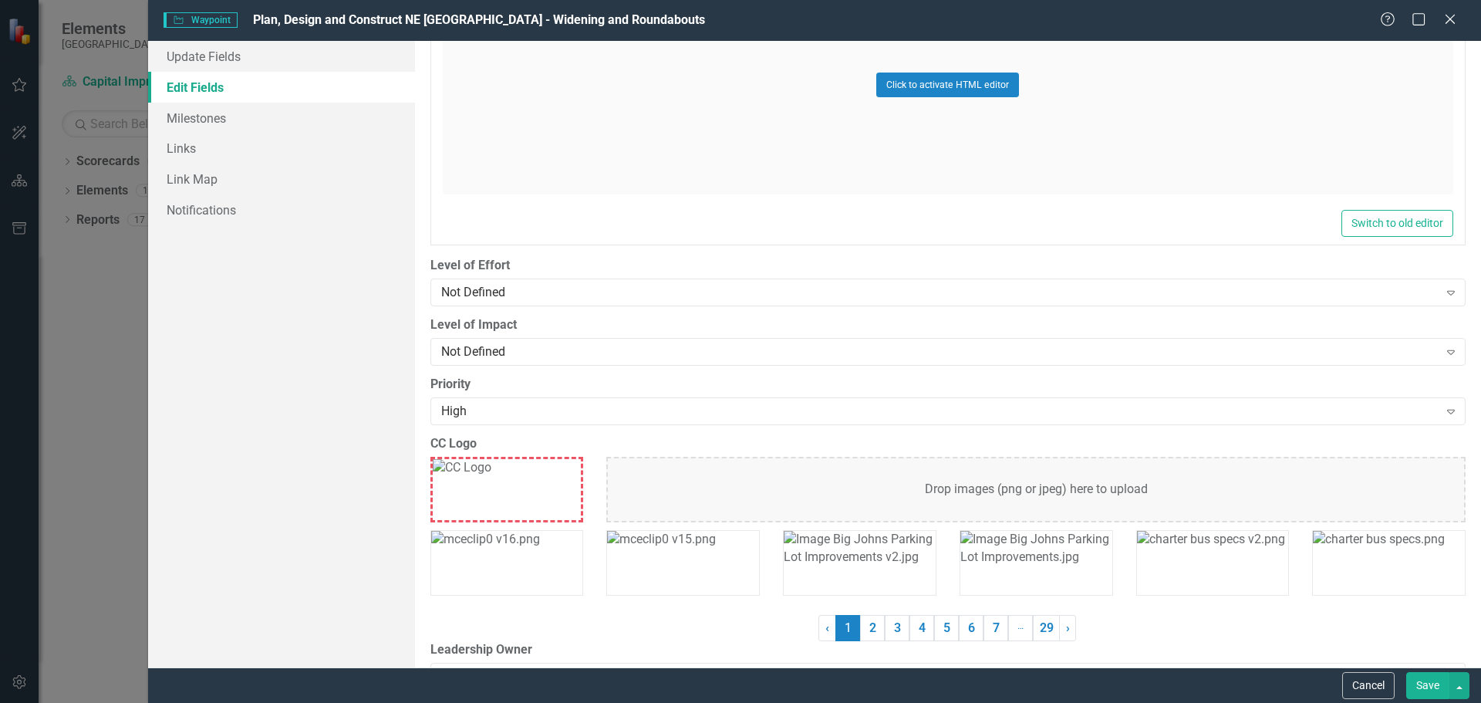
scroll to position [1157, 0]
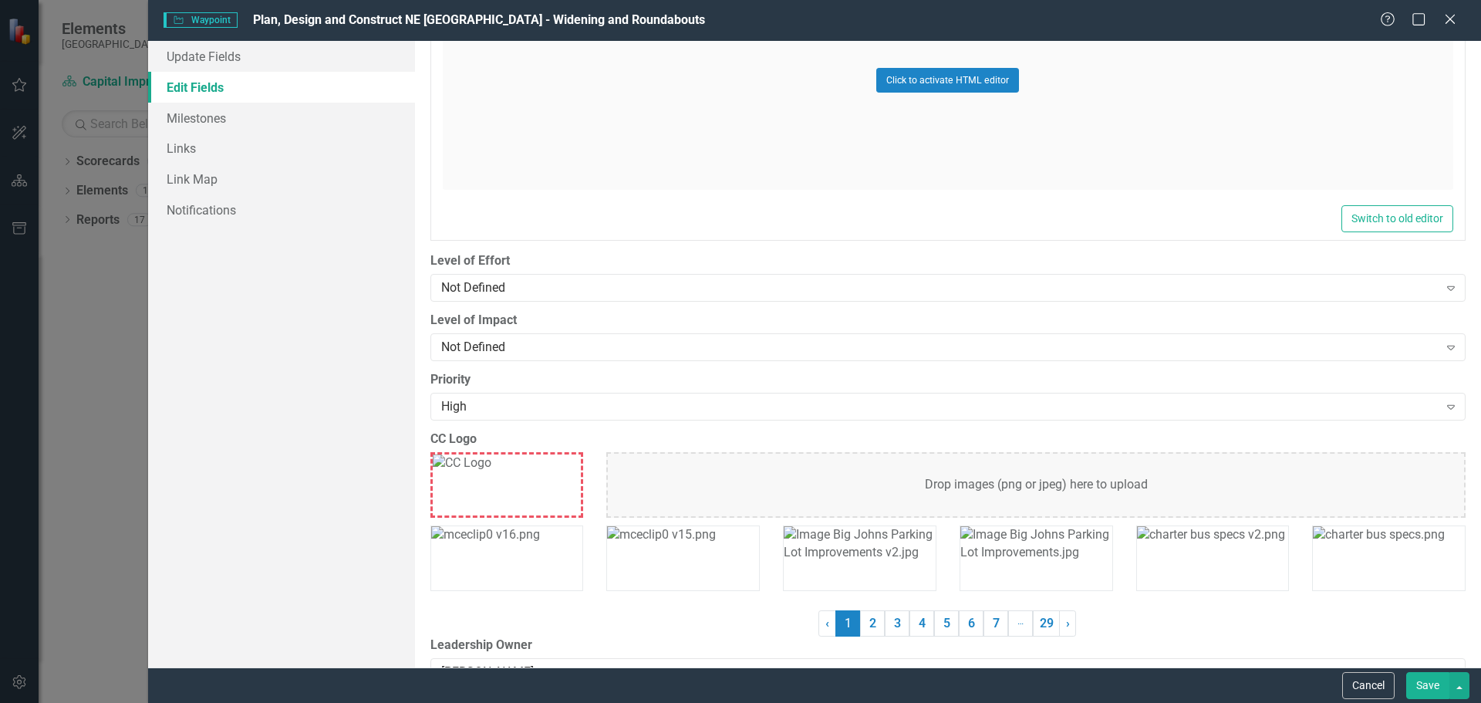
click at [1434, 683] on button "Save" at bounding box center [1427, 685] width 43 height 27
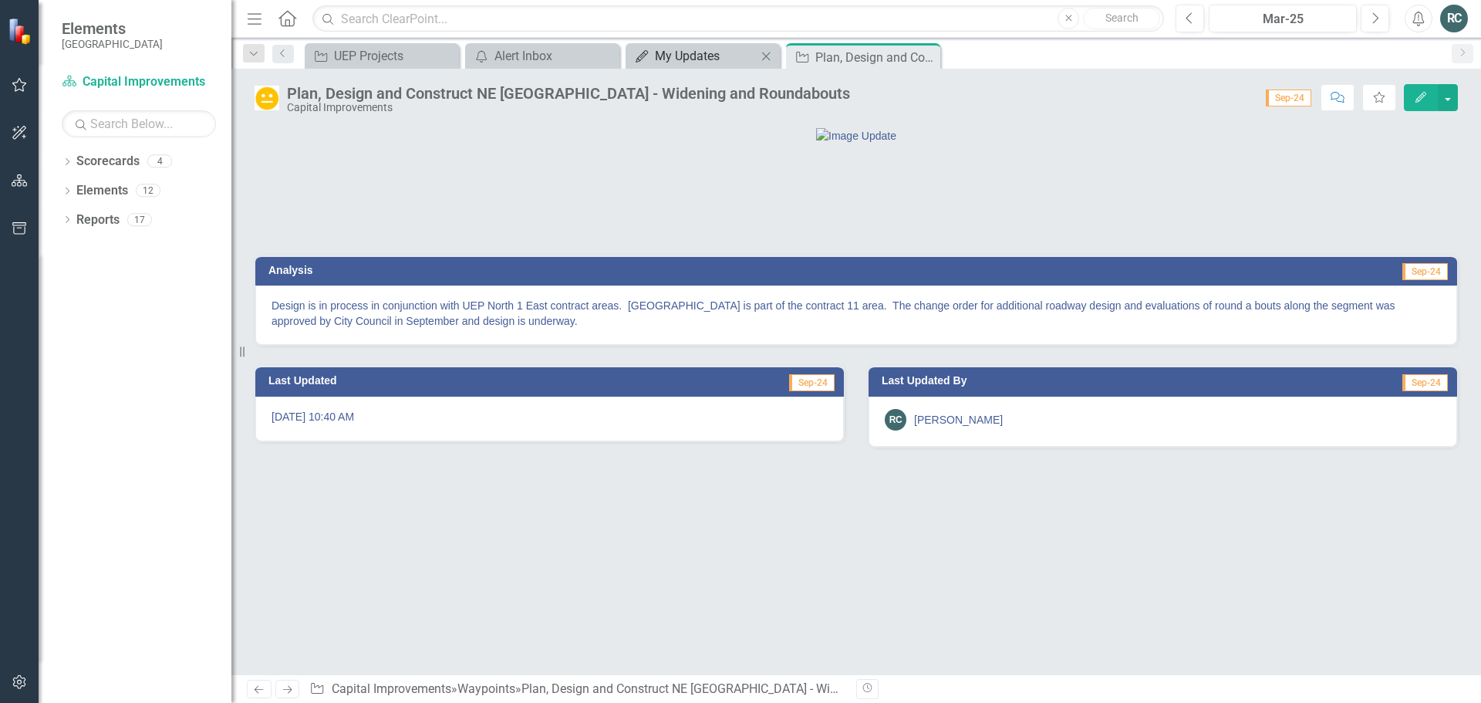
click at [704, 56] on div "My Updates" at bounding box center [706, 55] width 102 height 19
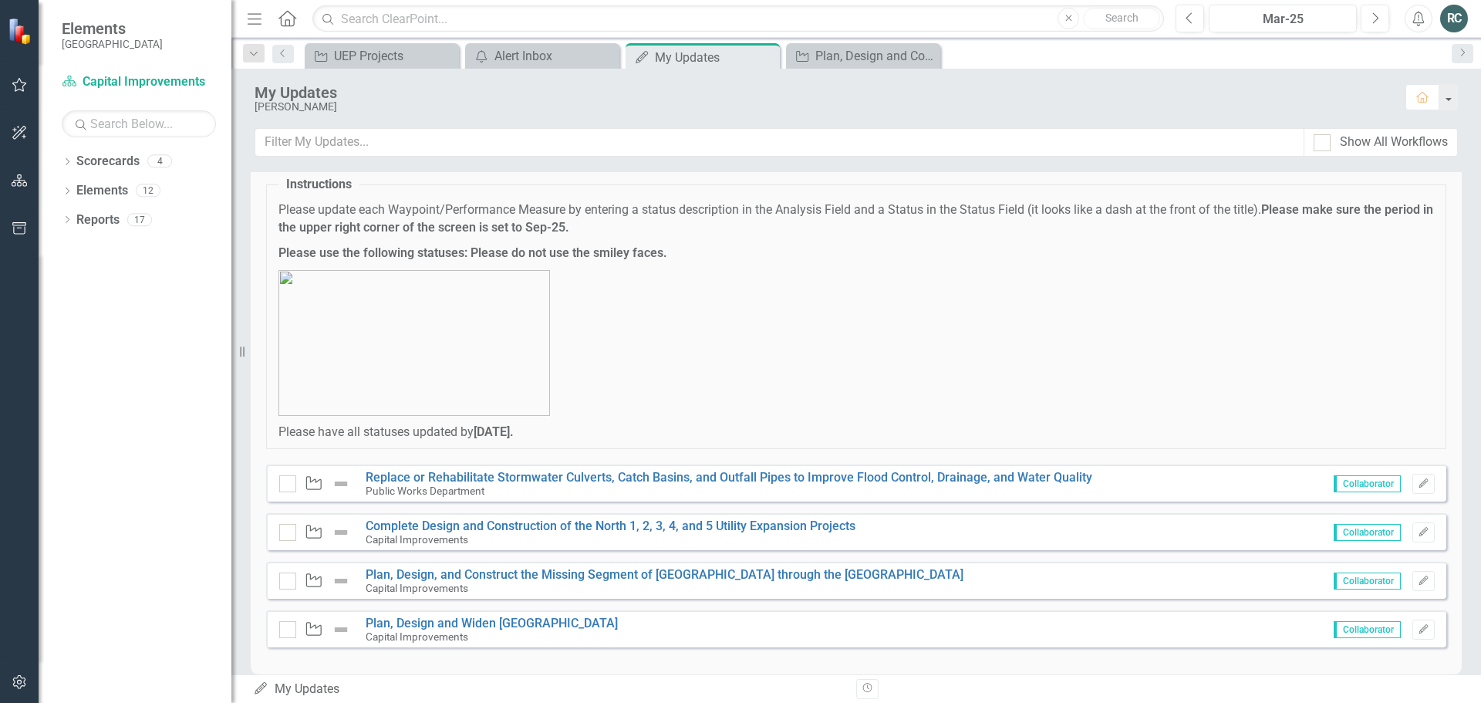
scroll to position [61, 0]
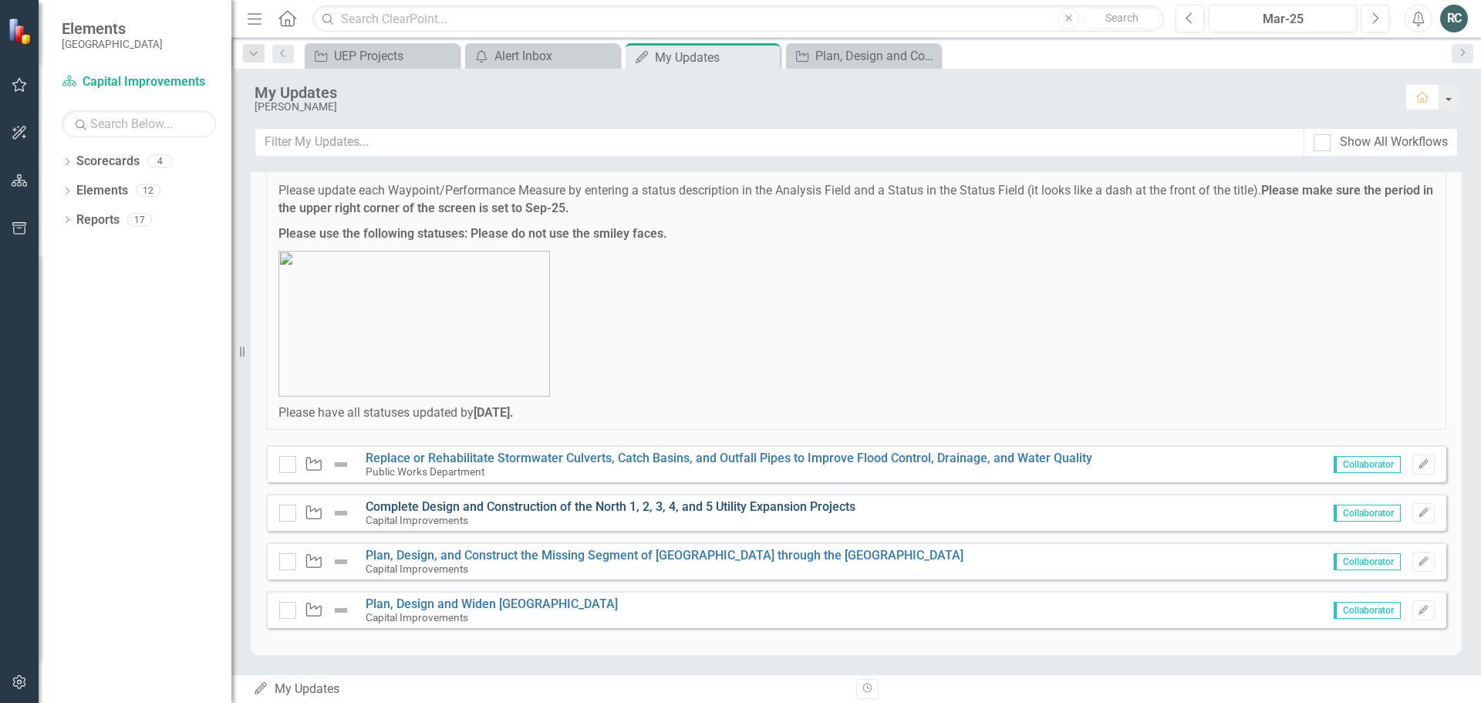
click at [621, 506] on link "Complete Design and Construction of the North 1, 2, 3, 4, and 5 Utility Expansi…" at bounding box center [611, 506] width 490 height 15
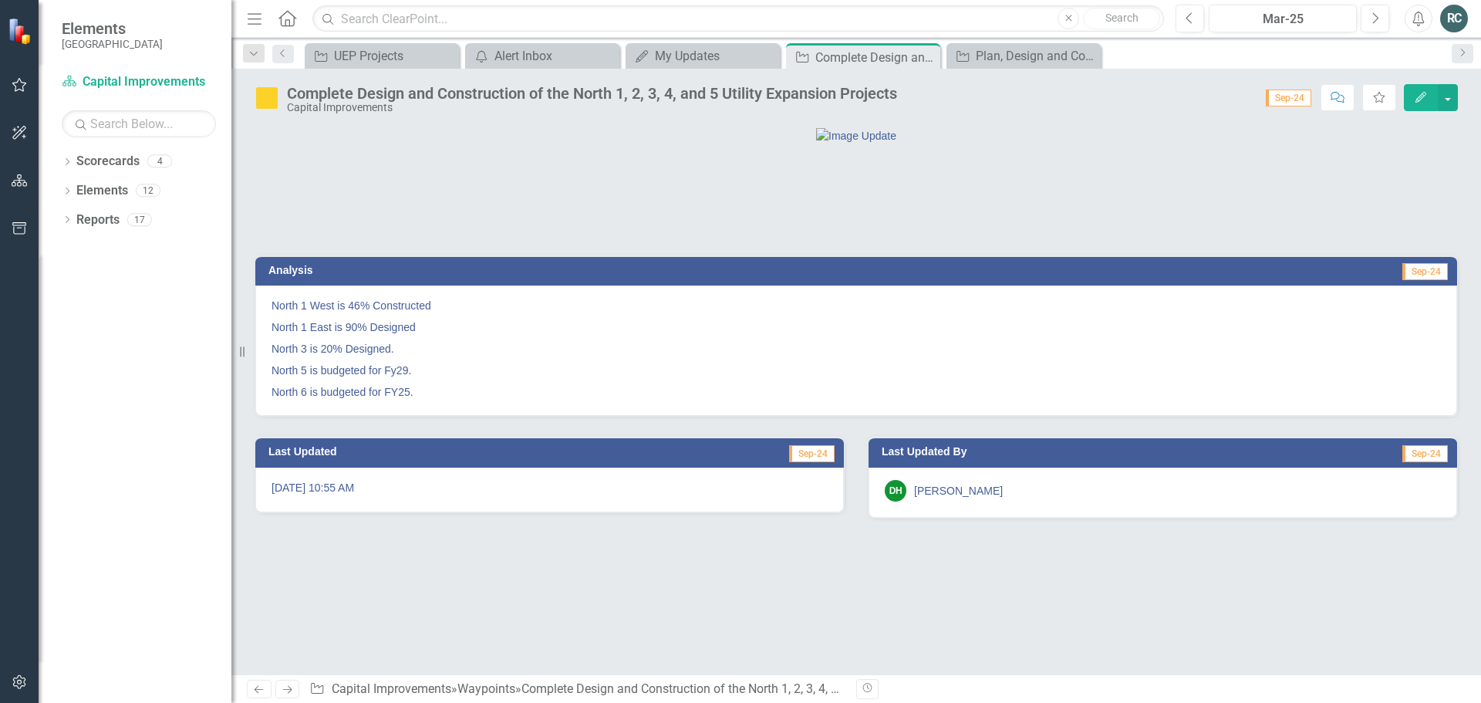
click at [1420, 94] on icon "Edit" at bounding box center [1421, 97] width 14 height 11
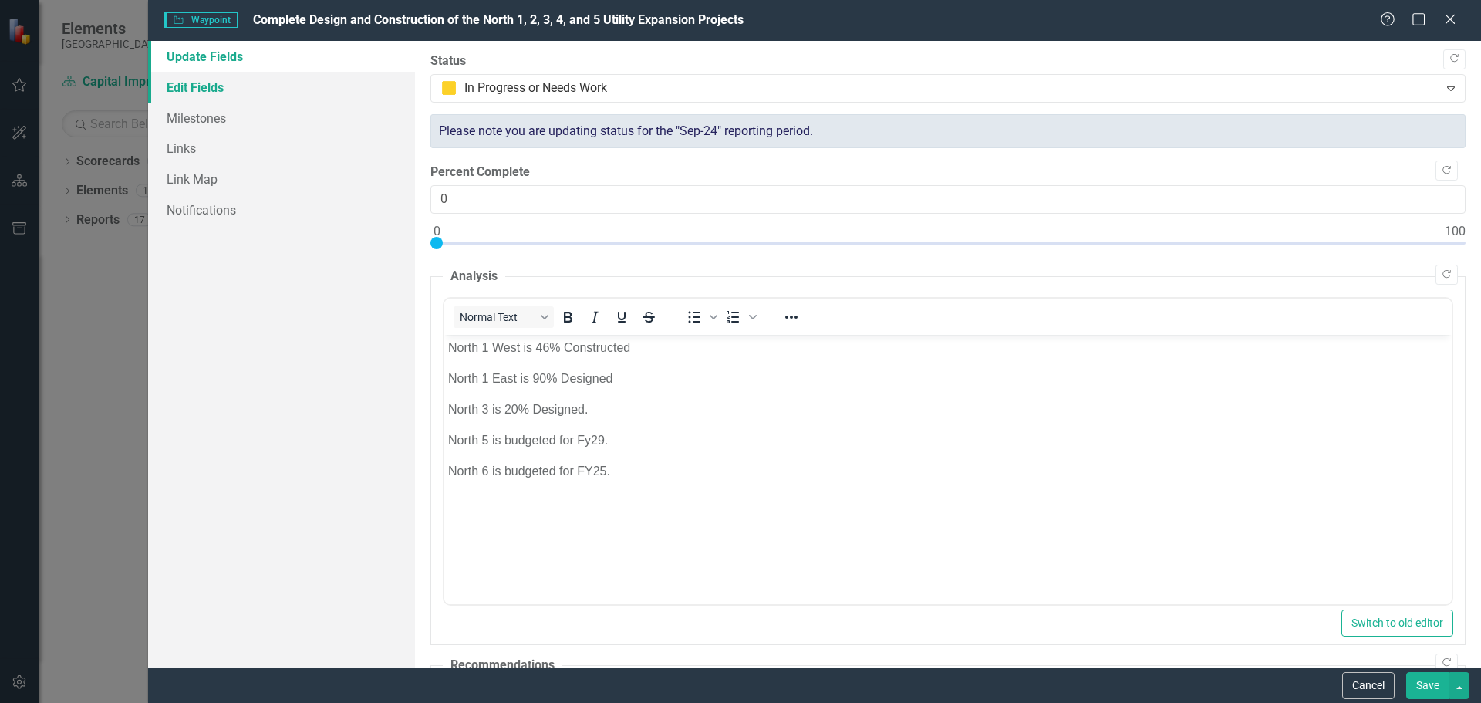
click at [198, 86] on link "Edit Fields" at bounding box center [281, 87] width 267 height 31
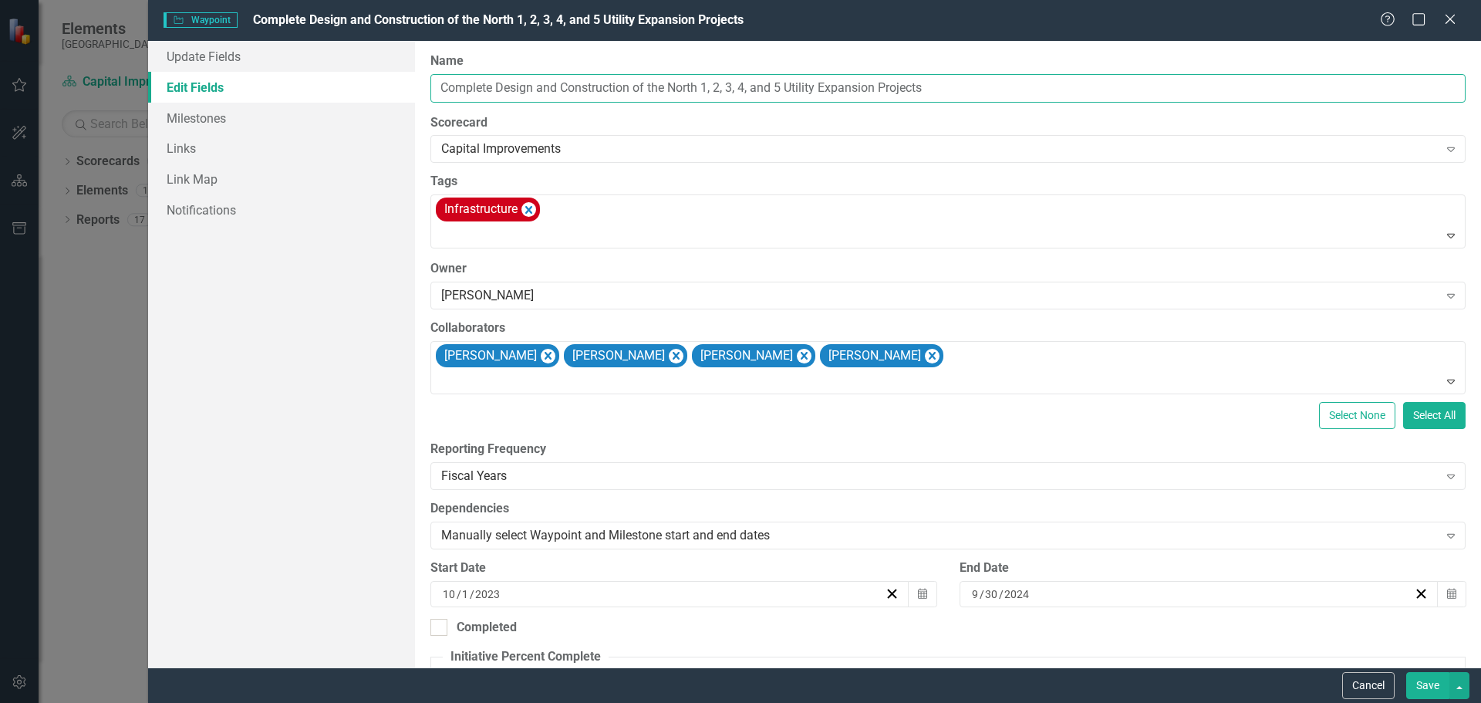
drag, startPoint x: 717, startPoint y: 90, endPoint x: 727, endPoint y: 89, distance: 9.3
click at [727, 89] on input "Complete Design and Construction of the North 1, 2, 3, 4, and 5 Utility Expansi…" at bounding box center [947, 88] width 1035 height 29
click at [736, 88] on input "Complete Design and Construction of the North 1, 3, 4, and 5 Utility Expansion …" at bounding box center [947, 88] width 1035 height 29
click at [770, 86] on input "Complete Design and Construction of the North 1, 3, 5, and 5 Utility Expansion …" at bounding box center [947, 88] width 1035 height 29
type input "Complete Design and Construction of the North 1, 3, 5, and 6 Utility Expansion …"
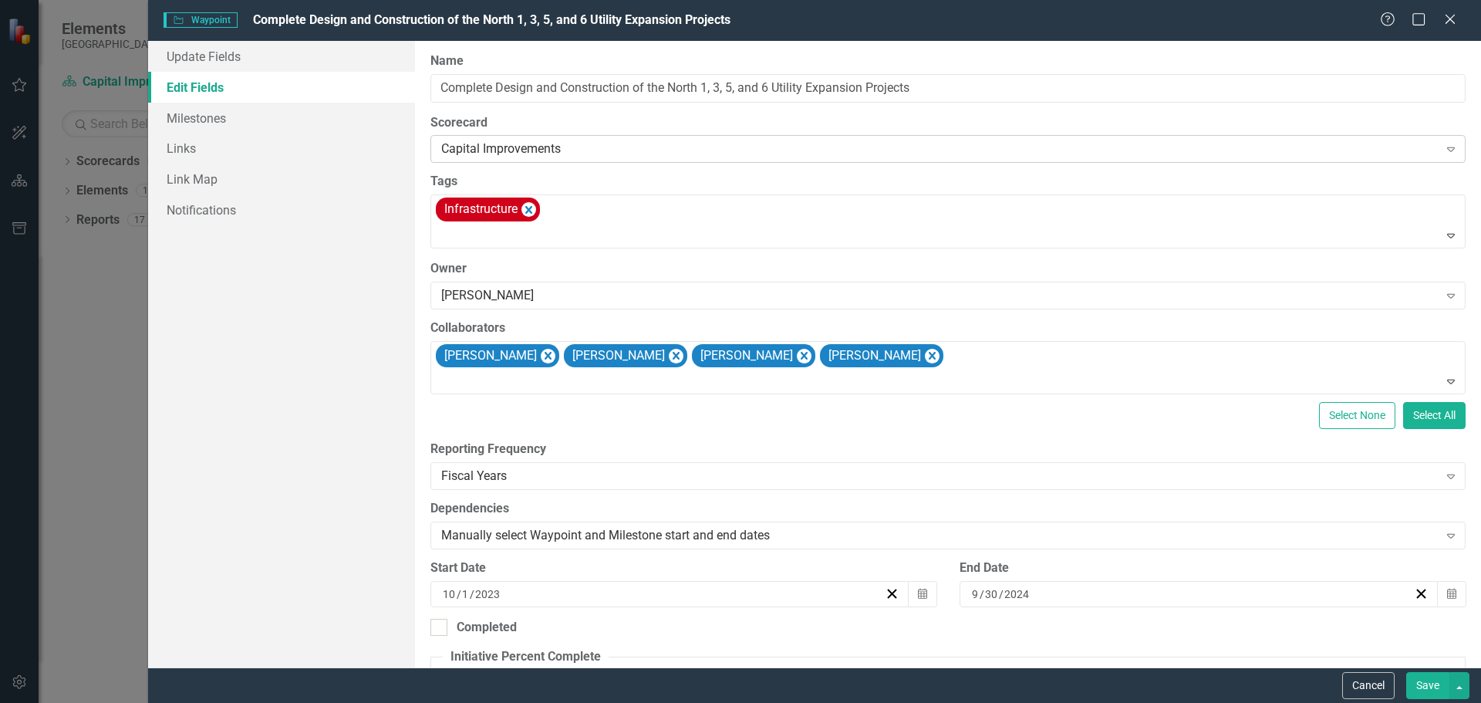
click at [923, 146] on div "Capital Improvements" at bounding box center [940, 149] width 998 height 18
click at [352, 168] on link "Link Map" at bounding box center [281, 179] width 267 height 31
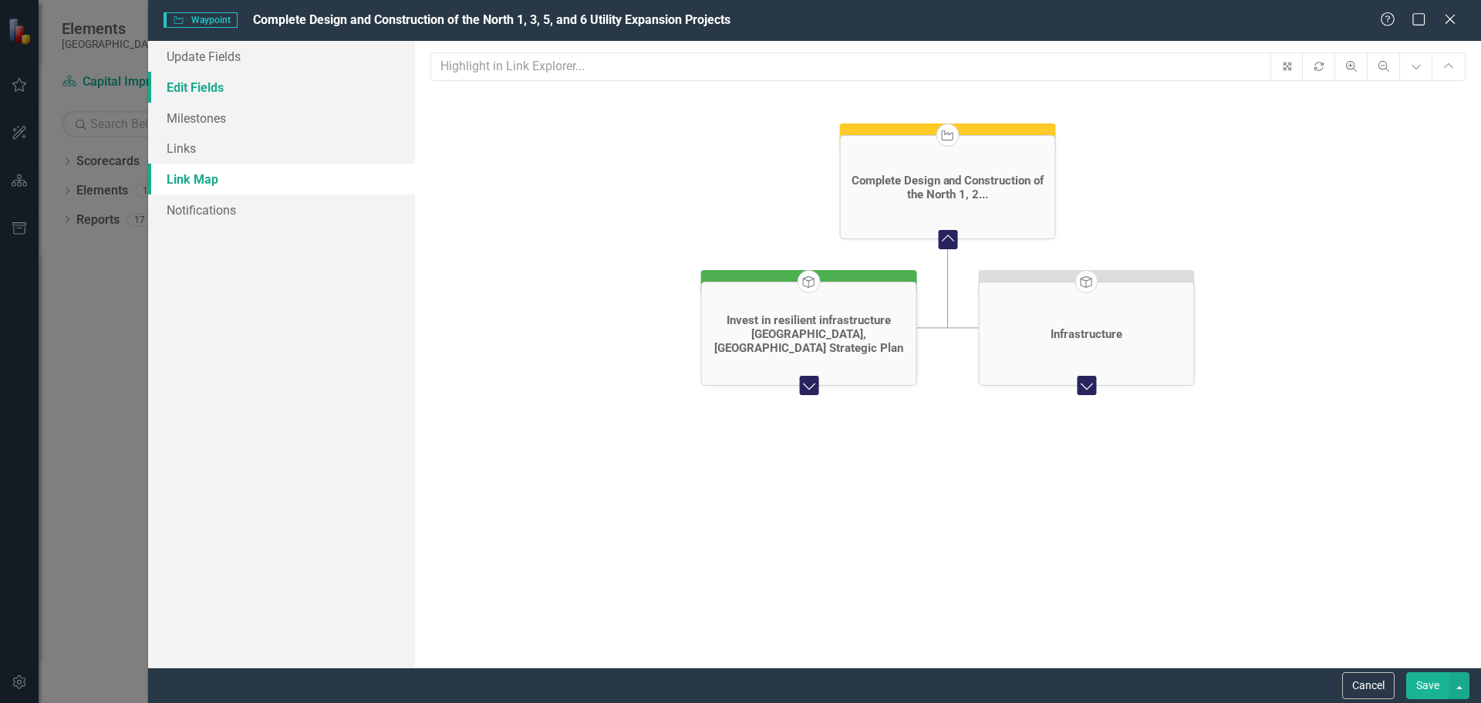
click at [204, 81] on link "Edit Fields" at bounding box center [281, 87] width 267 height 31
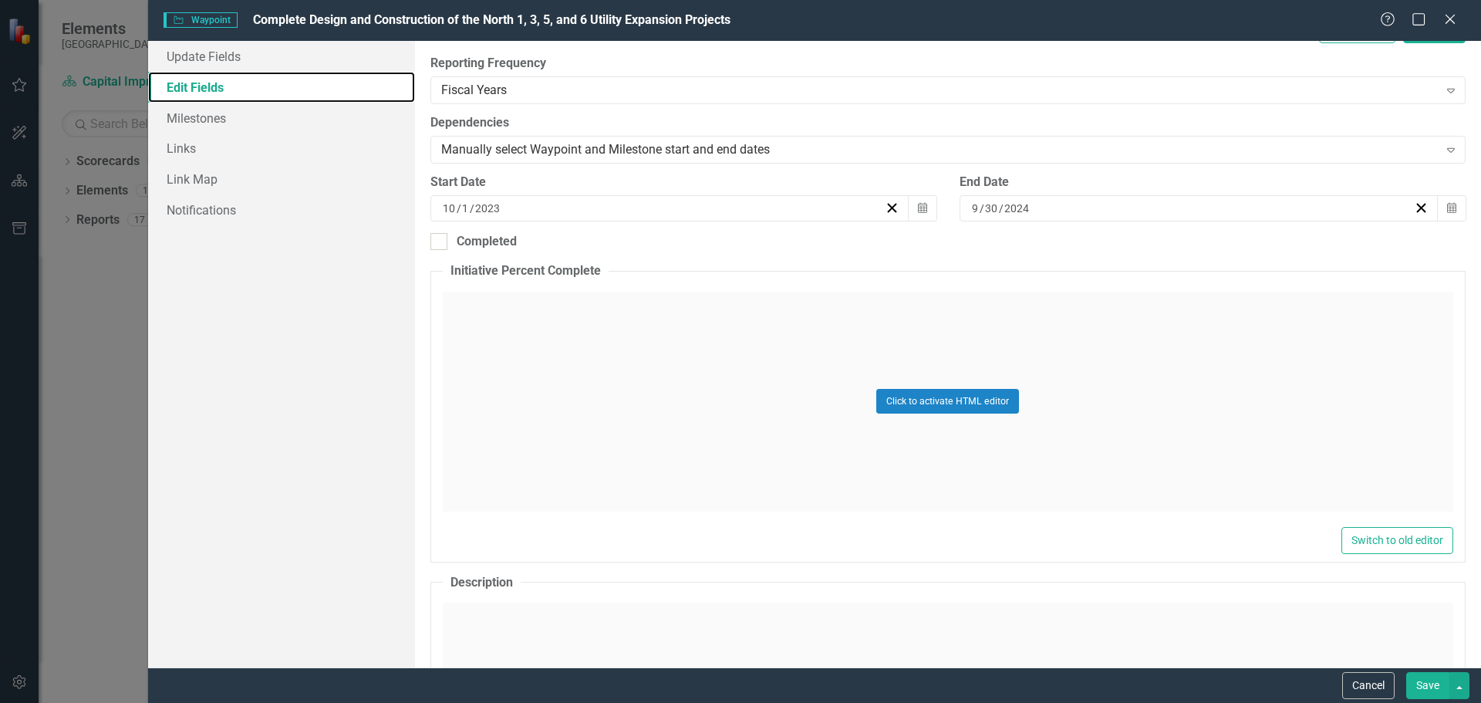
scroll to position [154, 0]
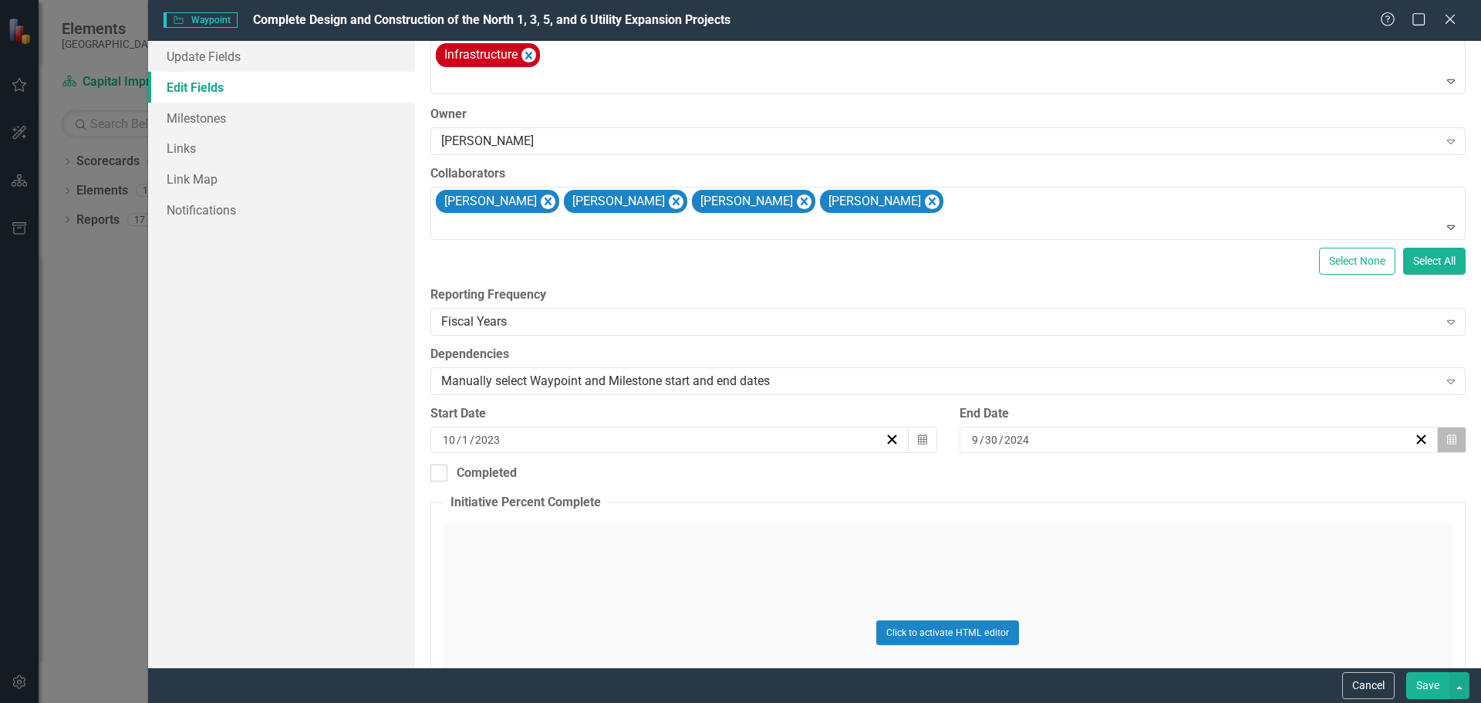
click at [1447, 443] on icon "Calendar" at bounding box center [1451, 439] width 9 height 11
click at [1305, 480] on button "»" at bounding box center [1308, 478] width 34 height 34
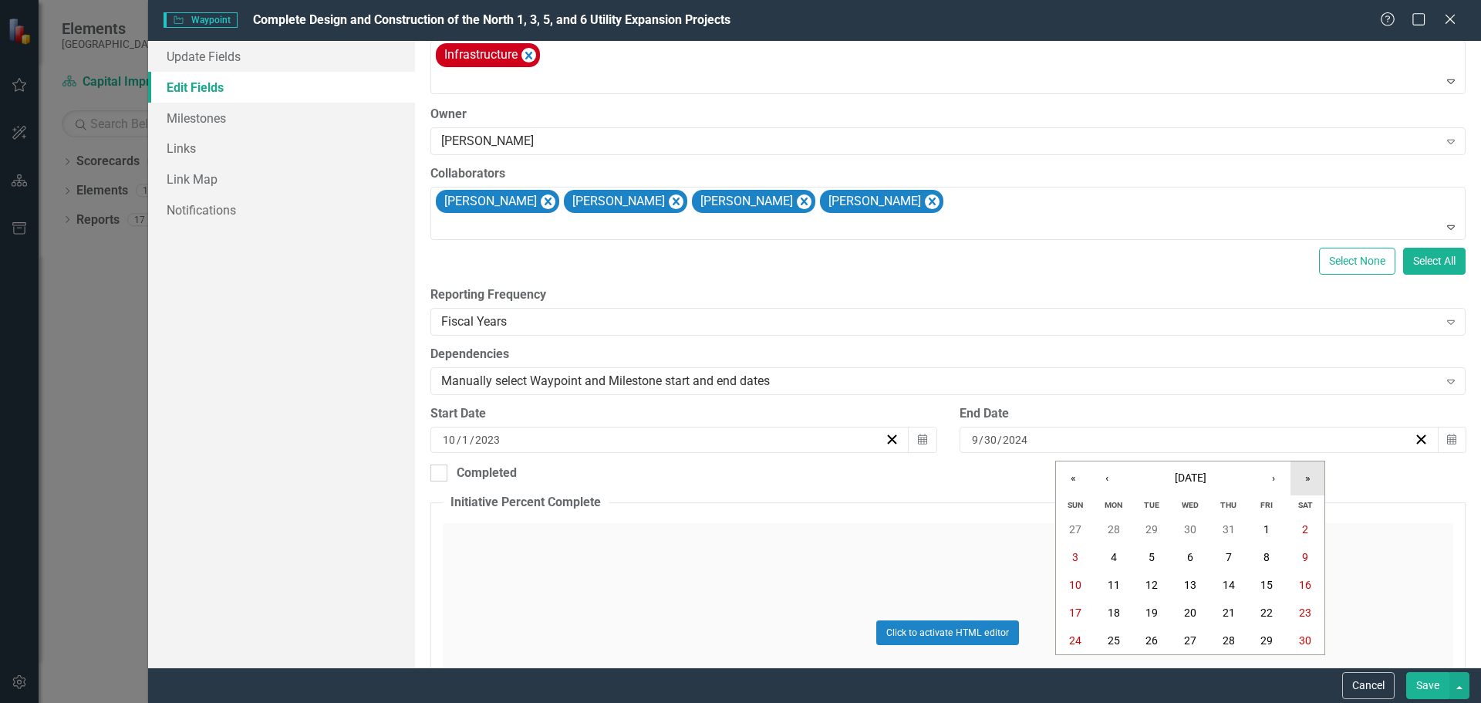
click at [1305, 480] on button "»" at bounding box center [1308, 478] width 34 height 34
click at [1070, 478] on button "«" at bounding box center [1073, 478] width 34 height 34
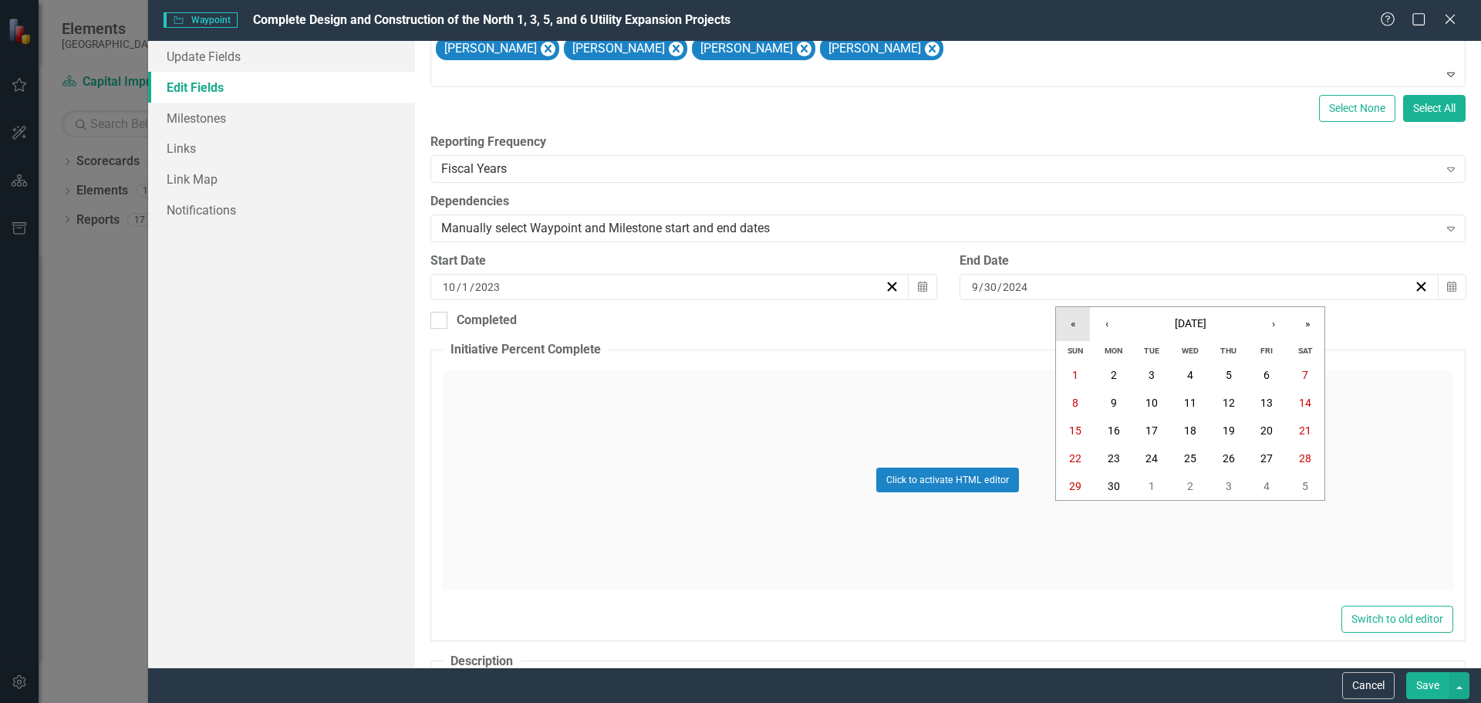
scroll to position [309, 0]
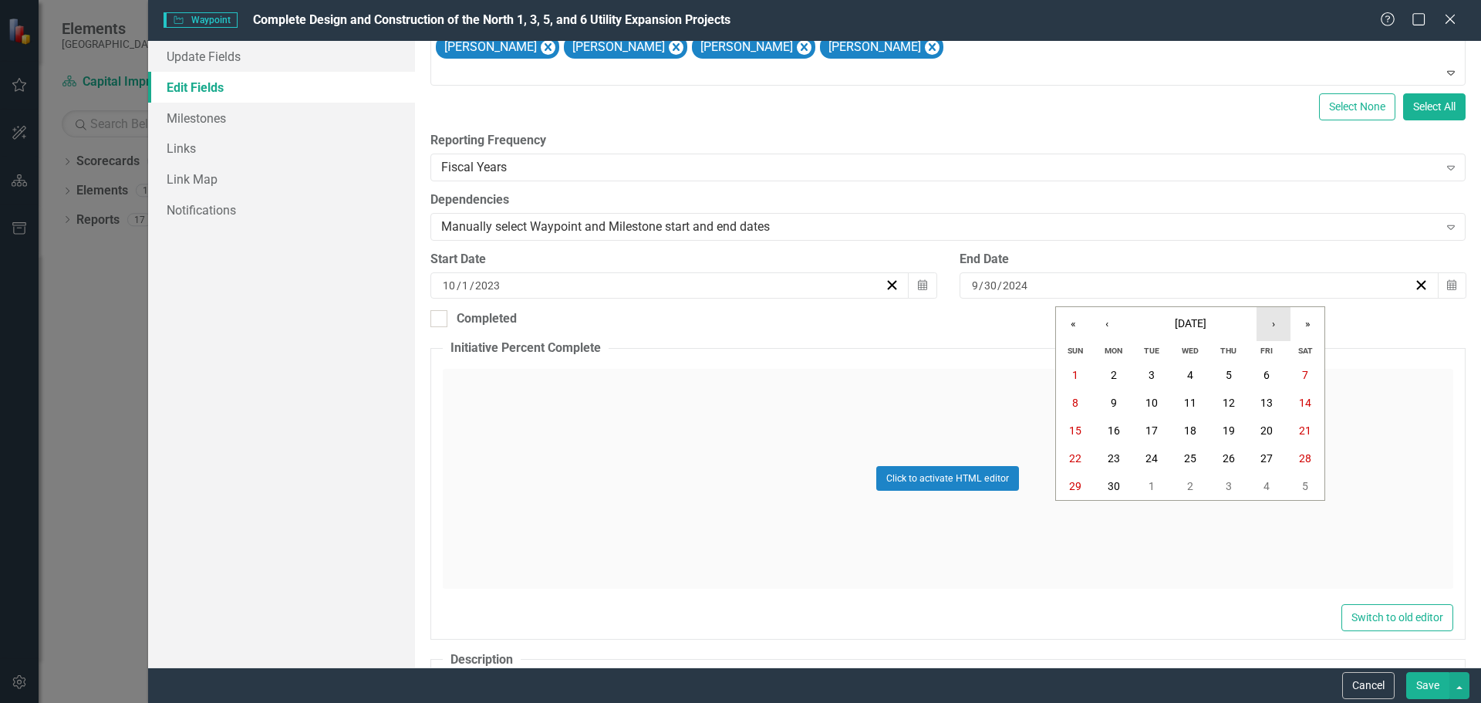
click at [1278, 322] on button "›" at bounding box center [1274, 324] width 34 height 34
click at [1147, 485] on abbr "31" at bounding box center [1152, 486] width 12 height 12
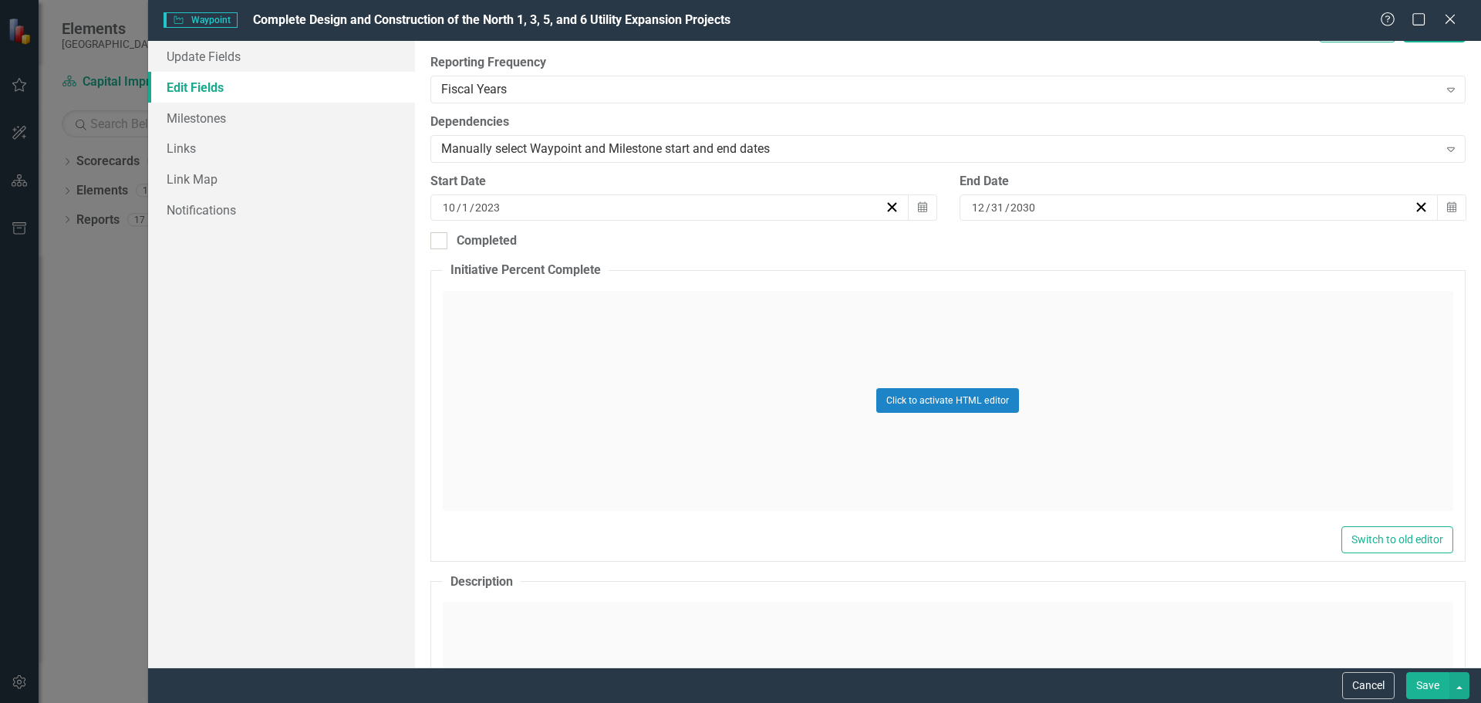
scroll to position [694, 0]
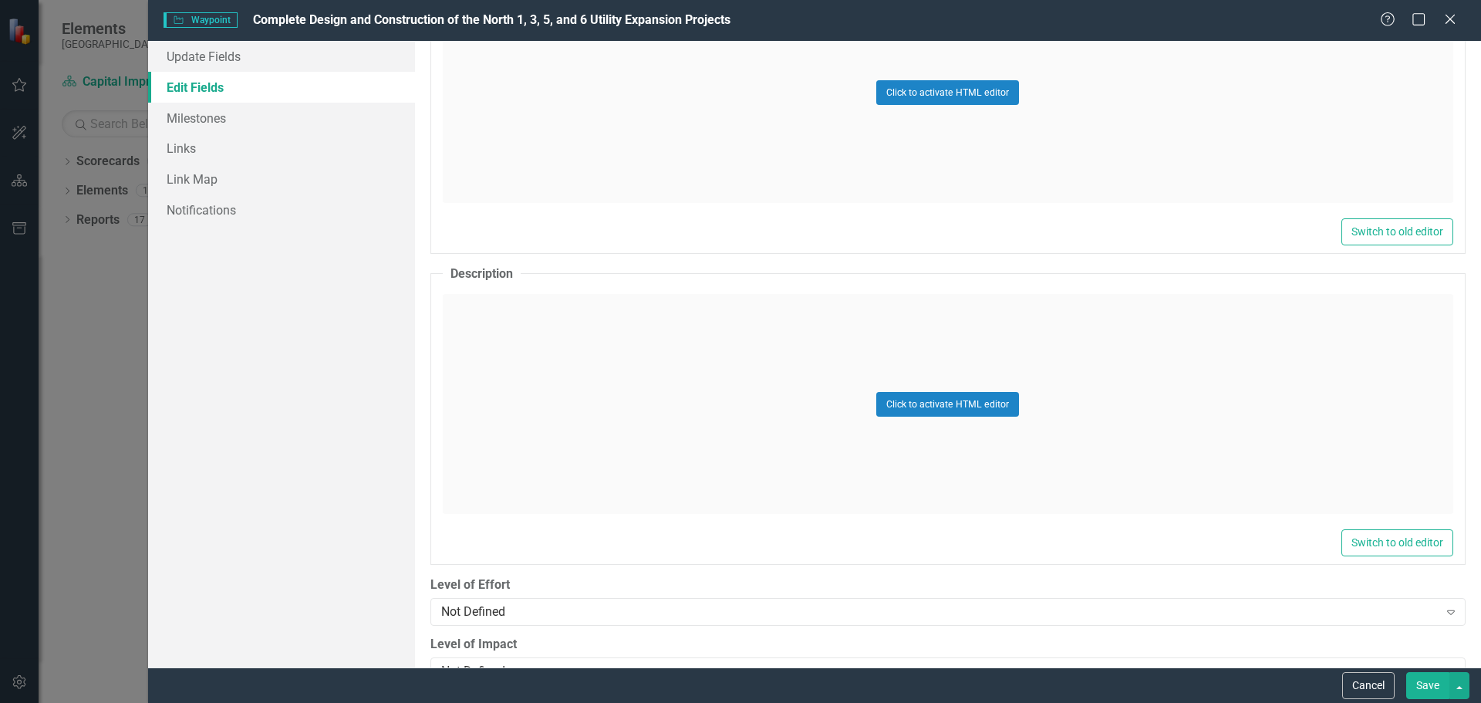
click at [1423, 684] on button "Save" at bounding box center [1427, 685] width 43 height 27
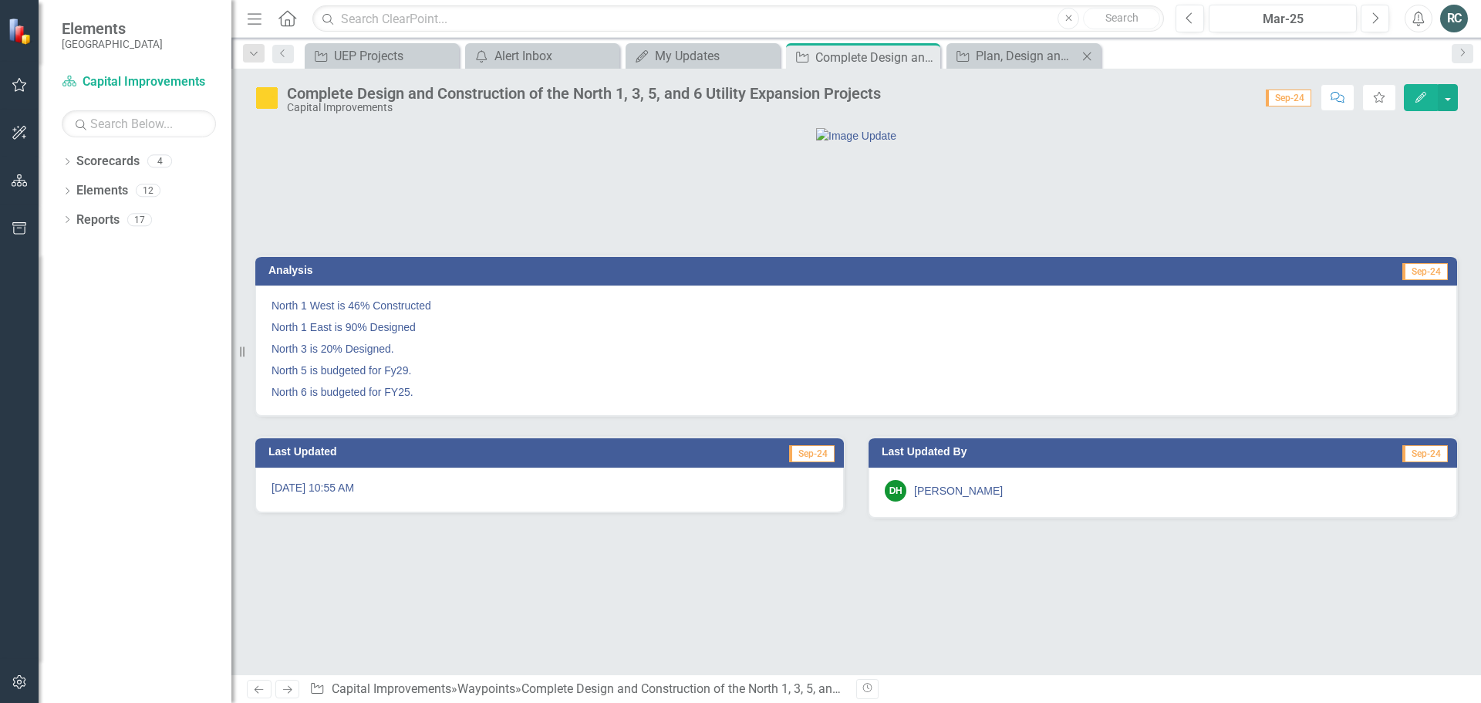
click at [1031, 43] on div "Waypoint Plan, Design and Construct NE [GEOGRAPHIC_DATA] - Widening and Roundab…" at bounding box center [1024, 55] width 154 height 25
click at [1028, 56] on div "Plan, Design and Construct NE [GEOGRAPHIC_DATA] - Widening and Roundabouts" at bounding box center [1027, 55] width 102 height 19
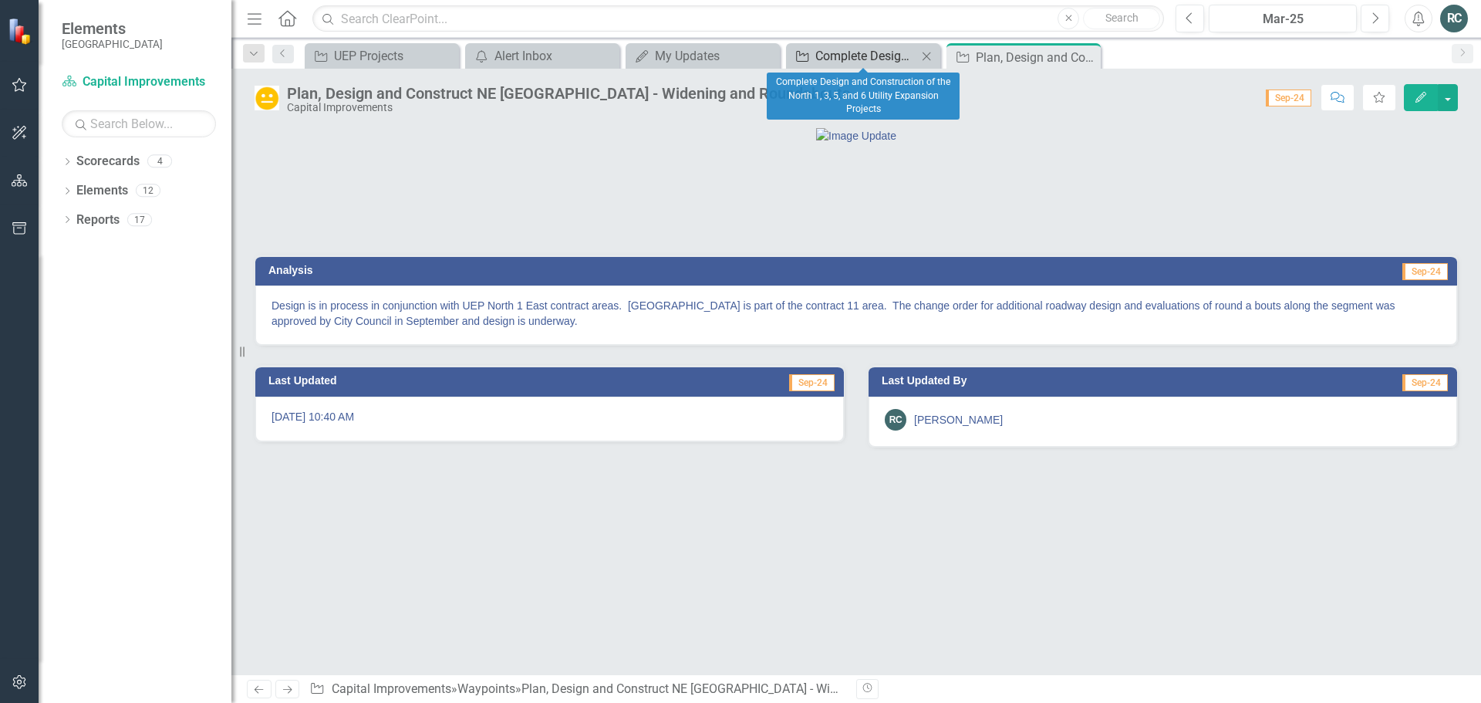
click at [900, 61] on div "Complete Design and Construction of the North 1, 3, 5, and 6 Utility Expansion …" at bounding box center [866, 55] width 102 height 19
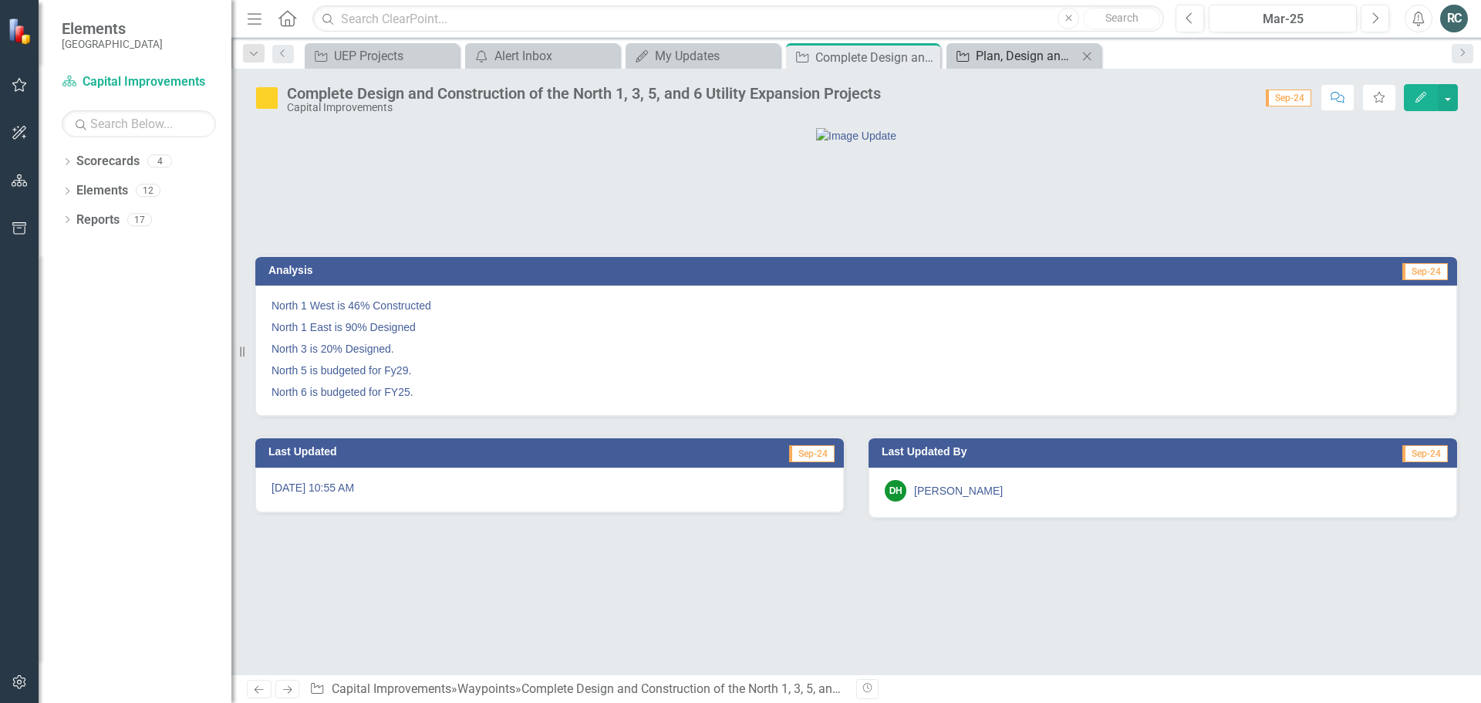
click at [1025, 60] on div "Plan, Design and Construct NE [GEOGRAPHIC_DATA] - Widening and Roundabouts" at bounding box center [1027, 55] width 102 height 19
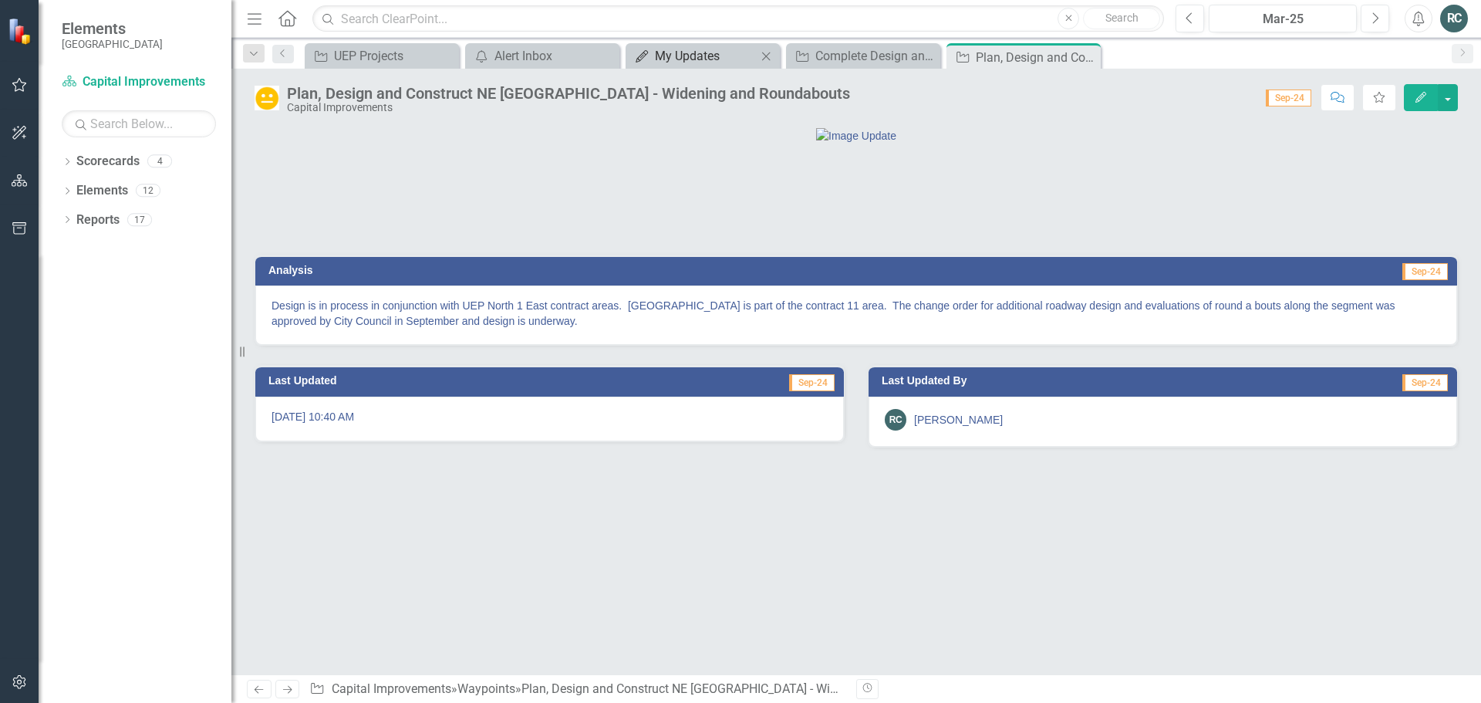
click at [723, 59] on div "My Updates" at bounding box center [706, 55] width 102 height 19
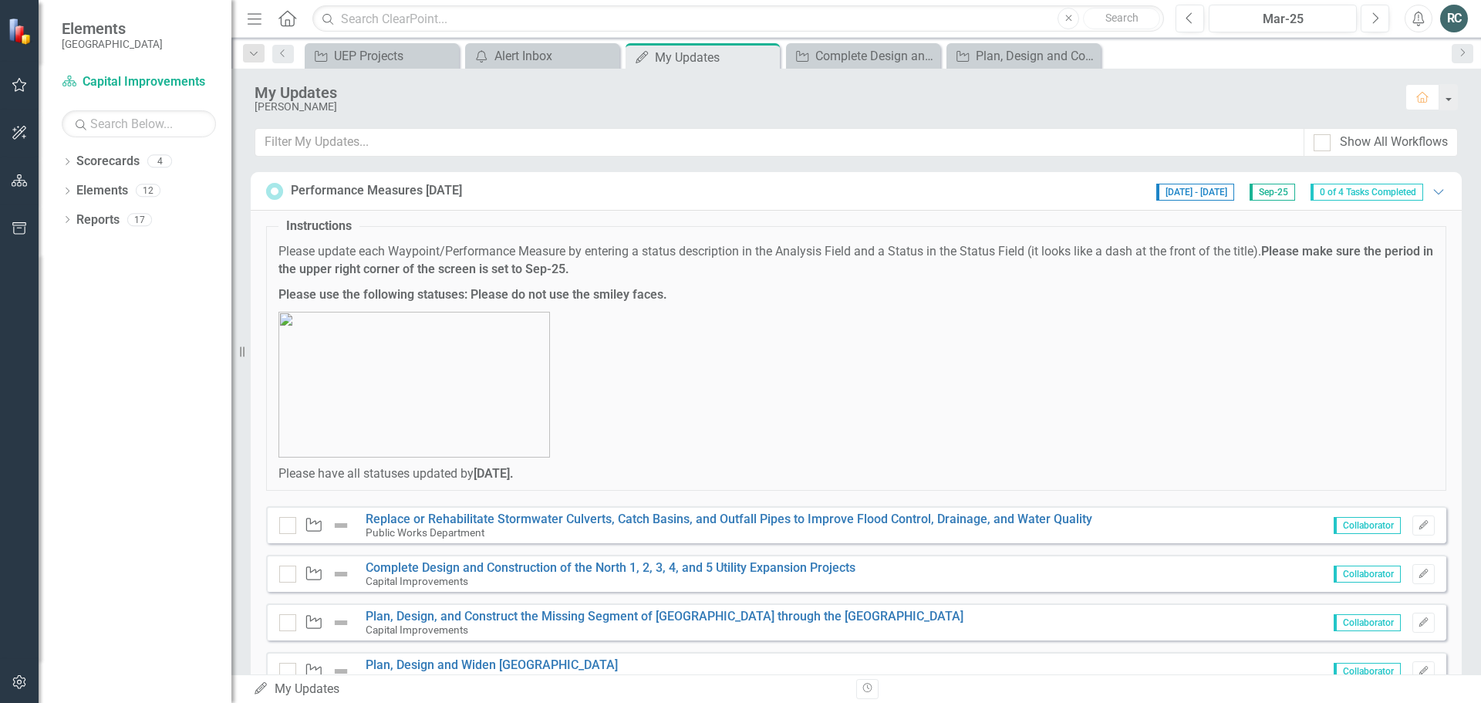
scroll to position [61, 0]
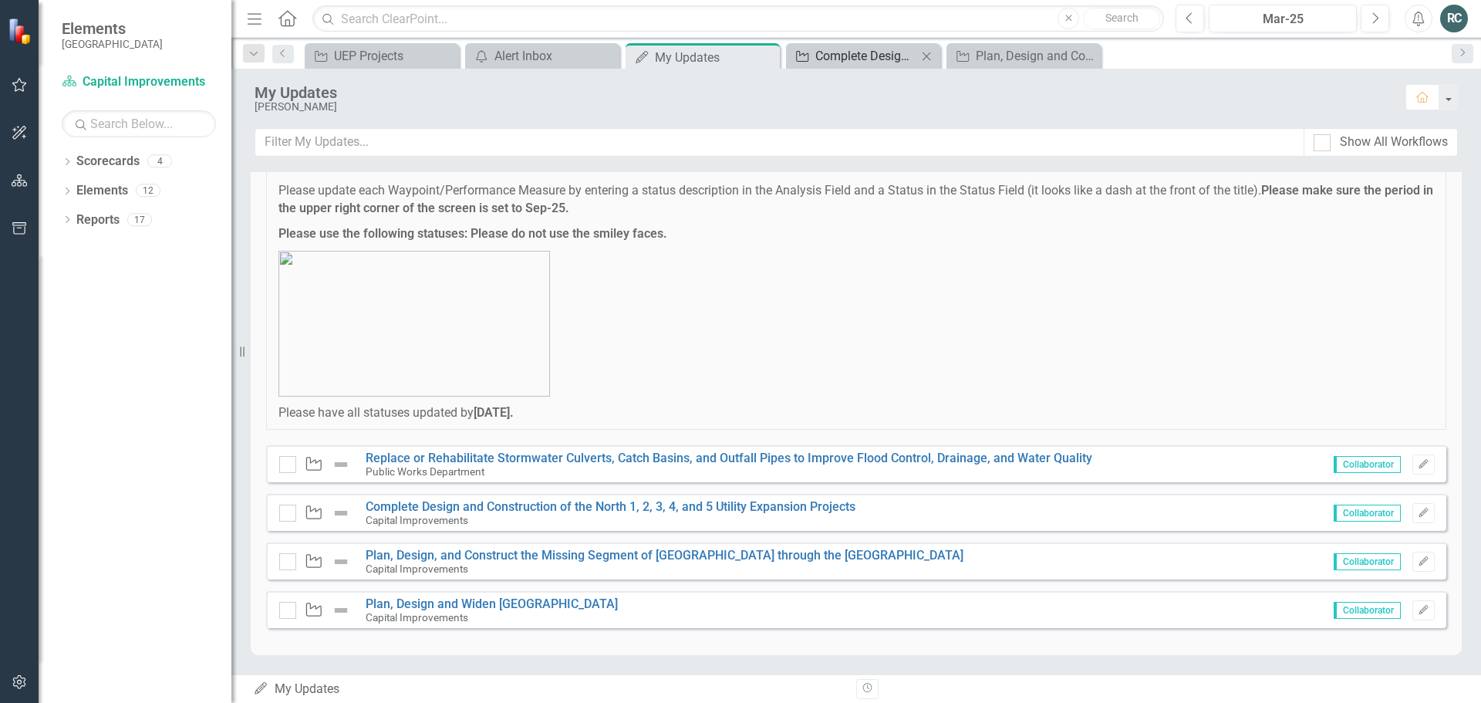
click at [877, 52] on div "Complete Design and Construction of the North 1, 3, 5, and 6 Utility Expansion …" at bounding box center [866, 55] width 102 height 19
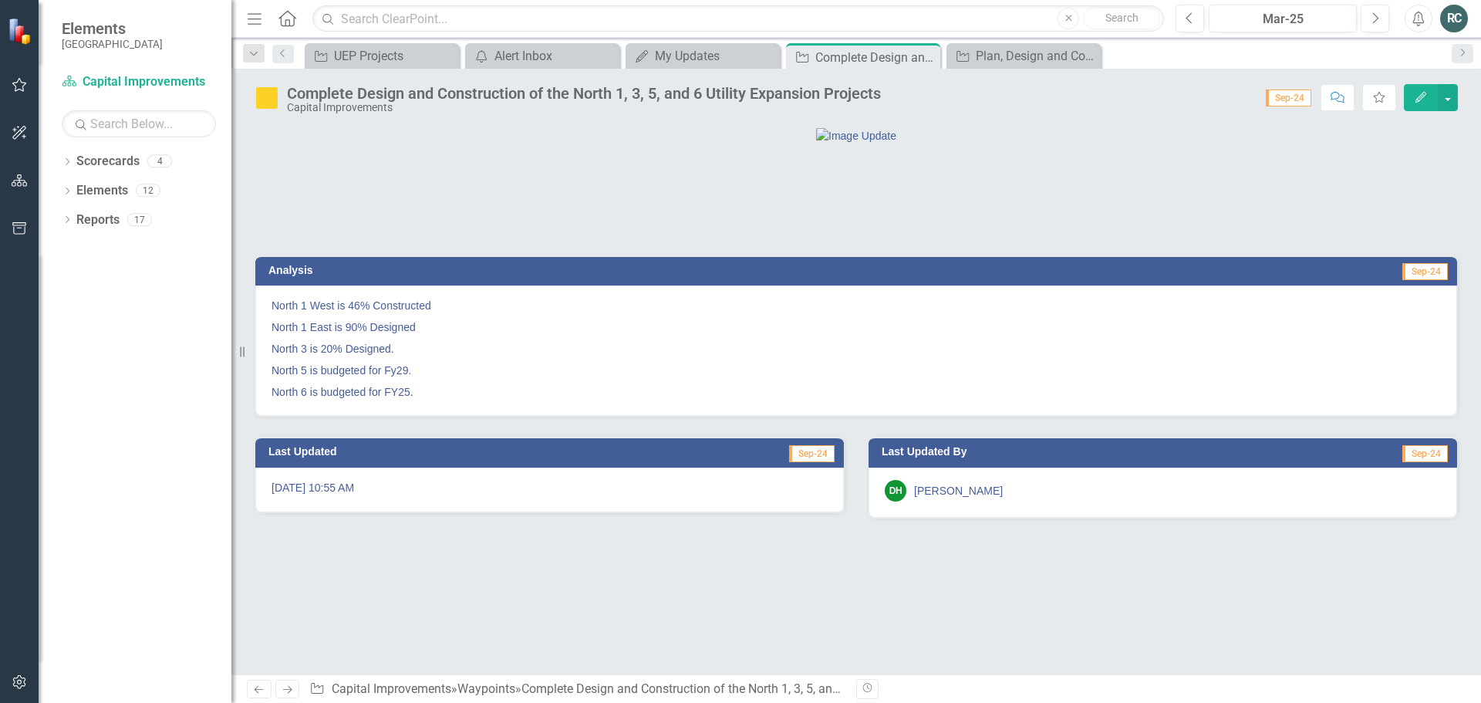
click at [1420, 100] on icon "button" at bounding box center [1421, 97] width 11 height 11
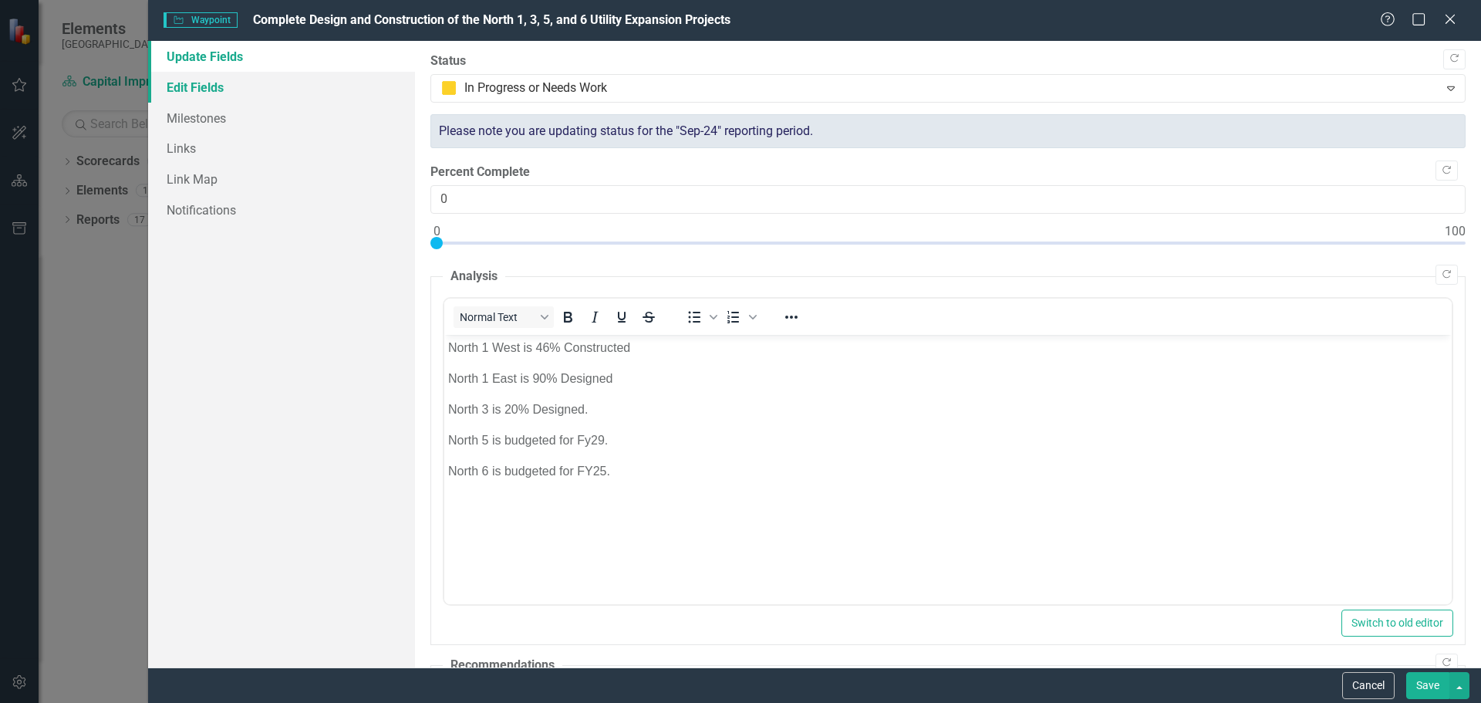
click at [205, 86] on link "Edit Fields" at bounding box center [281, 87] width 267 height 31
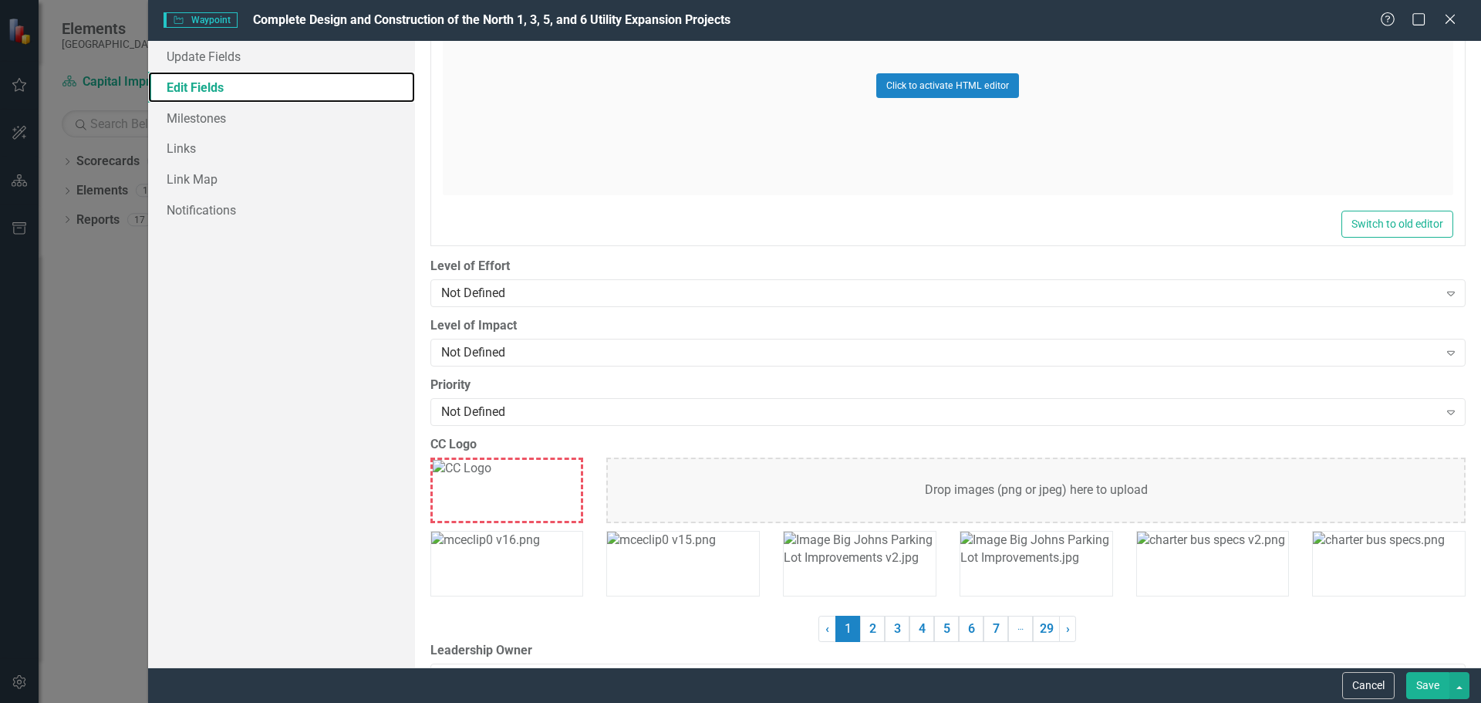
scroll to position [1117, 0]
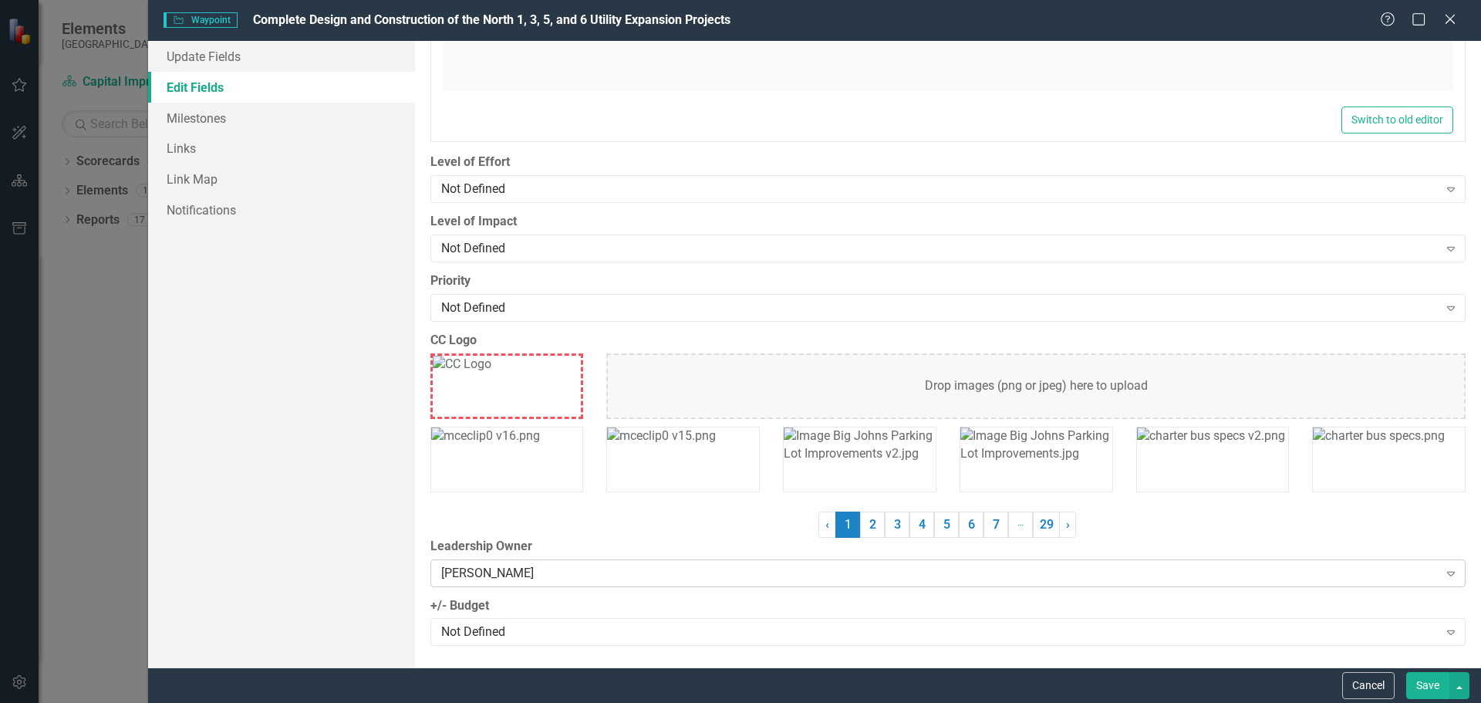
click at [1438, 583] on div "Expand" at bounding box center [1451, 573] width 28 height 25
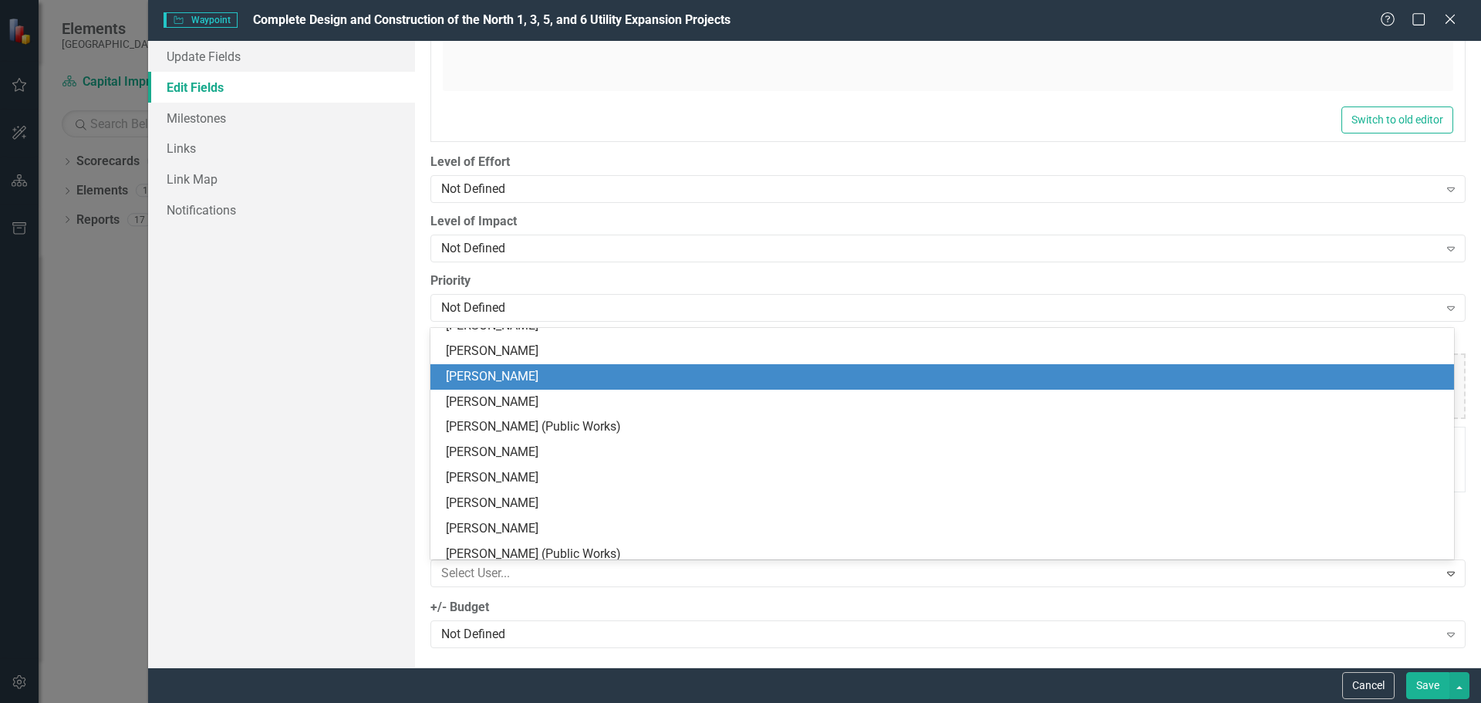
scroll to position [2049, 0]
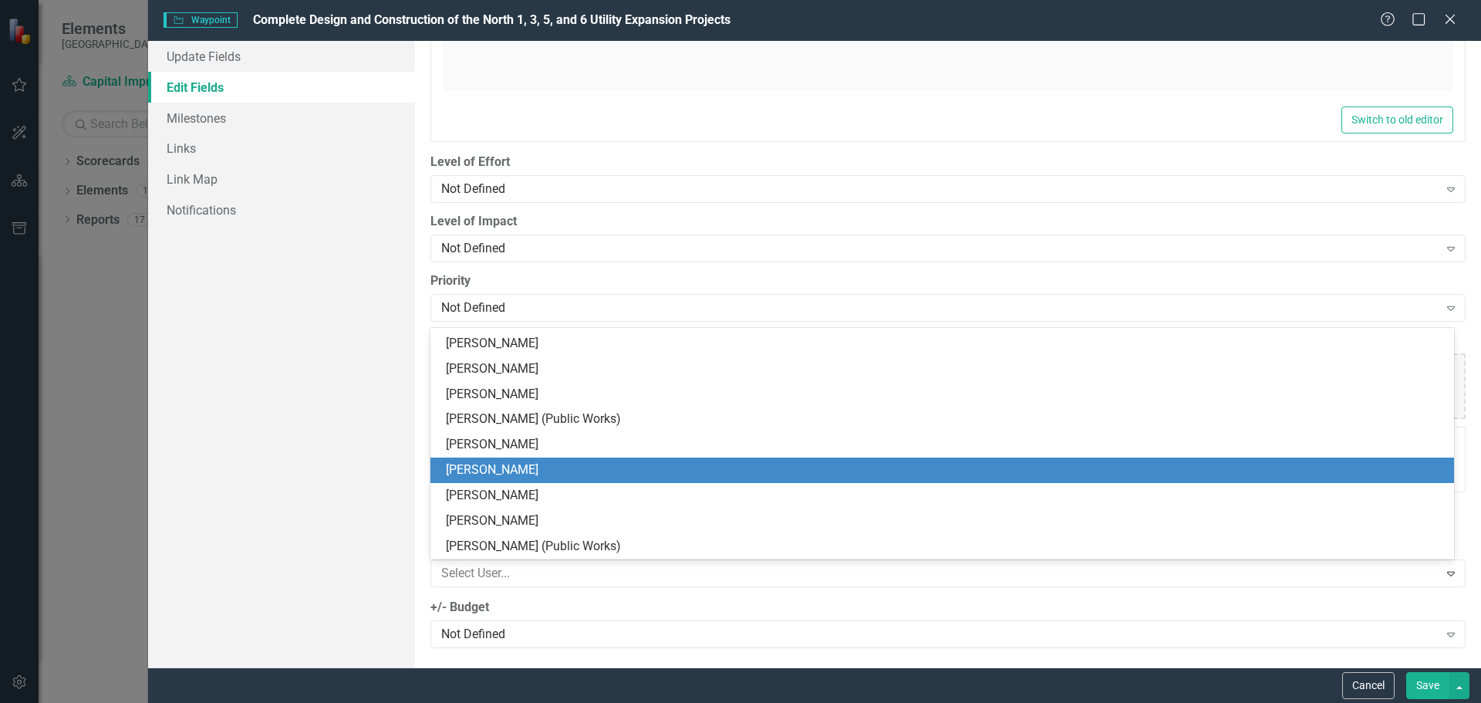
click at [513, 459] on div "[PERSON_NAME]" at bounding box center [942, 469] width 1024 height 25
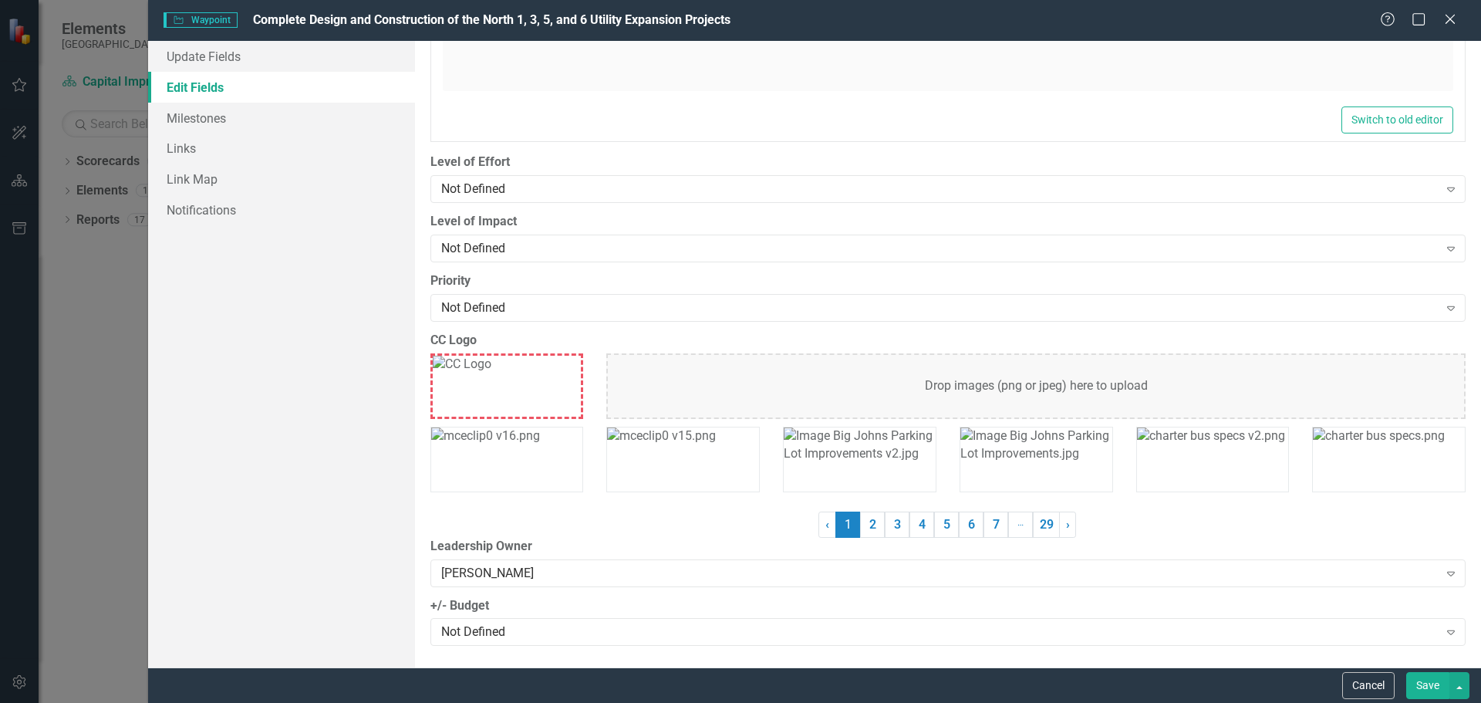
click at [1436, 690] on button "Save" at bounding box center [1427, 685] width 43 height 27
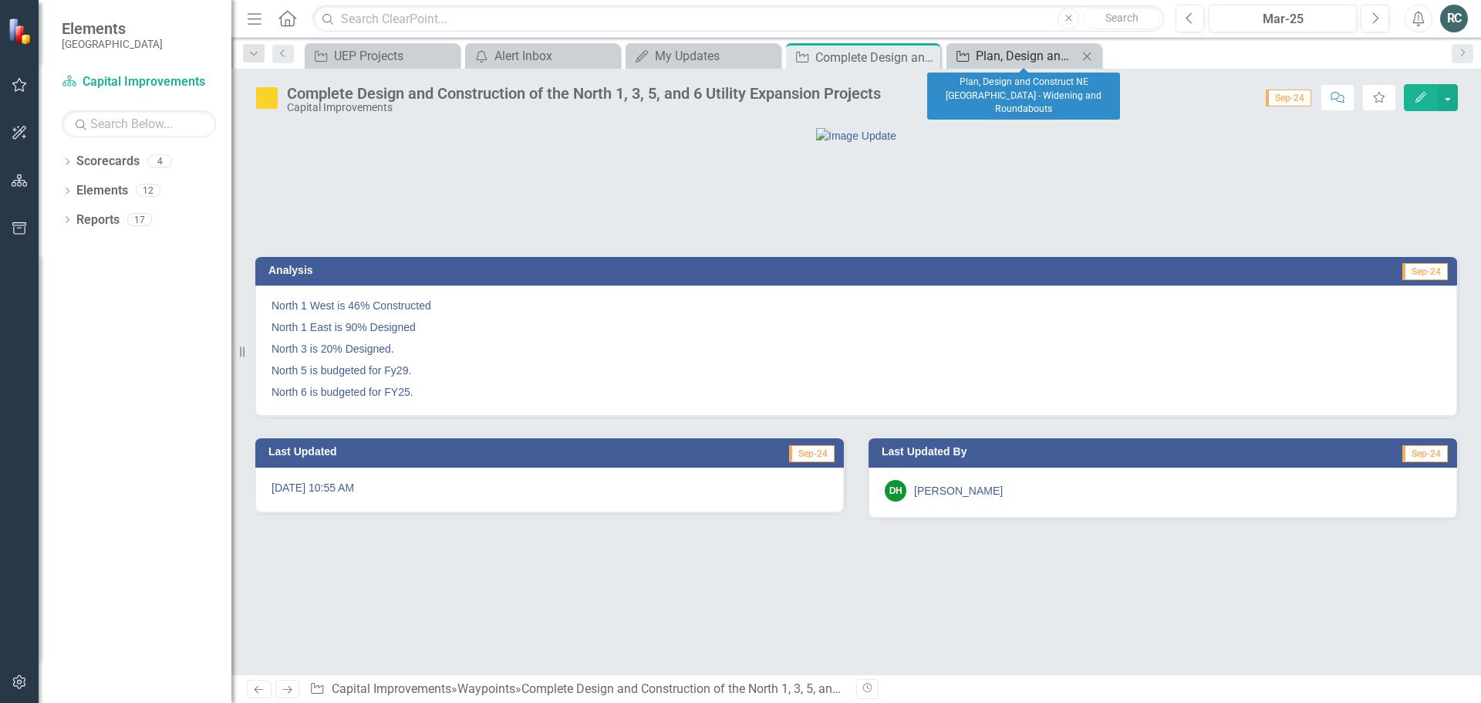
click at [1041, 56] on div "Plan, Design and Construct NE [GEOGRAPHIC_DATA] - Widening and Roundabouts" at bounding box center [1027, 55] width 102 height 19
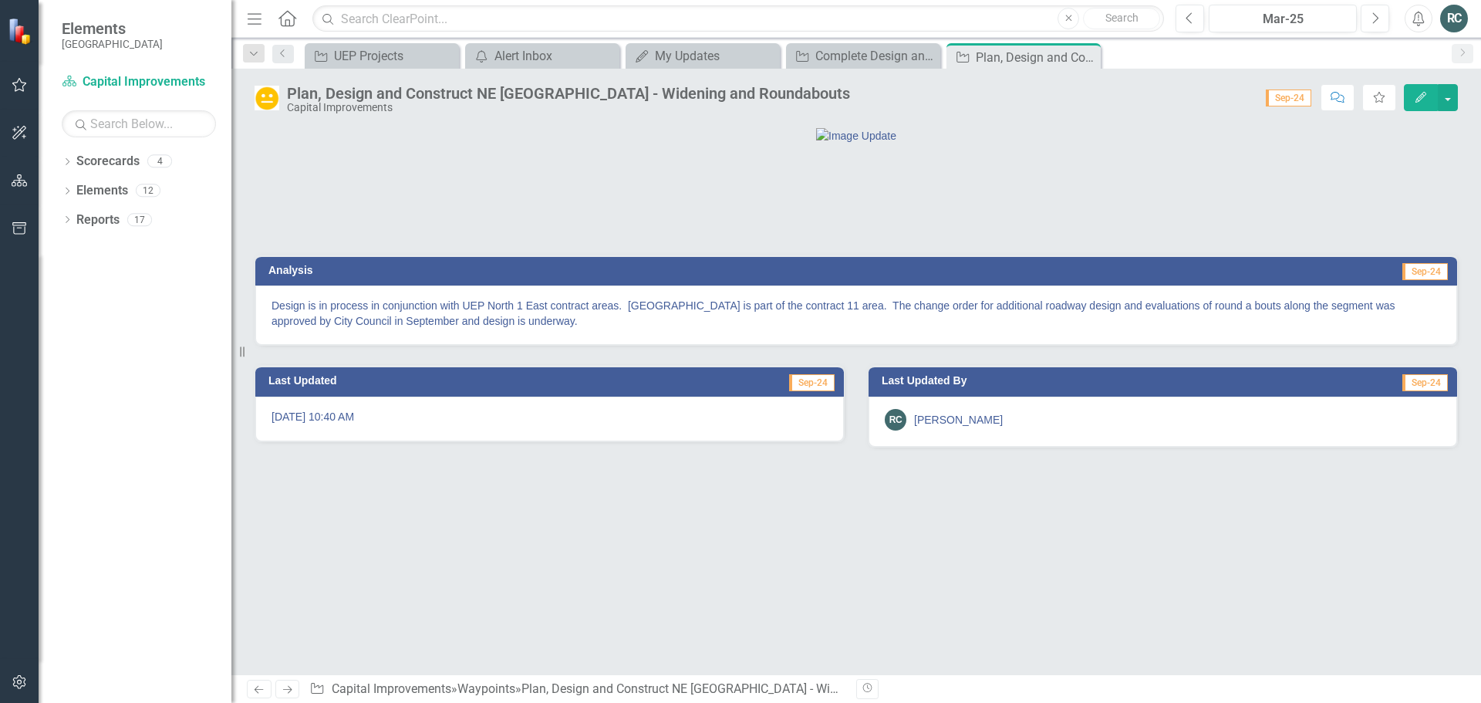
click at [1421, 101] on icon "Edit" at bounding box center [1421, 97] width 14 height 11
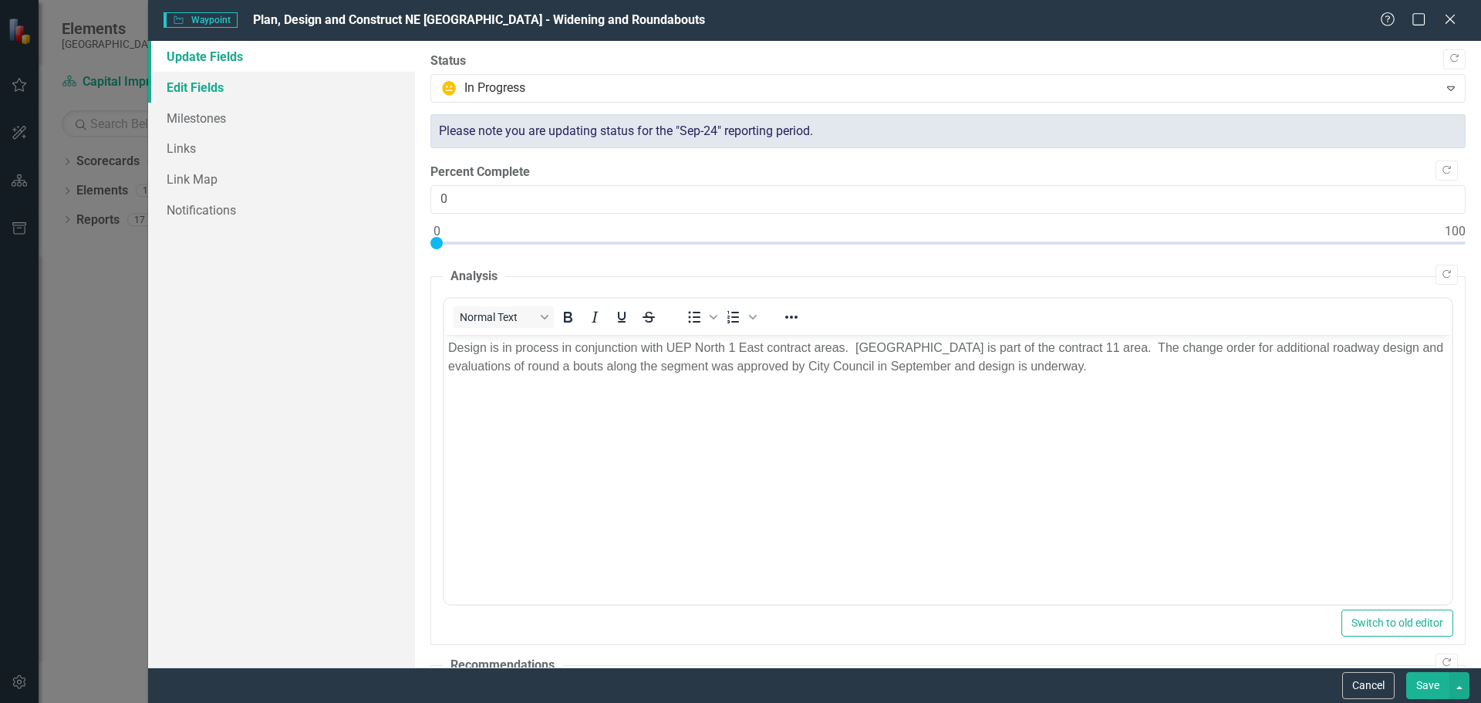
click at [211, 91] on link "Edit Fields" at bounding box center [281, 87] width 267 height 31
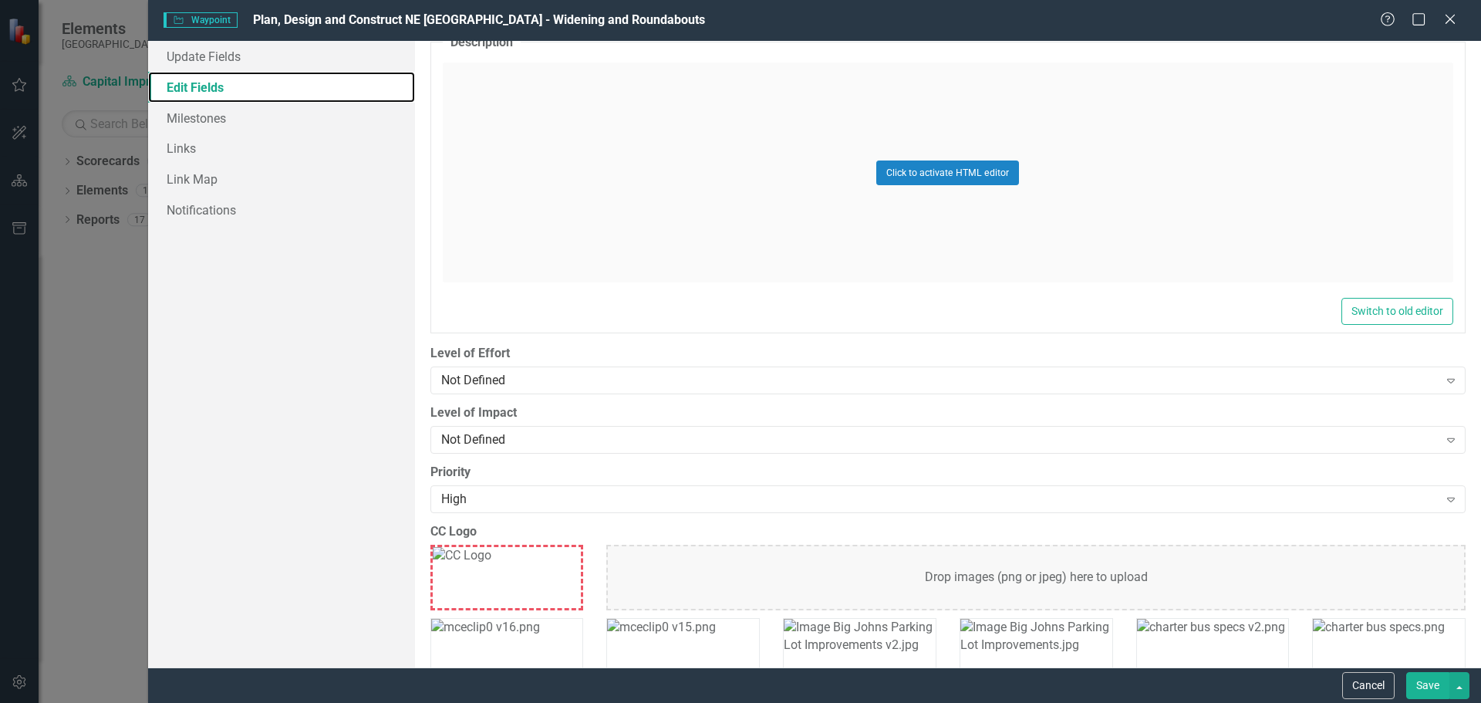
scroll to position [1117, 0]
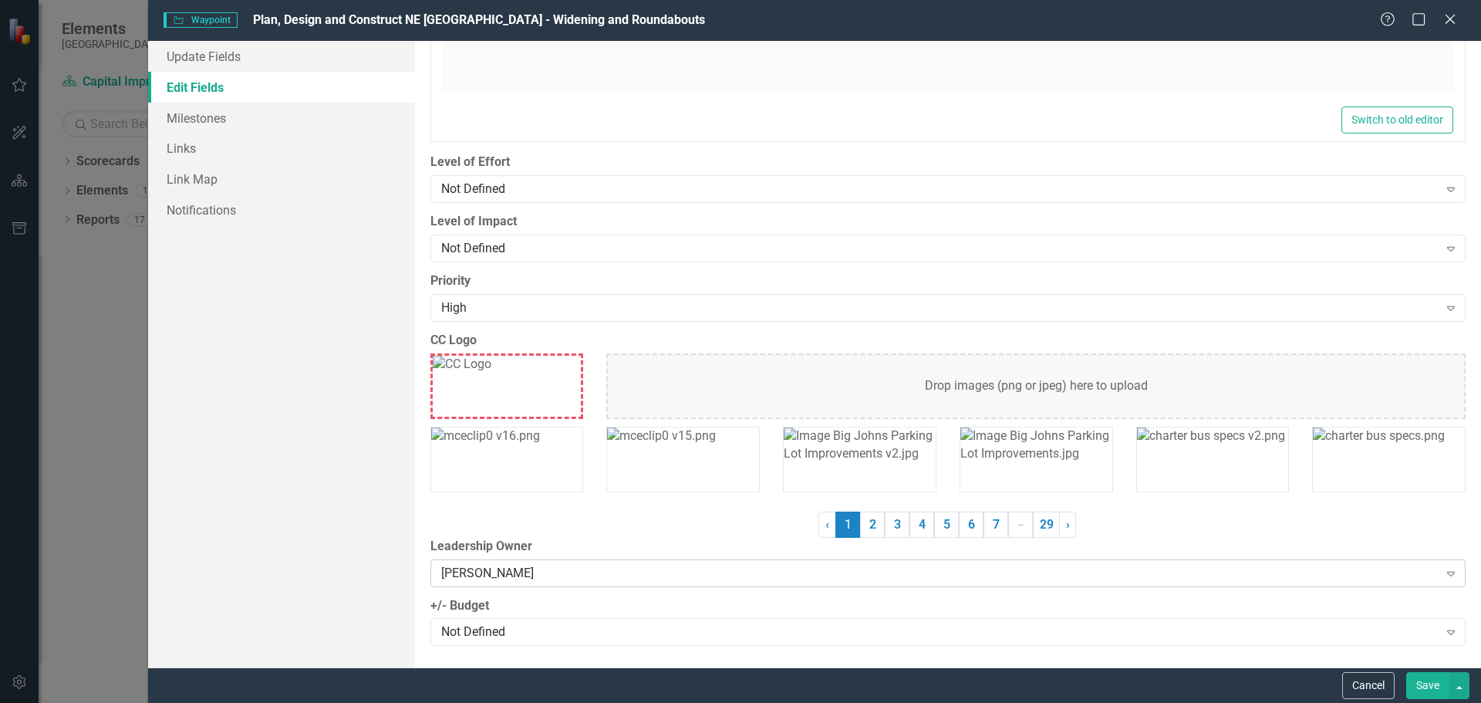
click at [1443, 576] on icon "Expand" at bounding box center [1450, 573] width 15 height 12
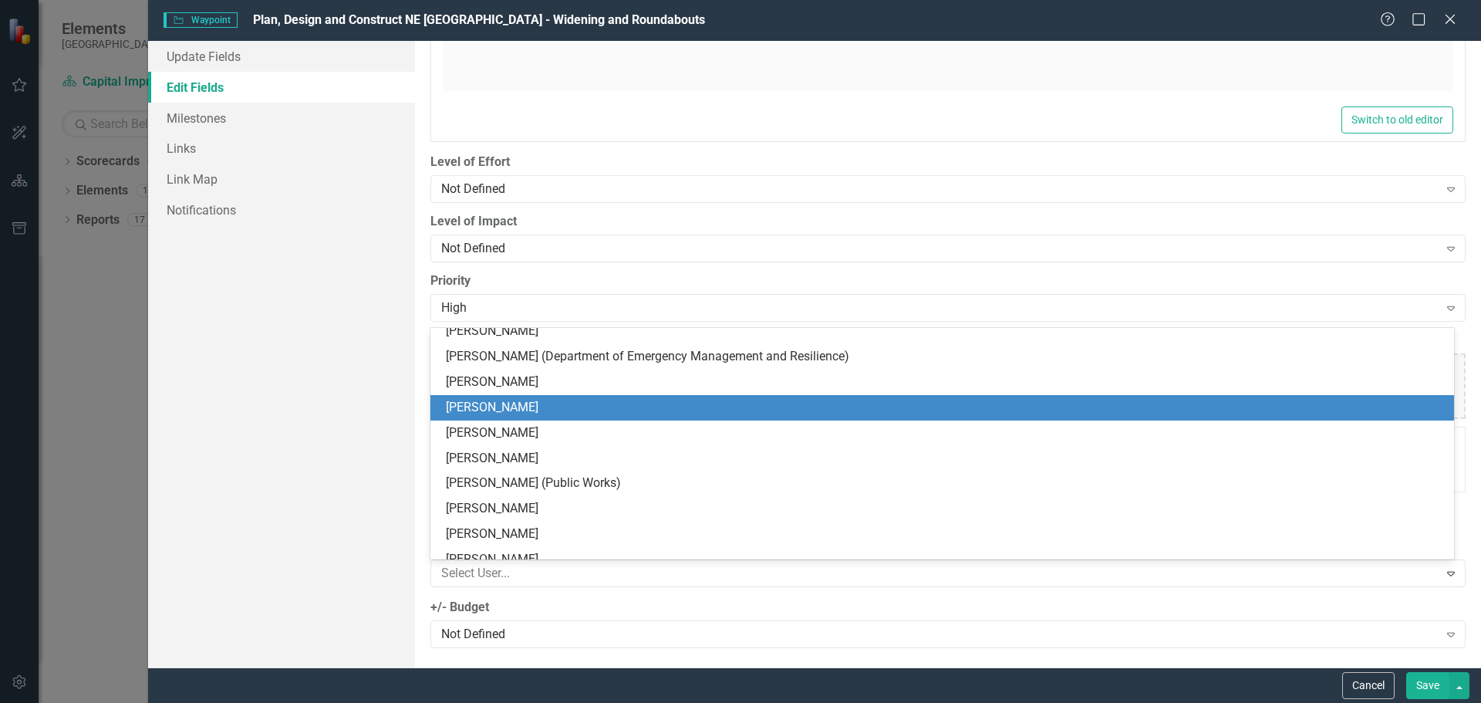
scroll to position [2049, 0]
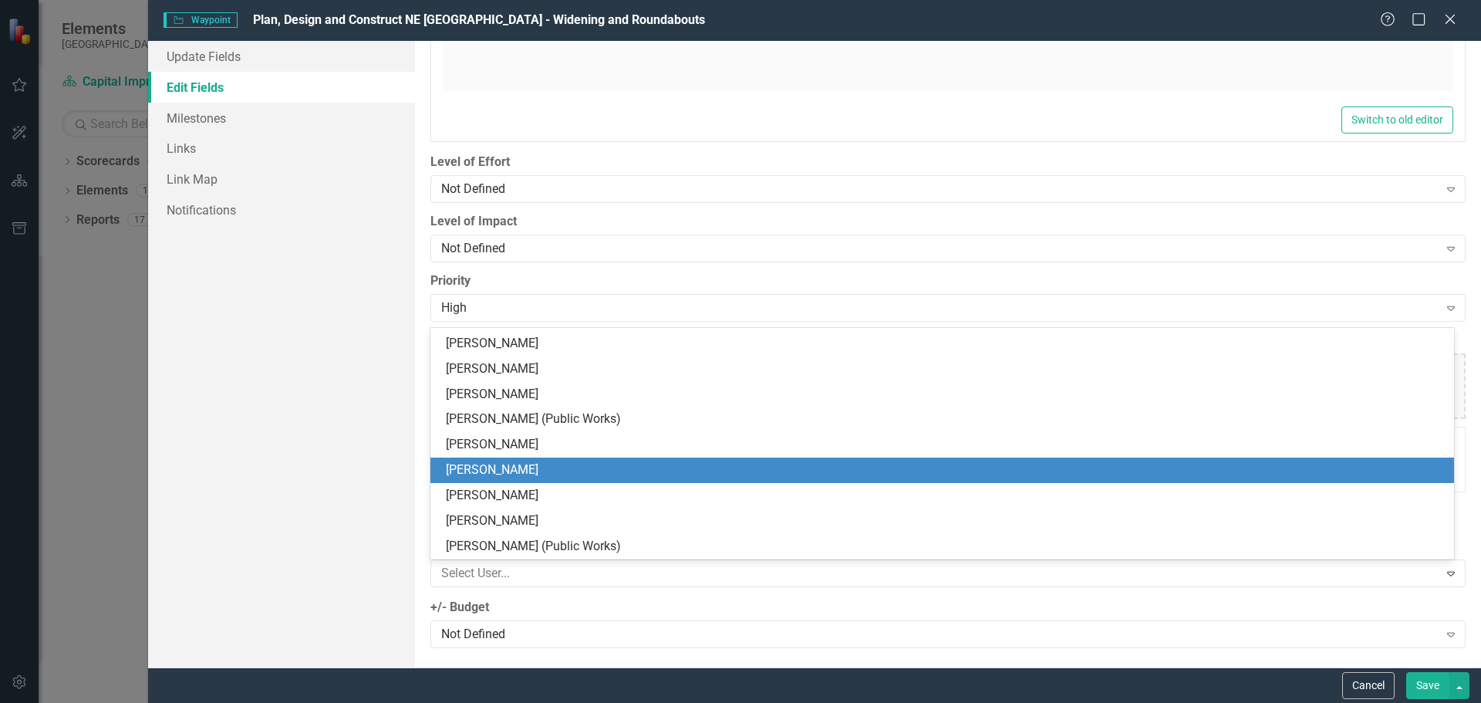
click at [678, 468] on div "[PERSON_NAME]" at bounding box center [945, 470] width 999 height 18
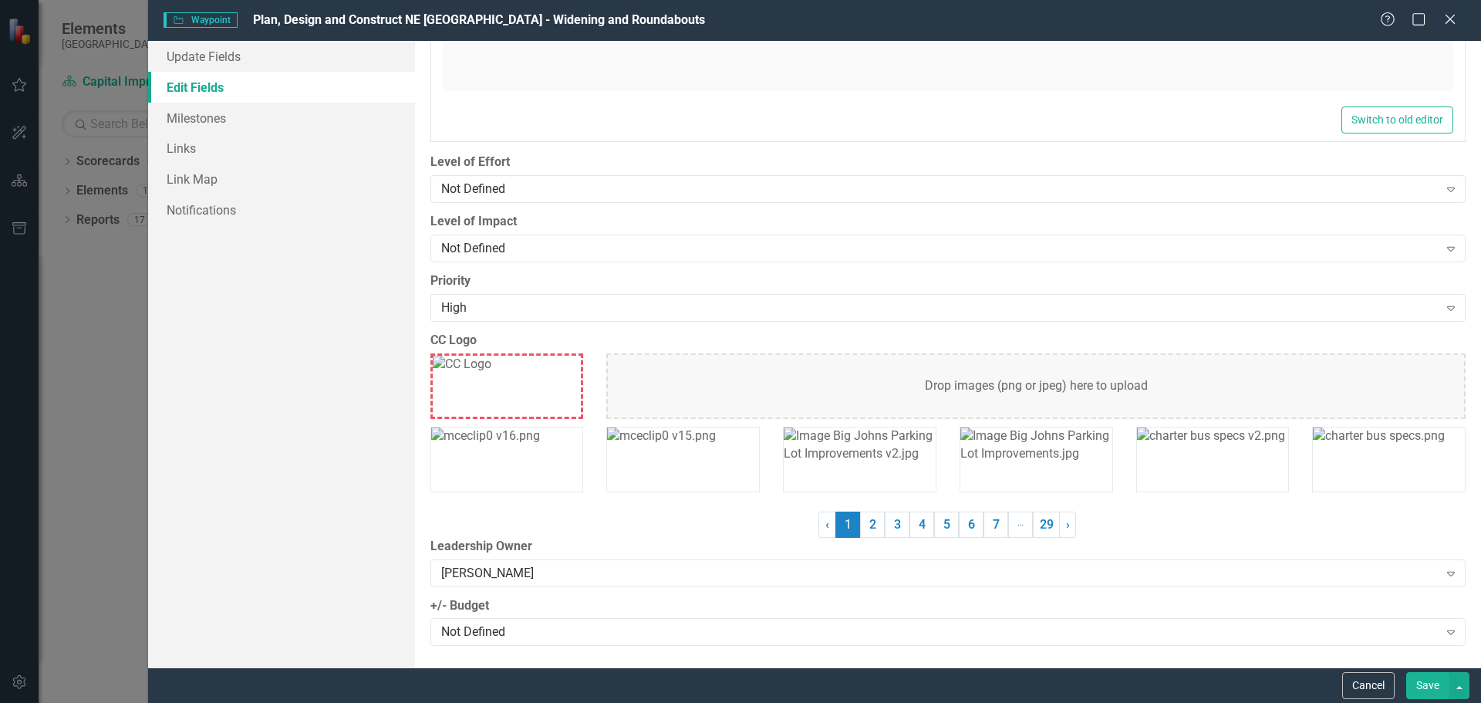
click at [1420, 683] on button "Save" at bounding box center [1427, 685] width 43 height 27
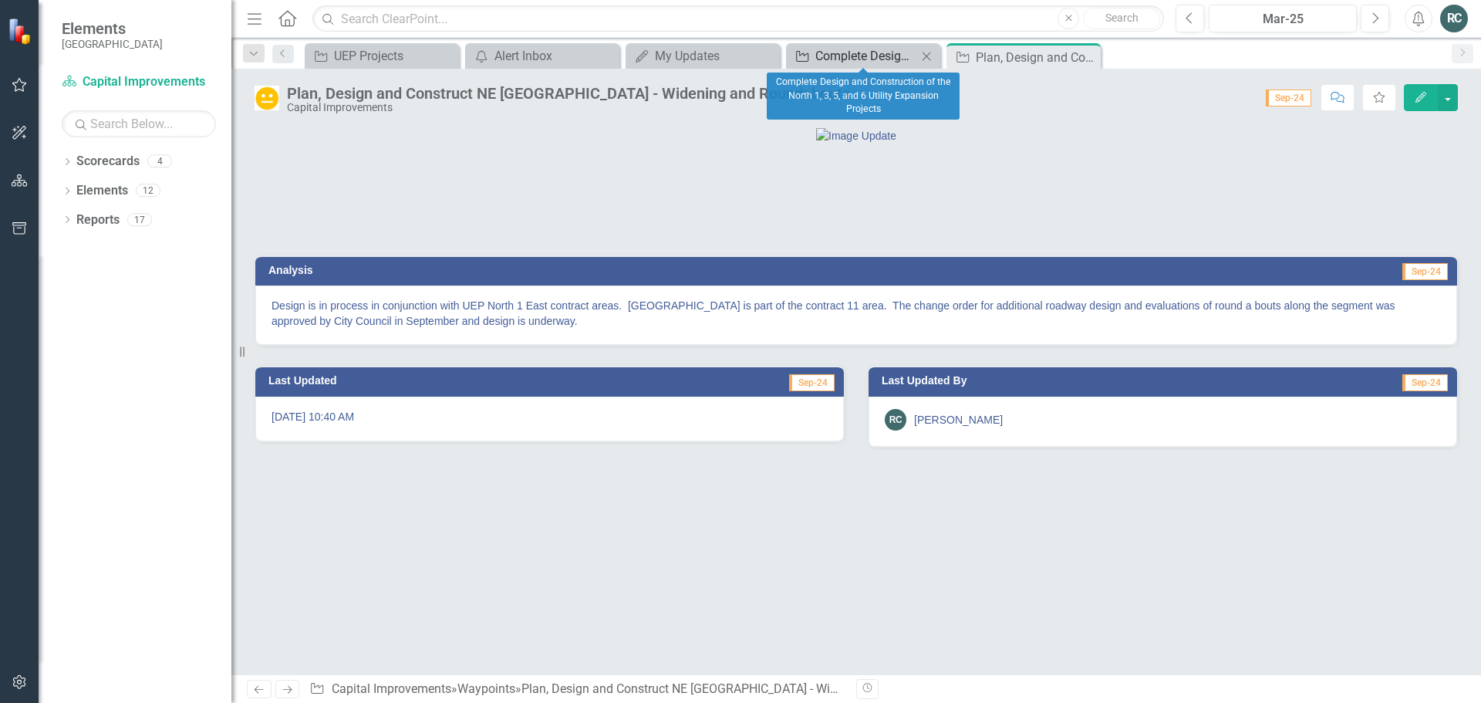
click at [868, 53] on div "Complete Design and Construction of the North 1, 3, 5, and 6 Utility Expansion …" at bounding box center [866, 55] width 102 height 19
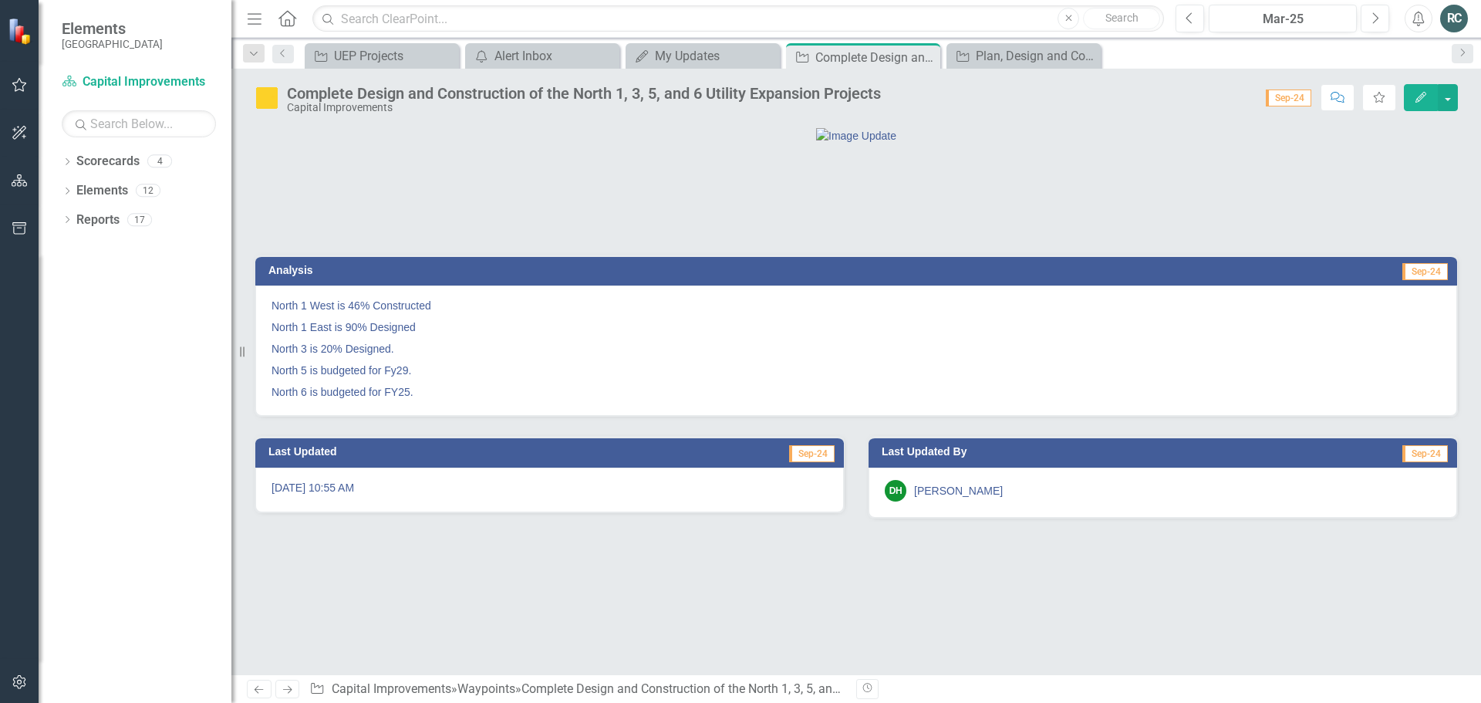
drag, startPoint x: 823, startPoint y: 462, endPoint x: 572, endPoint y: 171, distance: 384.0
click at [572, 143] on div at bounding box center [856, 135] width 1202 height 16
click at [1045, 50] on div "Plan, Design and Construct NE [GEOGRAPHIC_DATA] - Widening and Roundabouts" at bounding box center [1027, 55] width 102 height 19
